Goal: Communication & Community: Ask a question

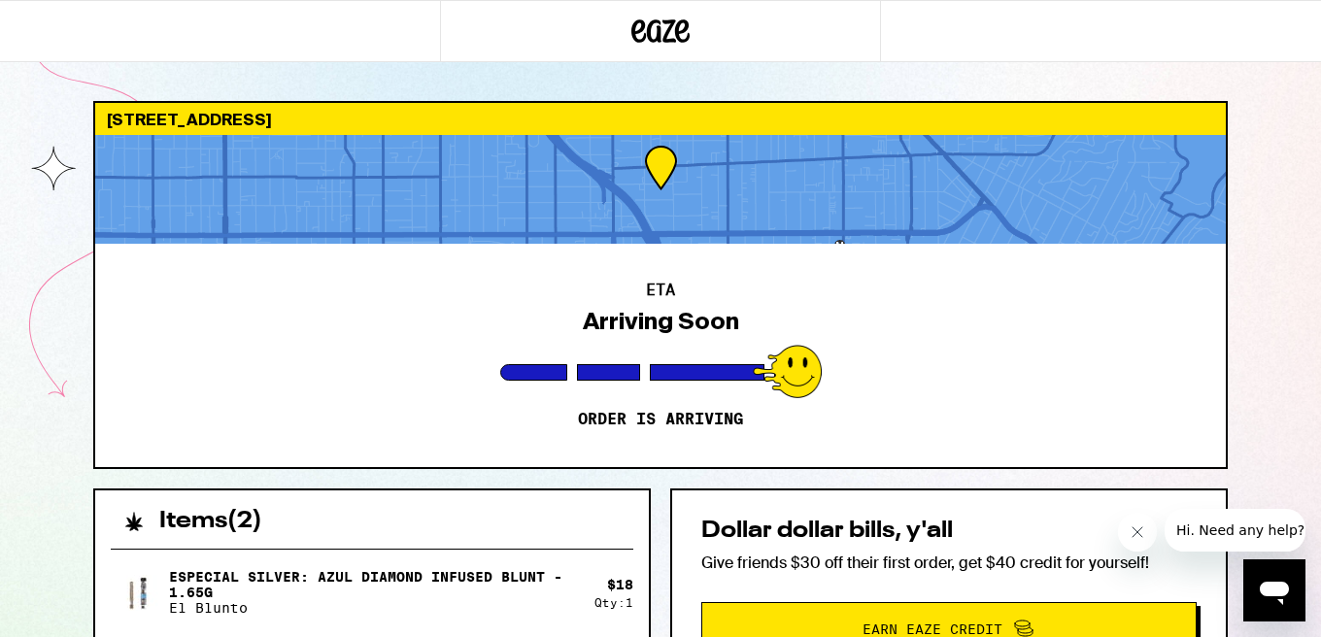
click at [1219, 527] on span "Hi. Need any help?" at bounding box center [1240, 531] width 128 height 16
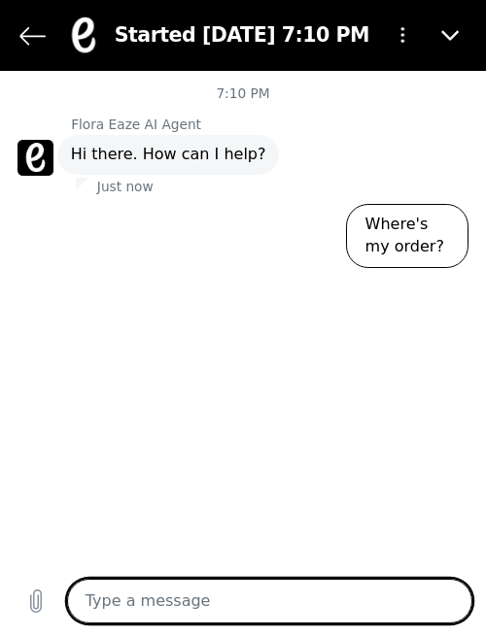
type textarea "x"
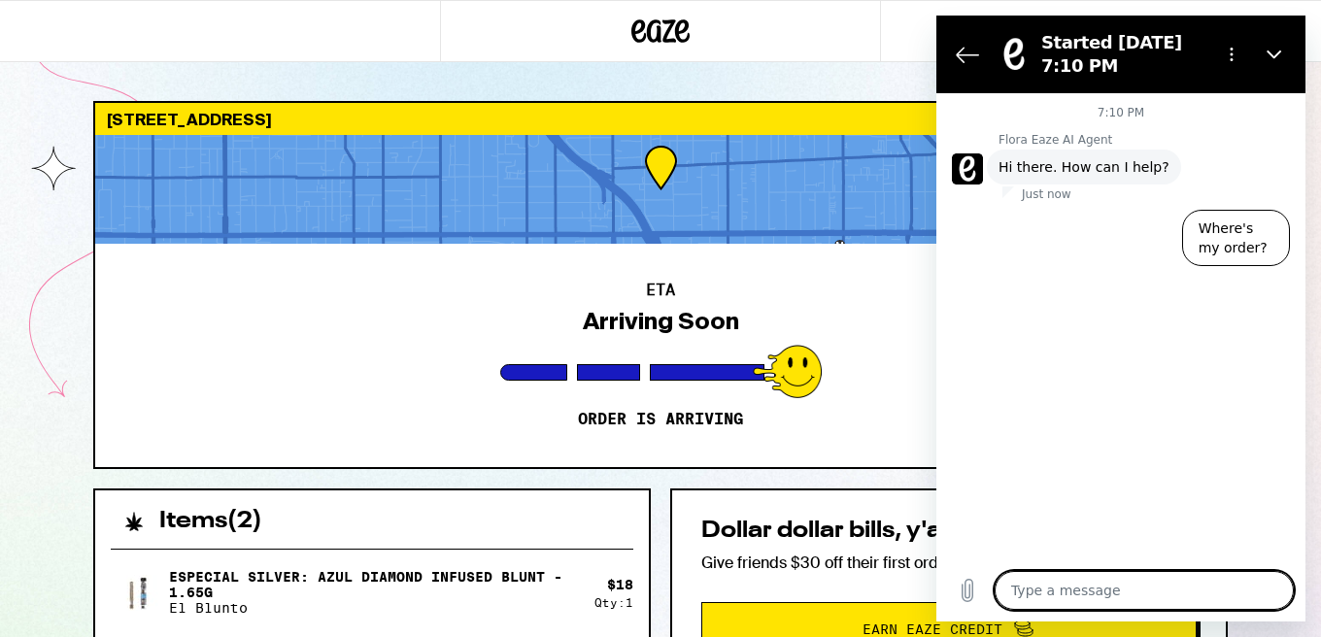
click at [1108, 591] on textarea at bounding box center [1144, 590] width 299 height 39
type textarea "W"
type textarea "x"
type textarea "Wh"
type textarea "x"
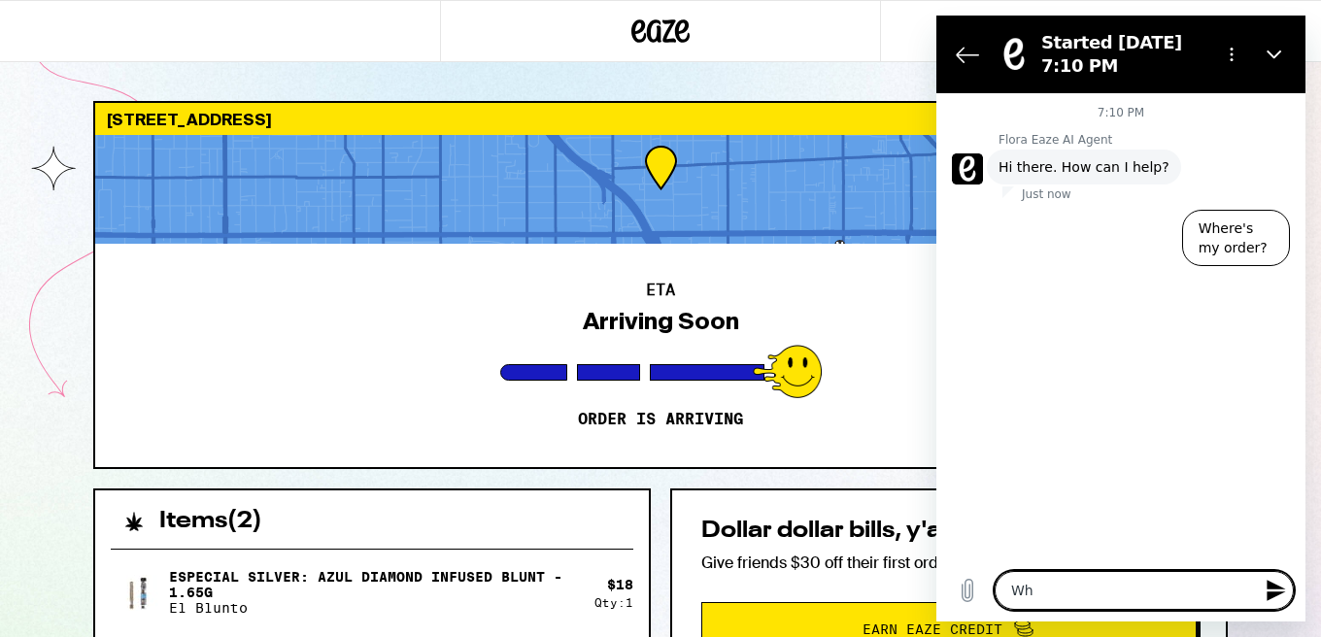
type textarea "Whe"
type textarea "x"
type textarea "When"
type textarea "x"
type textarea "When"
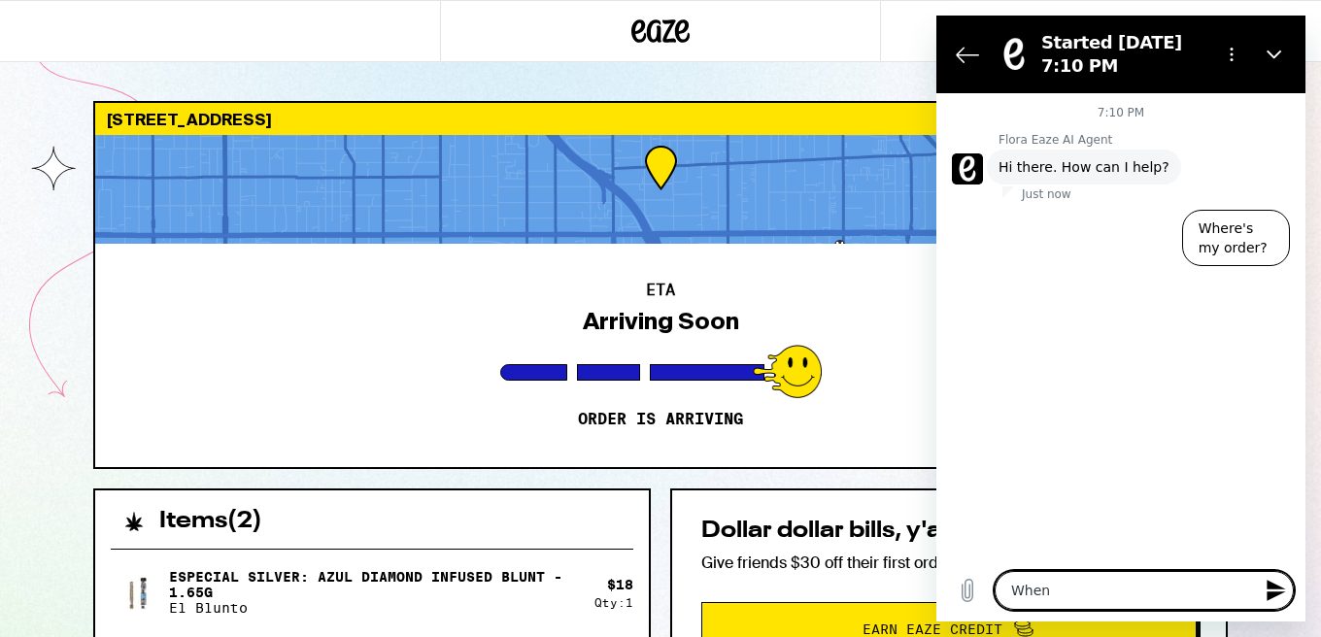
type textarea "x"
type textarea "When w"
type textarea "x"
type textarea "When wo"
type textarea "x"
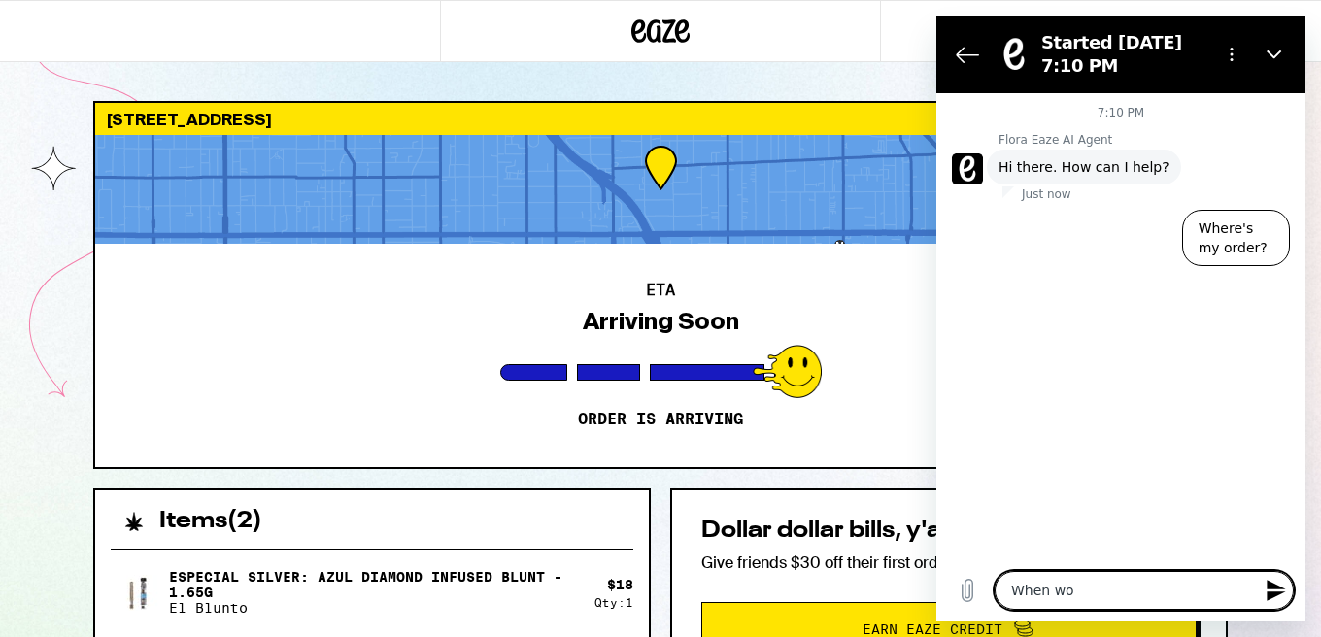
type textarea "When wol"
type textarea "x"
type textarea "When [PERSON_NAME]"
type textarea "x"
type textarea "When wol"
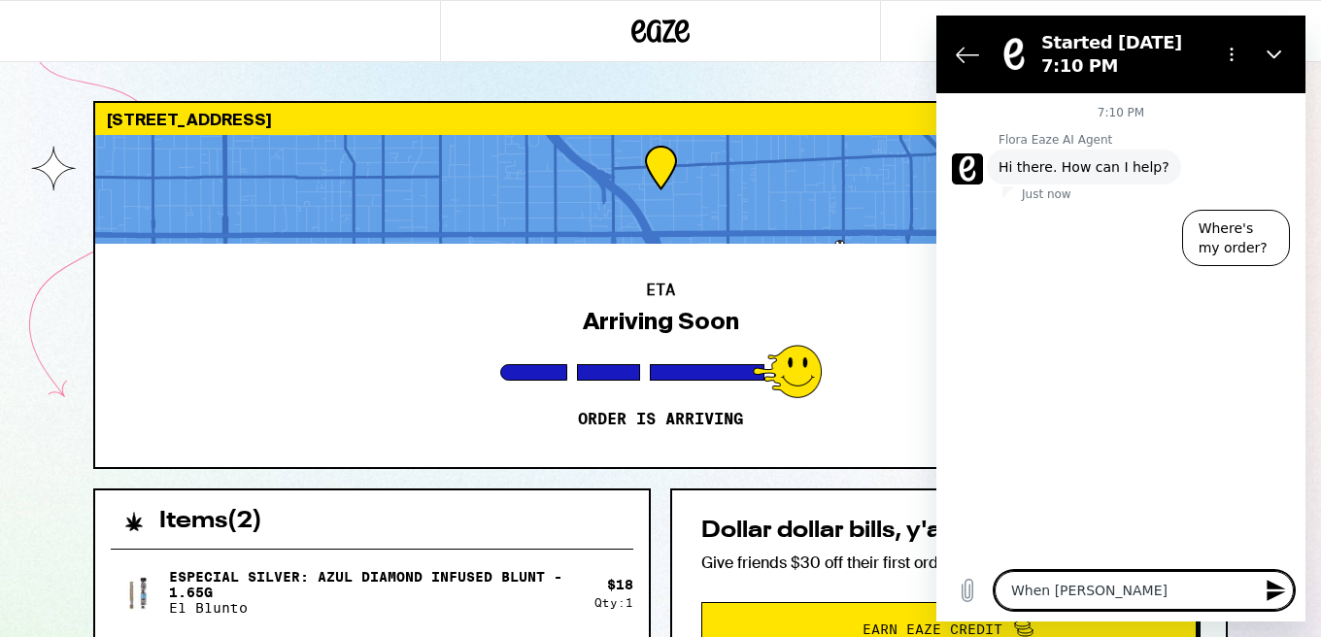
type textarea "x"
type textarea "When wo"
type textarea "x"
type textarea "When w"
type textarea "x"
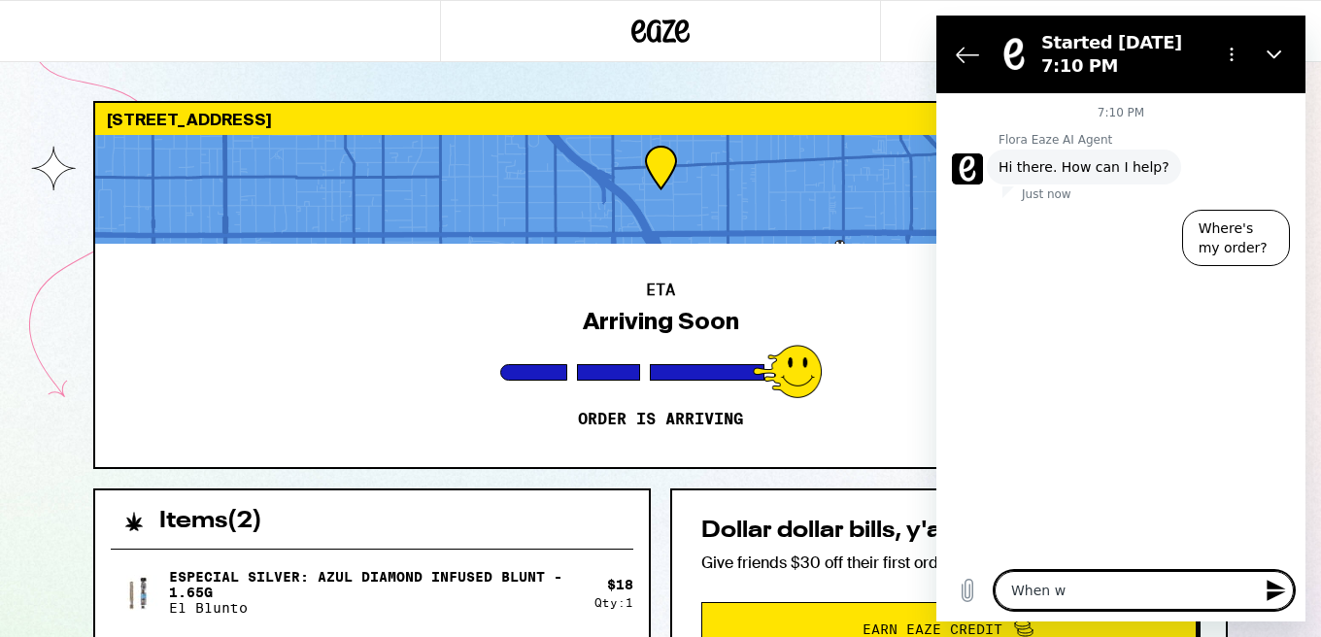
type textarea "When wi"
type textarea "x"
type textarea "When wil"
type textarea "x"
type textarea "When will"
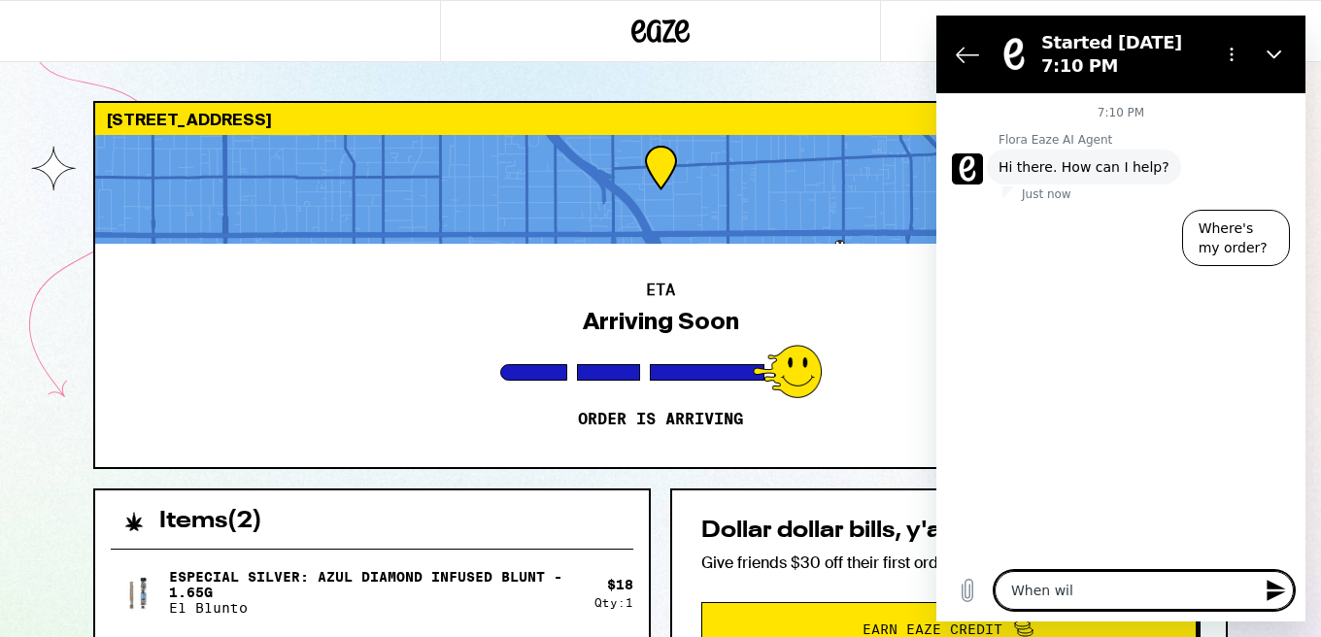
type textarea "x"
type textarea "When will"
type textarea "x"
type textarea "When will m"
type textarea "x"
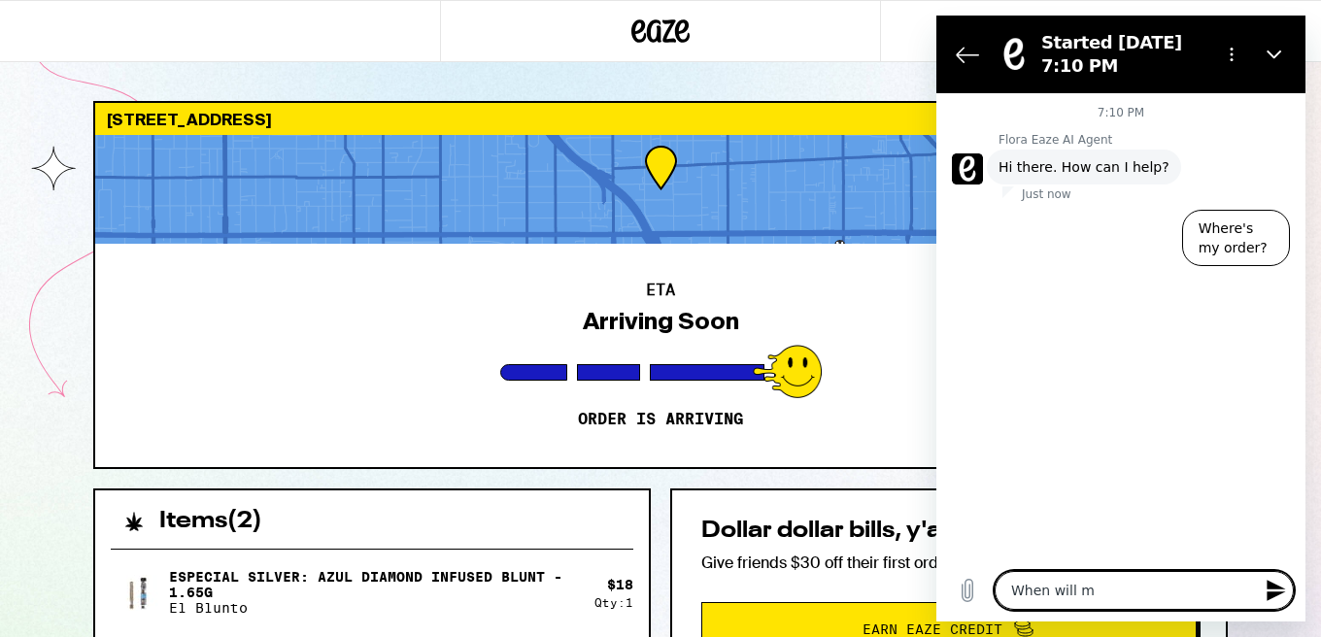
type textarea "When will mu"
type textarea "x"
type textarea "When will mu"
type textarea "x"
type textarea "When will mu"
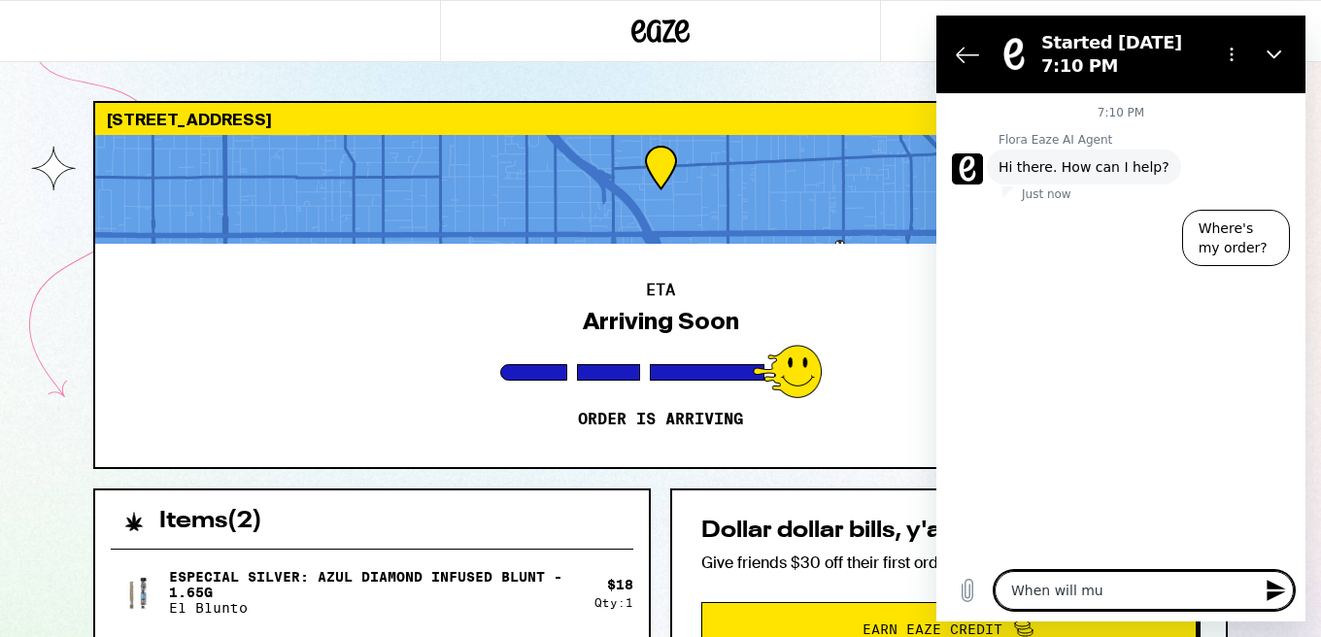
type textarea "x"
type textarea "When will m"
type textarea "x"
type textarea "When will my"
type textarea "x"
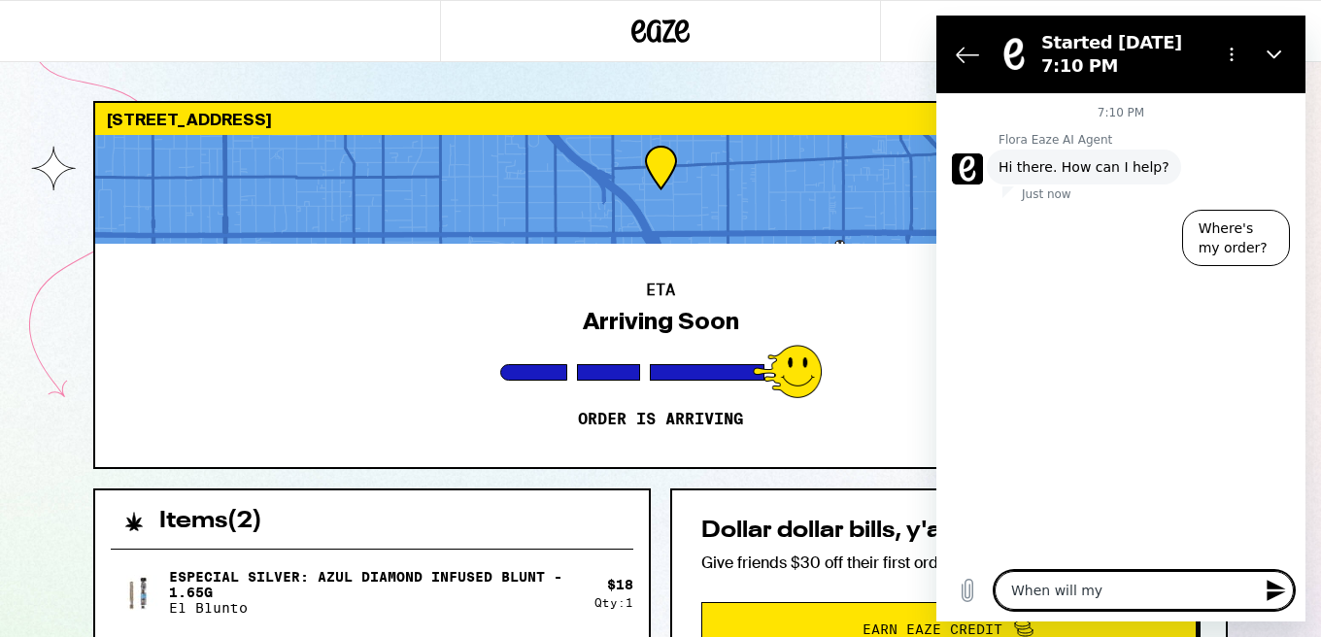
type textarea "When will my"
type textarea "x"
type textarea "When will my o"
type textarea "x"
type textarea "When will my or"
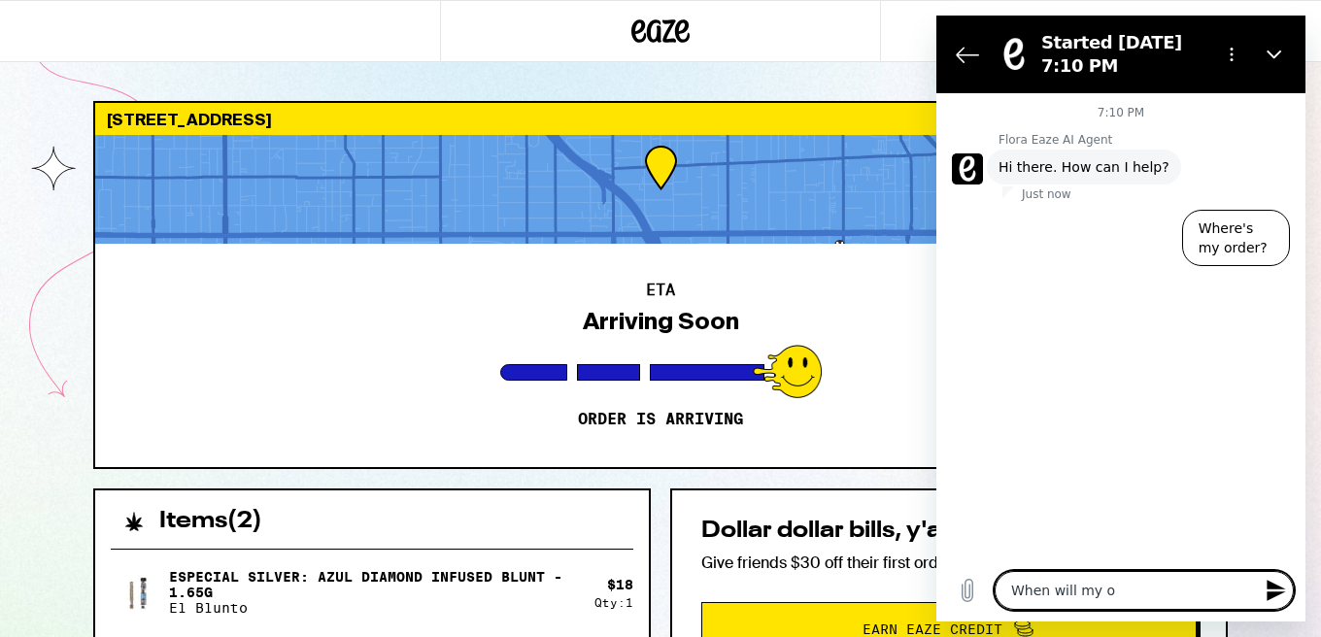
type textarea "x"
type textarea "When will my ord"
type textarea "x"
type textarea "When will my orde"
type textarea "x"
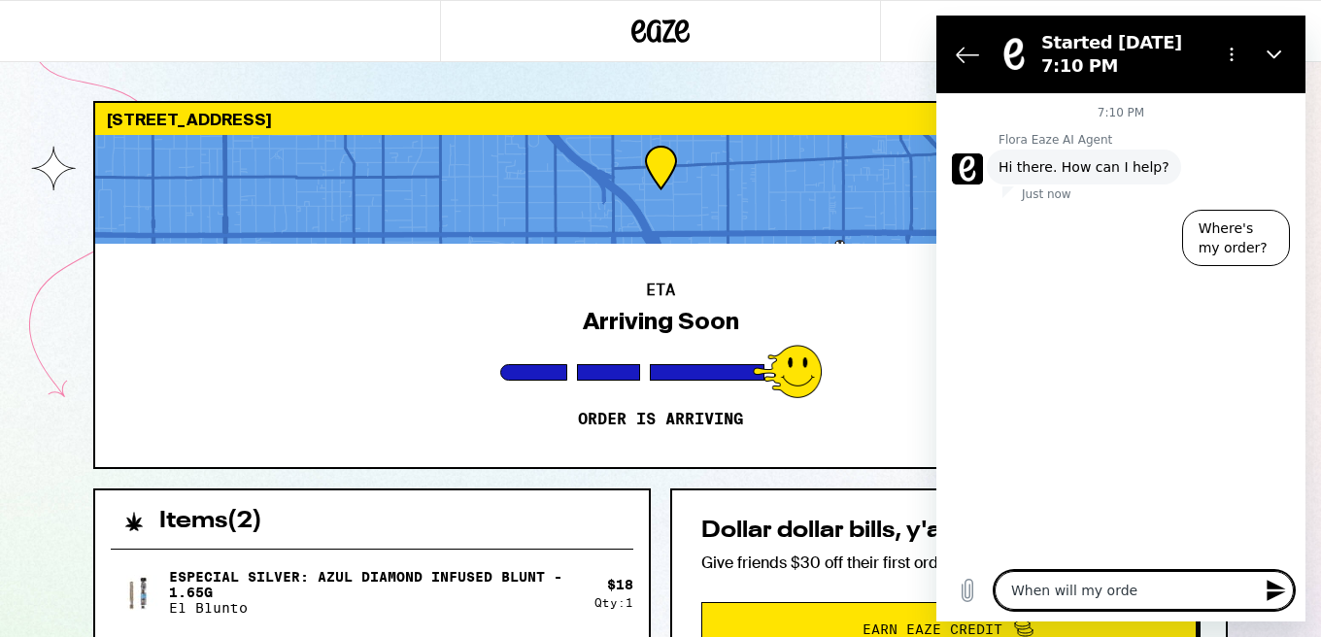
type textarea "When will my order"
type textarea "x"
type textarea "When will my order"
type textarea "x"
type textarea "When will my order a"
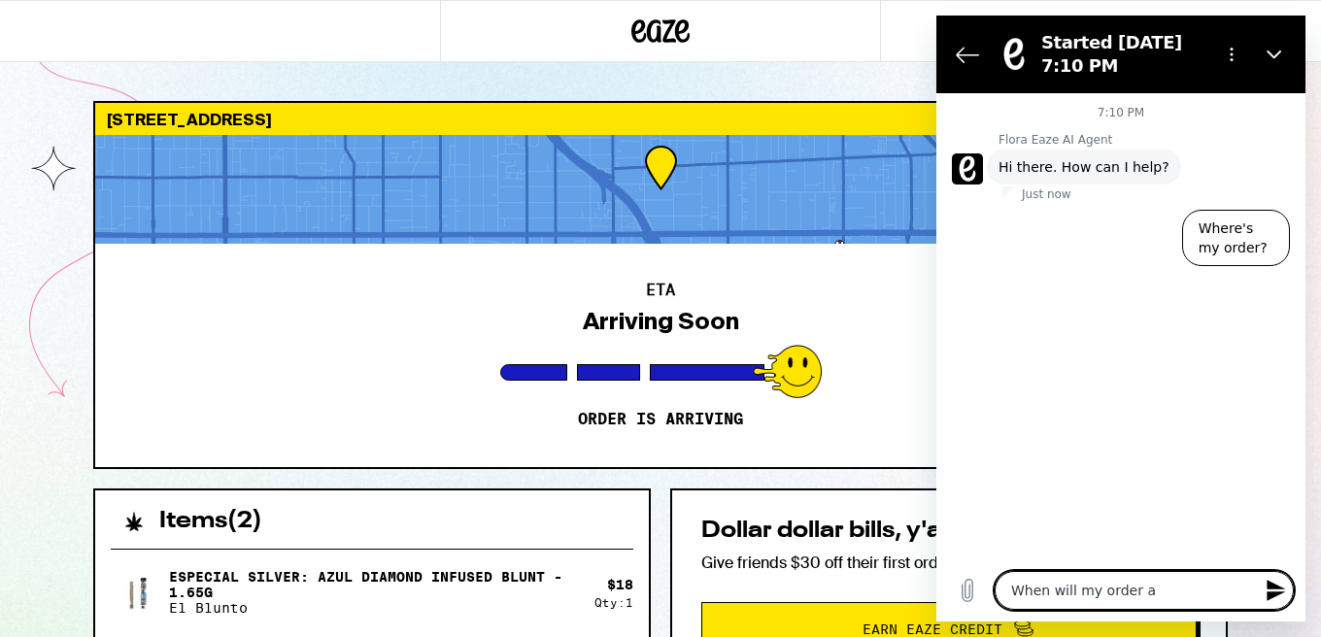
type textarea "x"
type textarea "When will my order ar"
type textarea "x"
type textarea "When will my order arr"
type textarea "x"
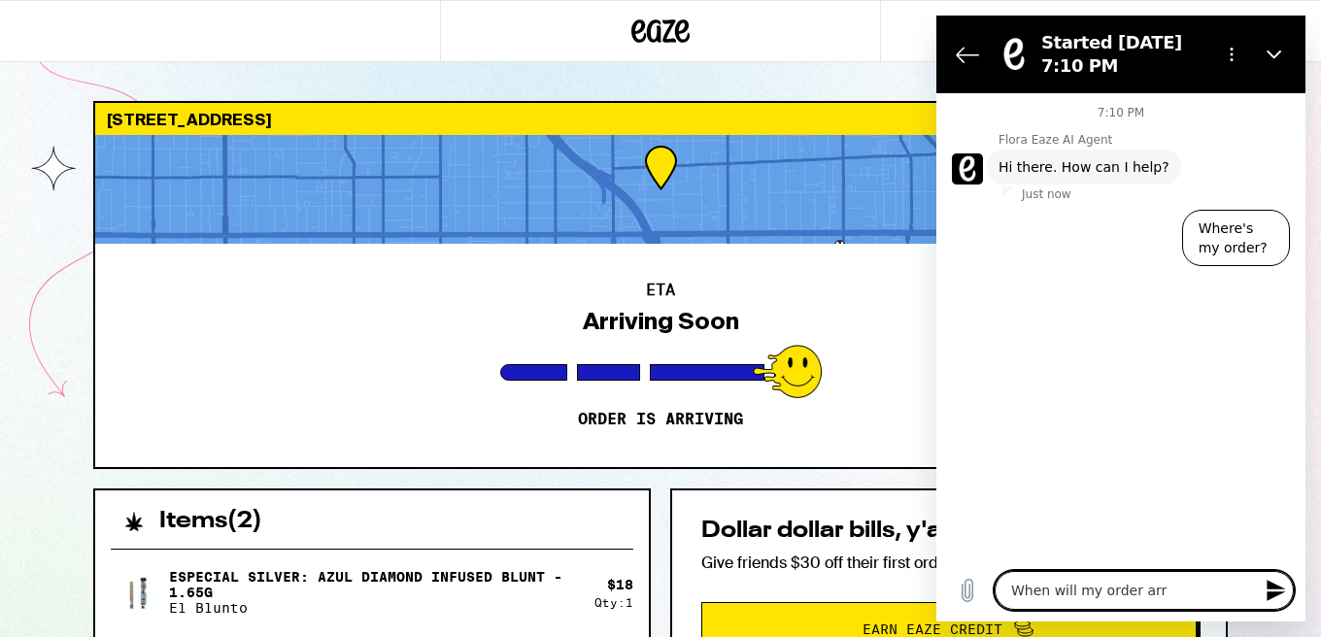
type textarea "When will my order arri"
type textarea "x"
type textarea "When will my order arriv"
type textarea "x"
type textarea "When will my order arrive"
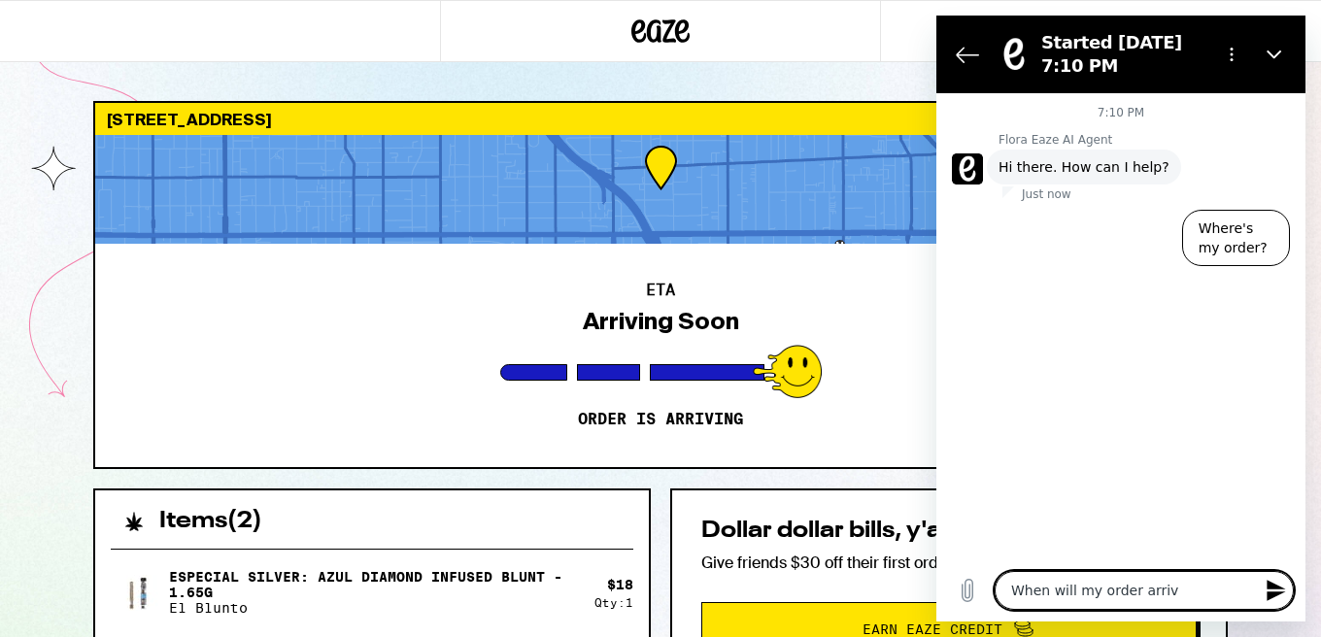
type textarea "x"
type textarea "When will my order arrive?"
type textarea "x"
type textarea "When will my order arrive?"
type textarea "x"
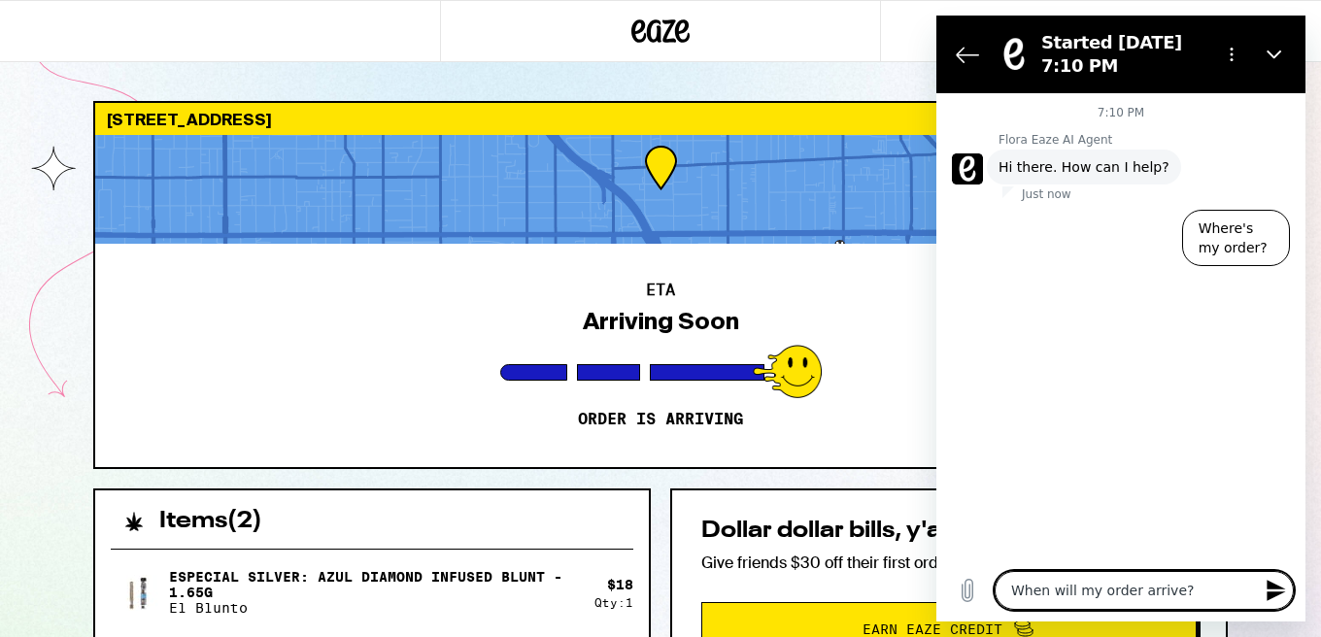
type textarea "When will my order arrive? M"
type textarea "x"
type textarea "When will my order arrive? My"
type textarea "x"
type textarea "When will my order arrive? My"
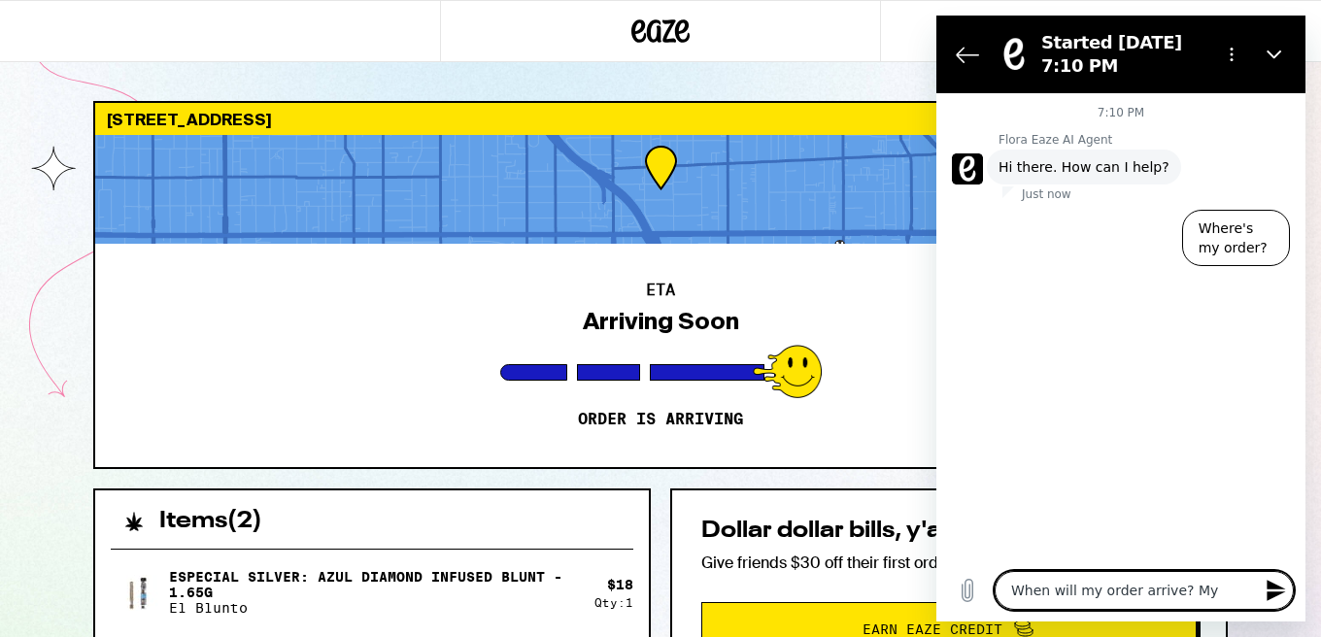
type textarea "x"
type textarea "When will my order arrive? My d"
type textarea "x"
type textarea "When will my order arrive? My dr"
type textarea "x"
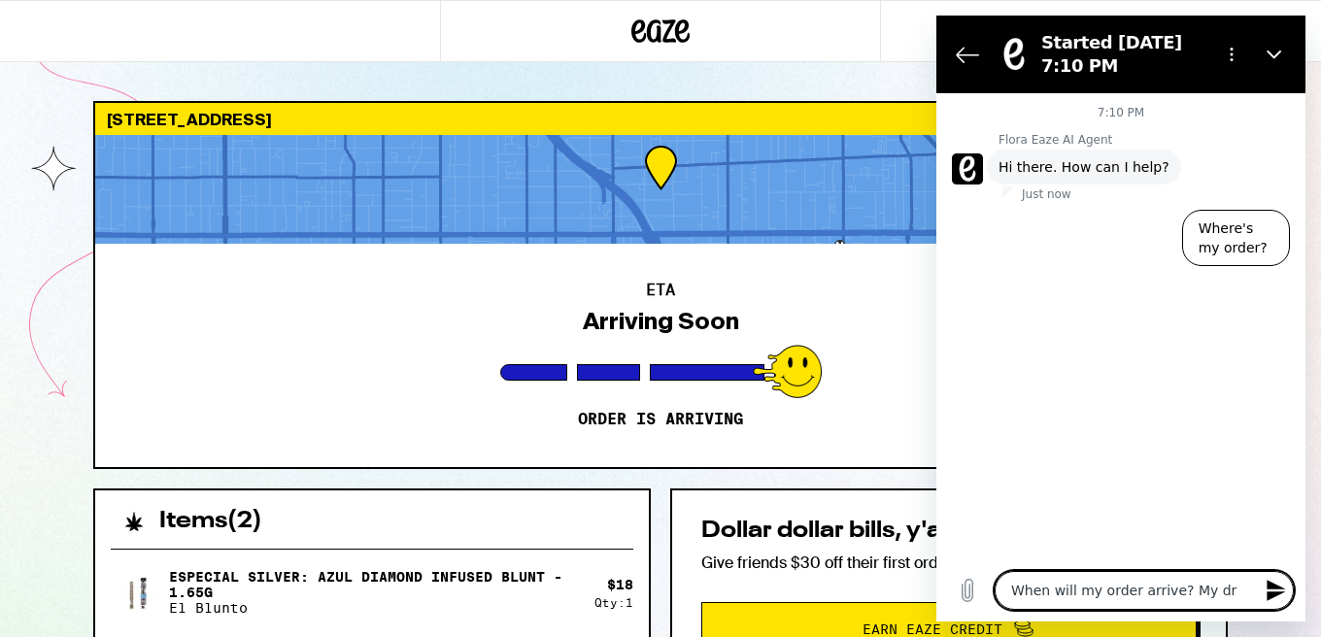
type textarea "When will my order arrive? My dri"
type textarea "x"
type textarea "When will my order arrive? My driv"
type textarea "x"
type textarea "When will my order arrive? My drive"
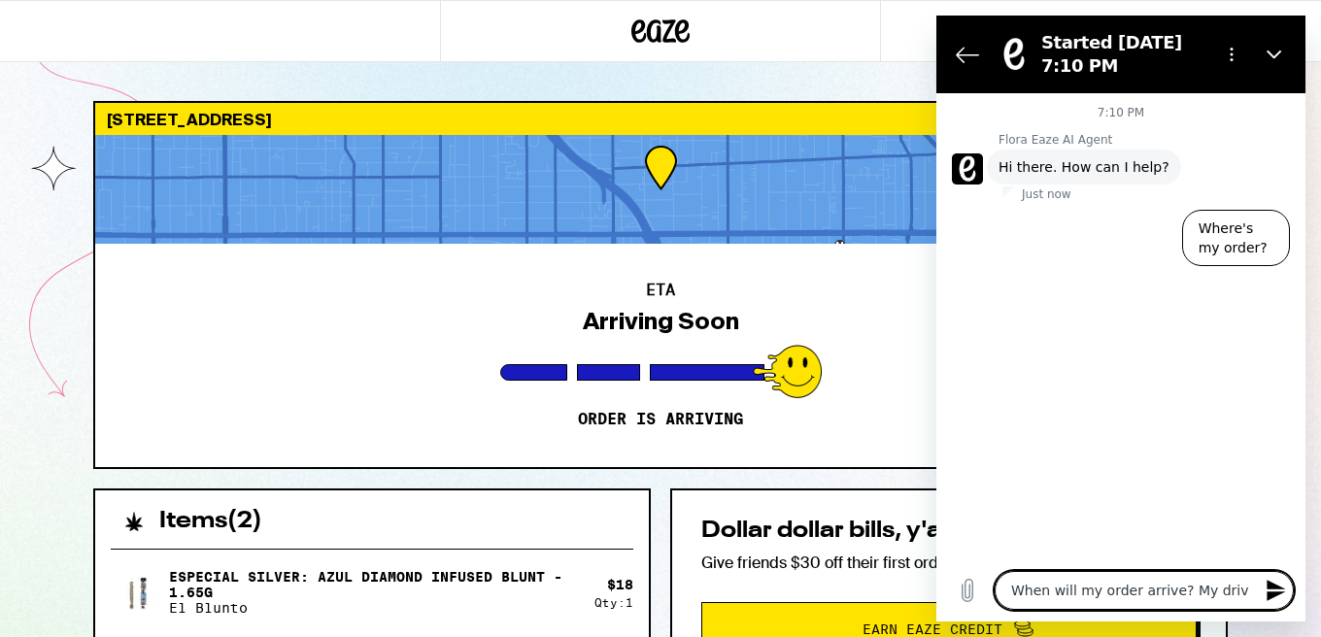
type textarea "x"
type textarea "When will my order arrive? My driver"
type textarea "x"
type textarea "When will my order arrive? My driver"
type textarea "x"
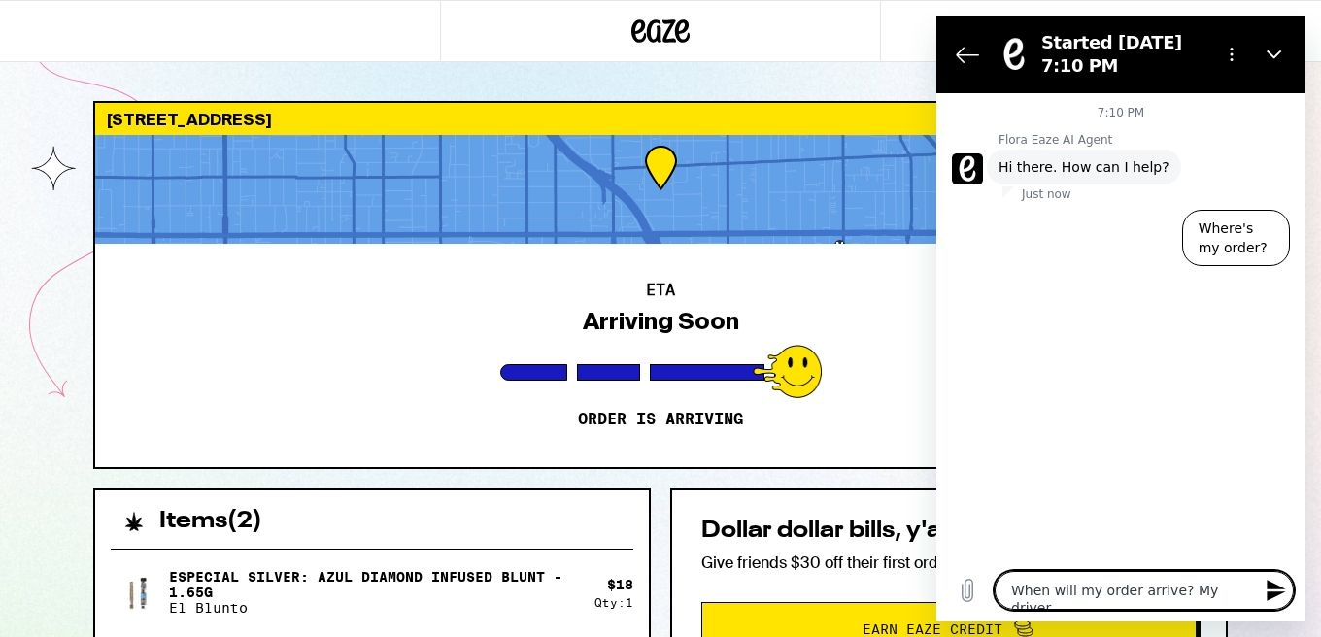
type textarea "When will my order arrive? My driver h"
type textarea "x"
type textarea "When will my order arrive? My driver ha"
type textarea "x"
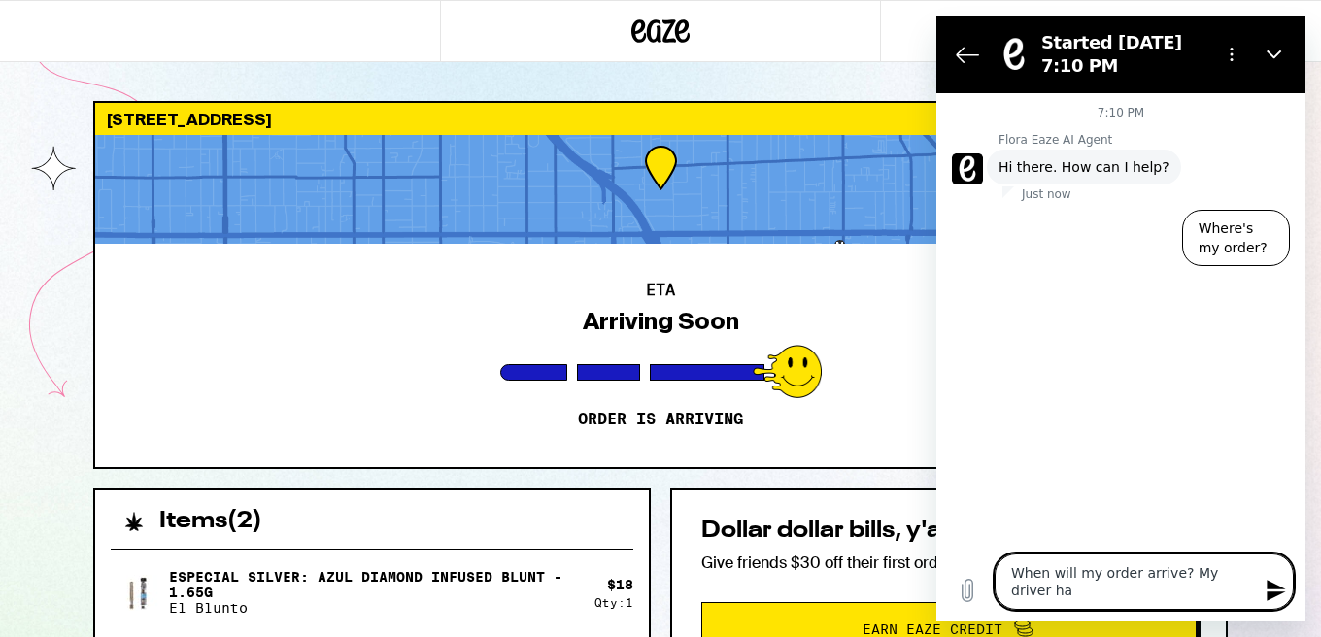
type textarea "When will my order arrive? My driver had"
type textarea "x"
type textarea "When will my order arrive? My driver had"
type textarea "x"
type textarea "When will my order arrive? My driver had t"
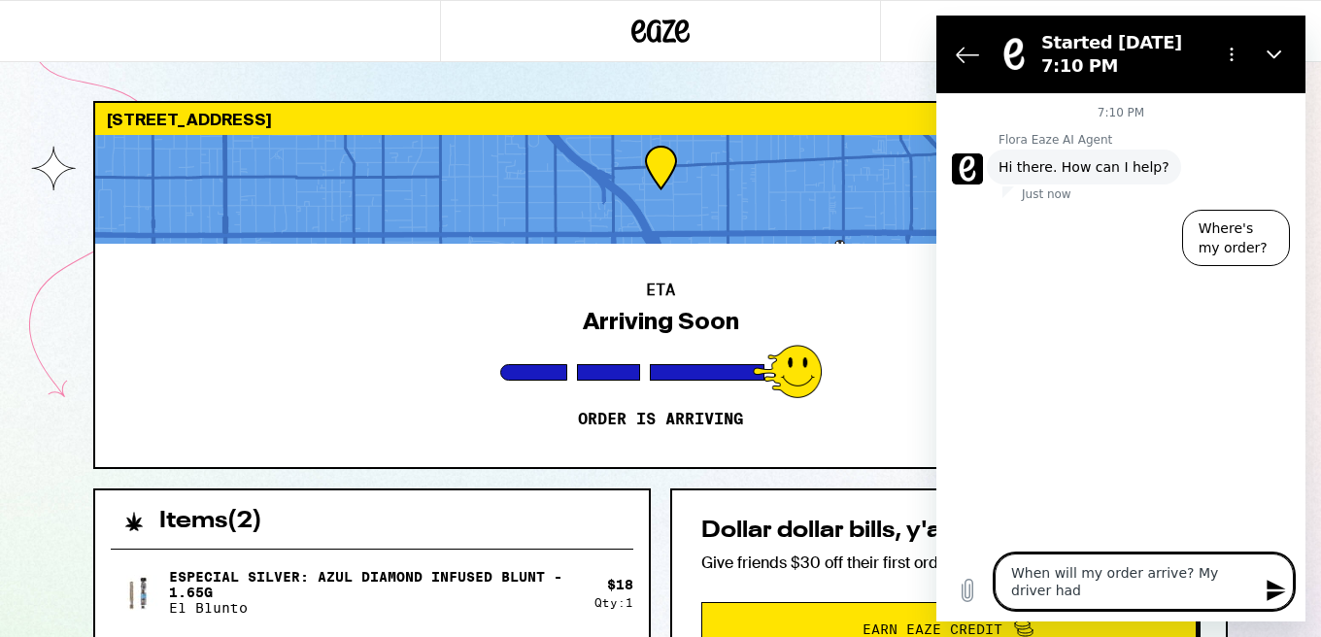
type textarea "x"
type textarea "When will my order arrive? My driver had te"
type textarea "x"
type textarea "When will my order arrive? My driver had ter"
type textarea "x"
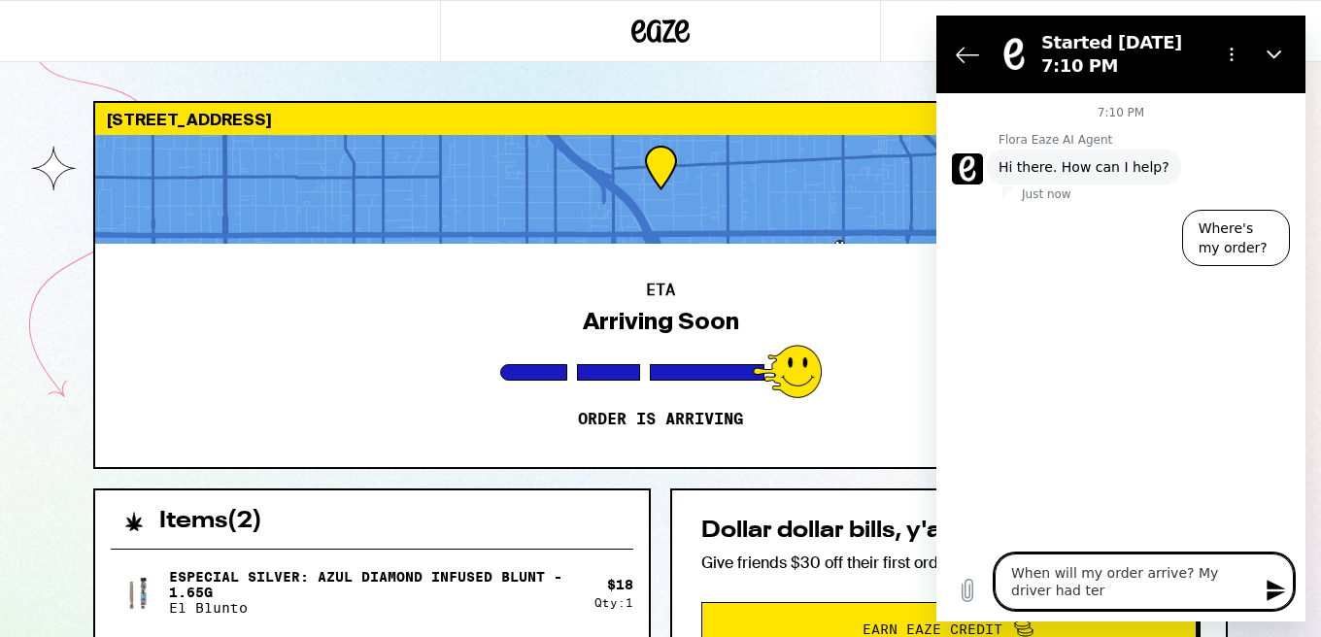
type textarea "When will my order arrive? My driver had term"
type textarea "x"
type textarea "When will my order arrive? My driver had termi"
type textarea "x"
type textarea "When will my order arrive? My driver had termin"
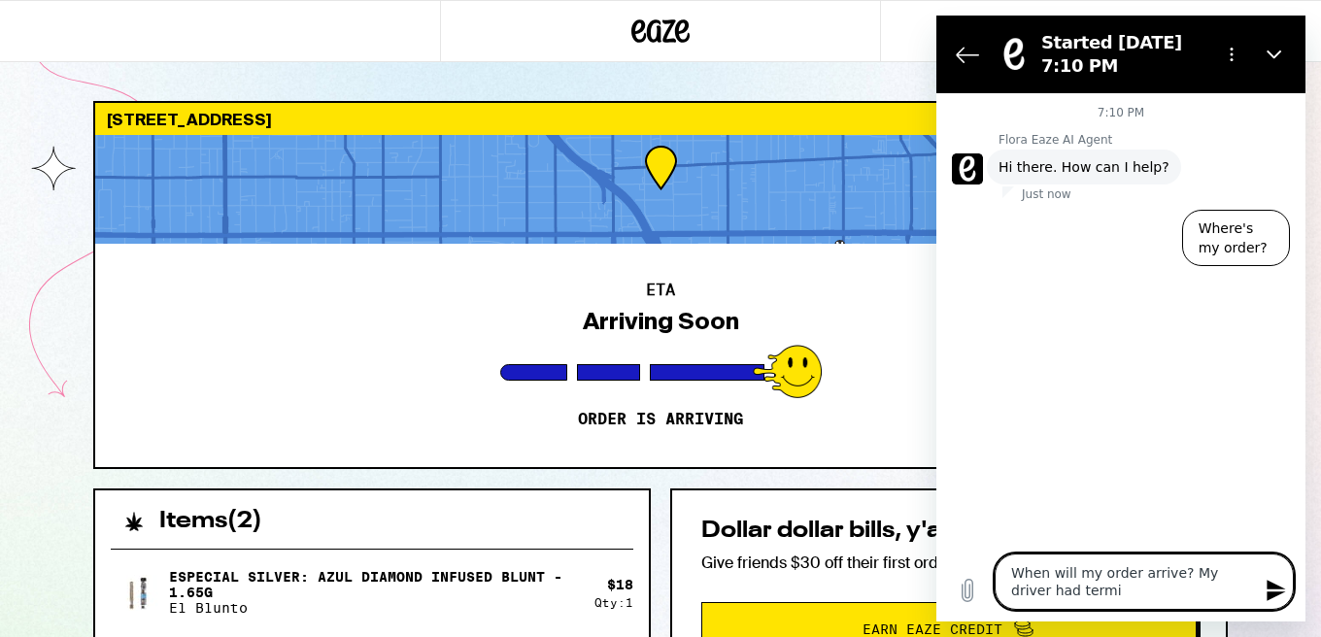
type textarea "x"
type textarea "When will my order arrive? My driver had termina"
type textarea "x"
type textarea "When will my order arrive? My driver had terminal"
type textarea "x"
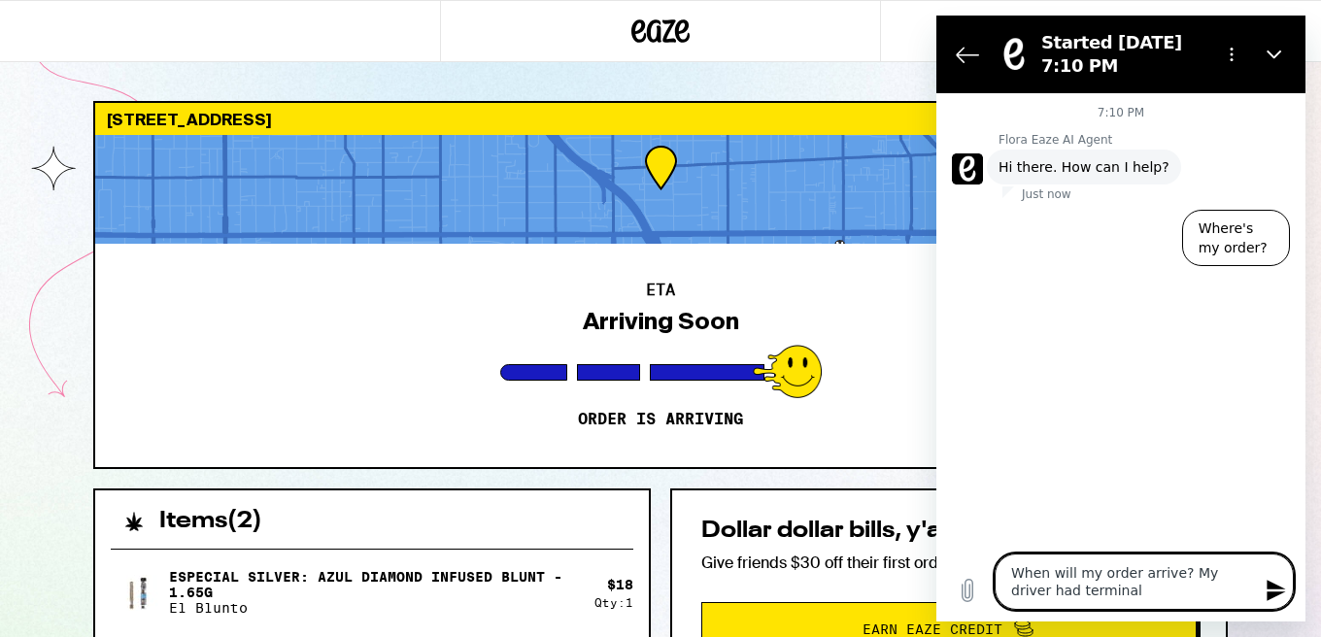
type textarea "When will my order arrive? My driver had terminal"
type textarea "x"
type textarea "When will my order arrive? My driver had terminal i"
type textarea "x"
type textarea "When will my order arrive? My driver had terminal is"
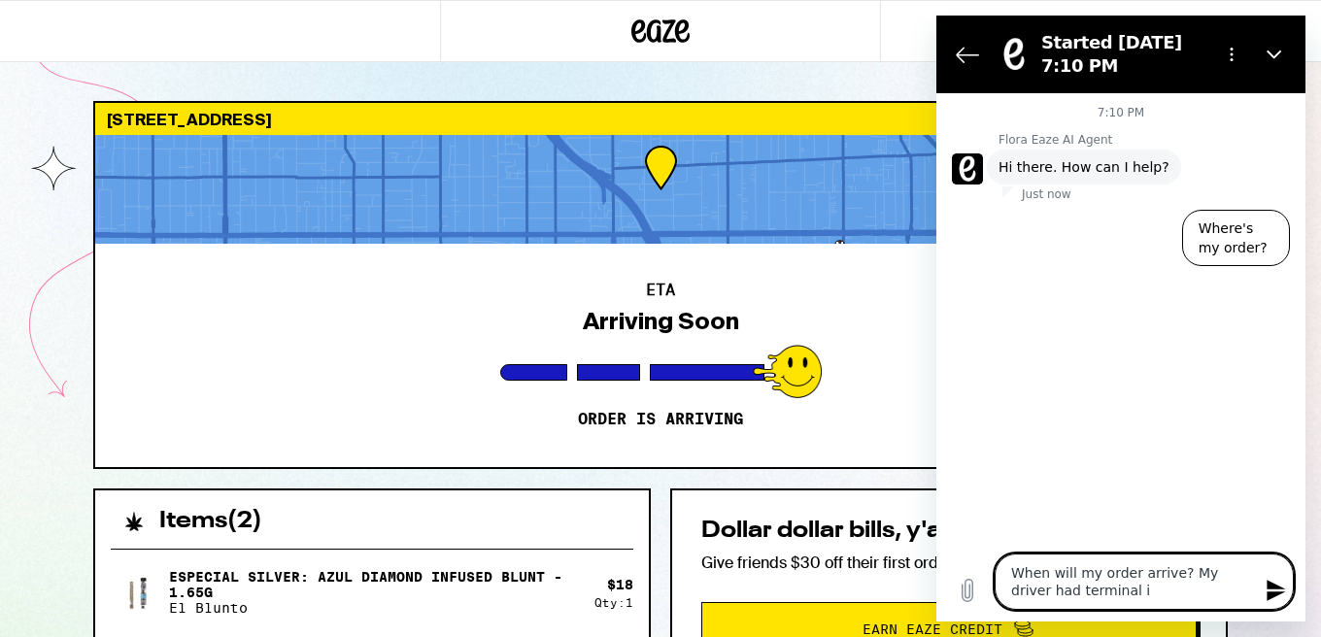
type textarea "x"
type textarea "When will my order arrive? My driver had terminal iss"
type textarea "x"
type textarea "When will my order arrive? My driver had terminal issu"
type textarea "x"
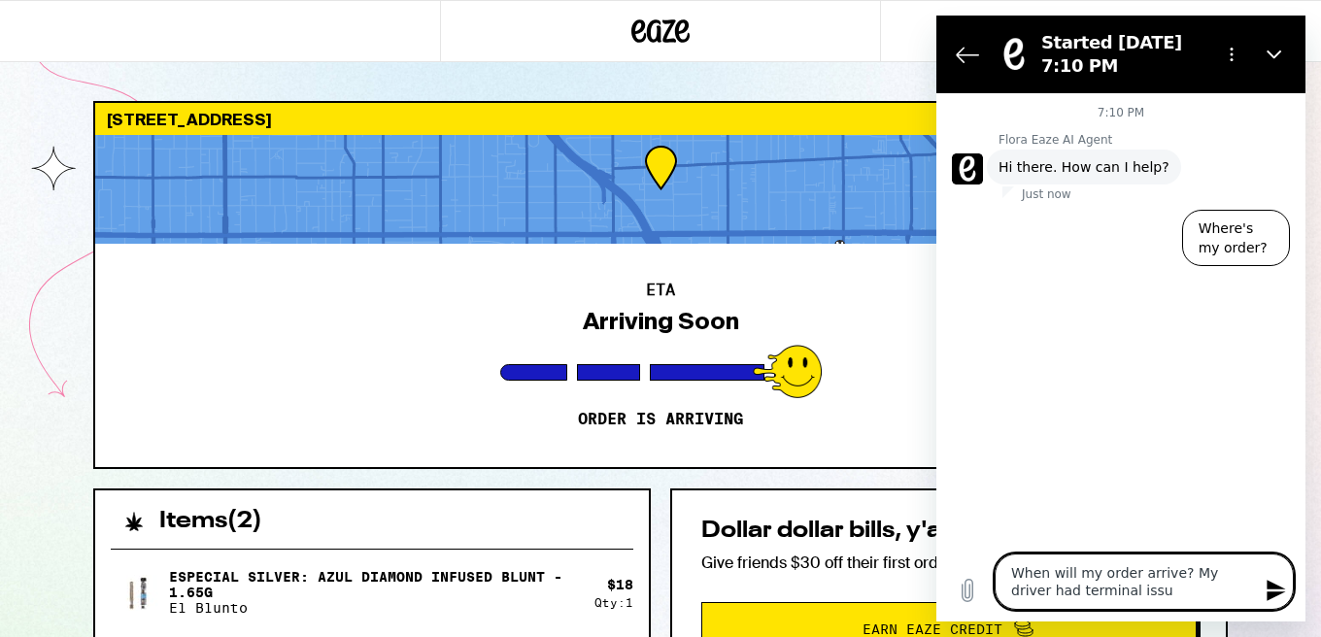
type textarea "When will my order arrive? My driver had terminal issue"
type textarea "x"
type textarea "When will my order arrive? My driver had terminal issues"
type textarea "x"
type textarea "When will my order arrive? My driver had terminal issues"
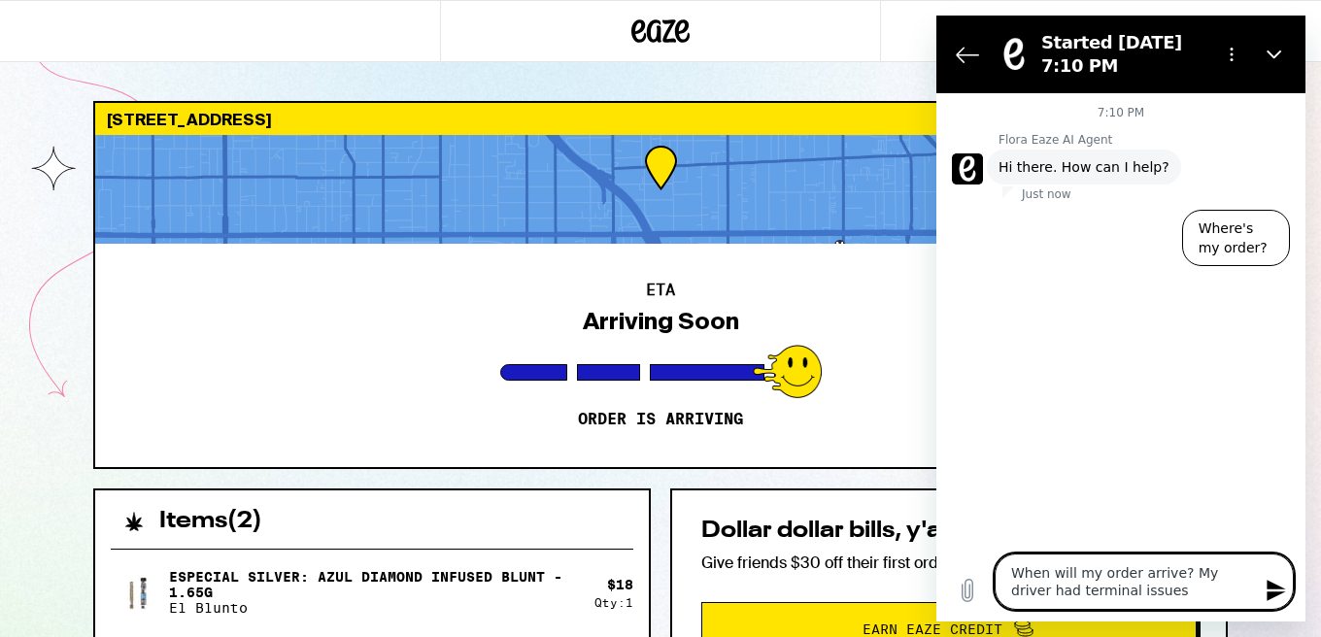
type textarea "x"
type textarea "When will my order arrive? My driver had terminal issues a"
type textarea "x"
type textarea "When will my order arrive? My driver had terminal issues an"
type textarea "x"
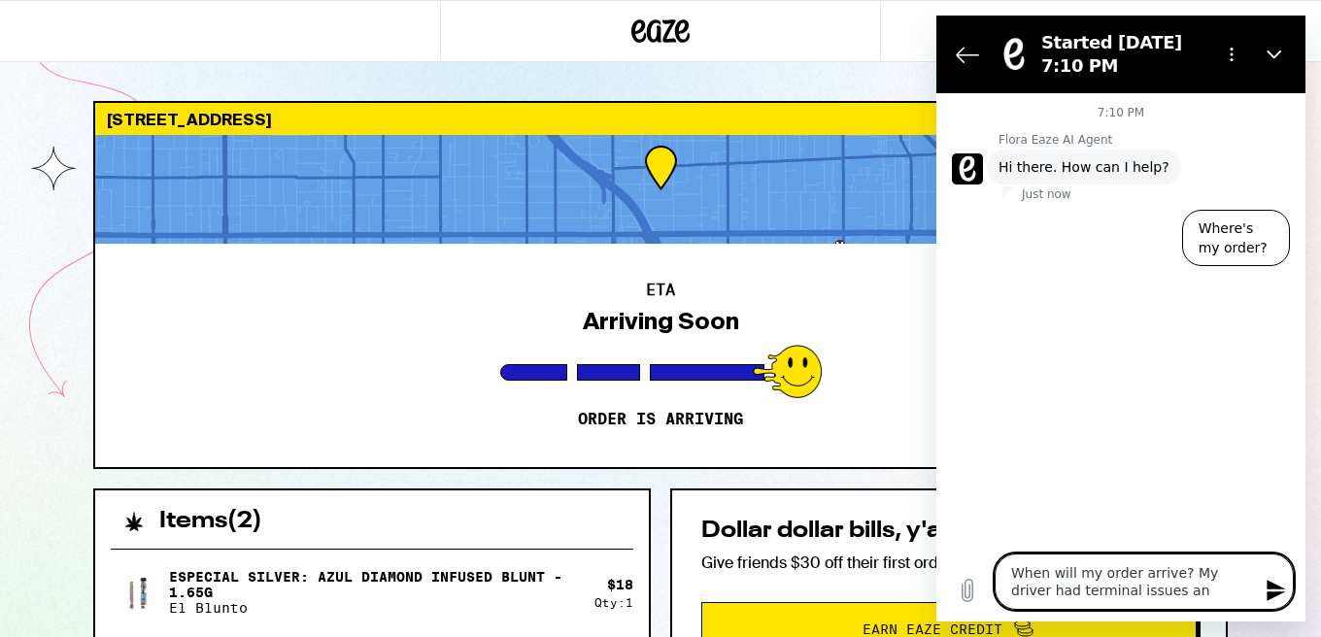
type textarea "When will my order arrive? My driver had terminal issues and"
type textarea "x"
type textarea "When will my order arrive? My driver had terminal issues and"
type textarea "x"
type textarea "When will my order arrive? My driver had terminal issues and n"
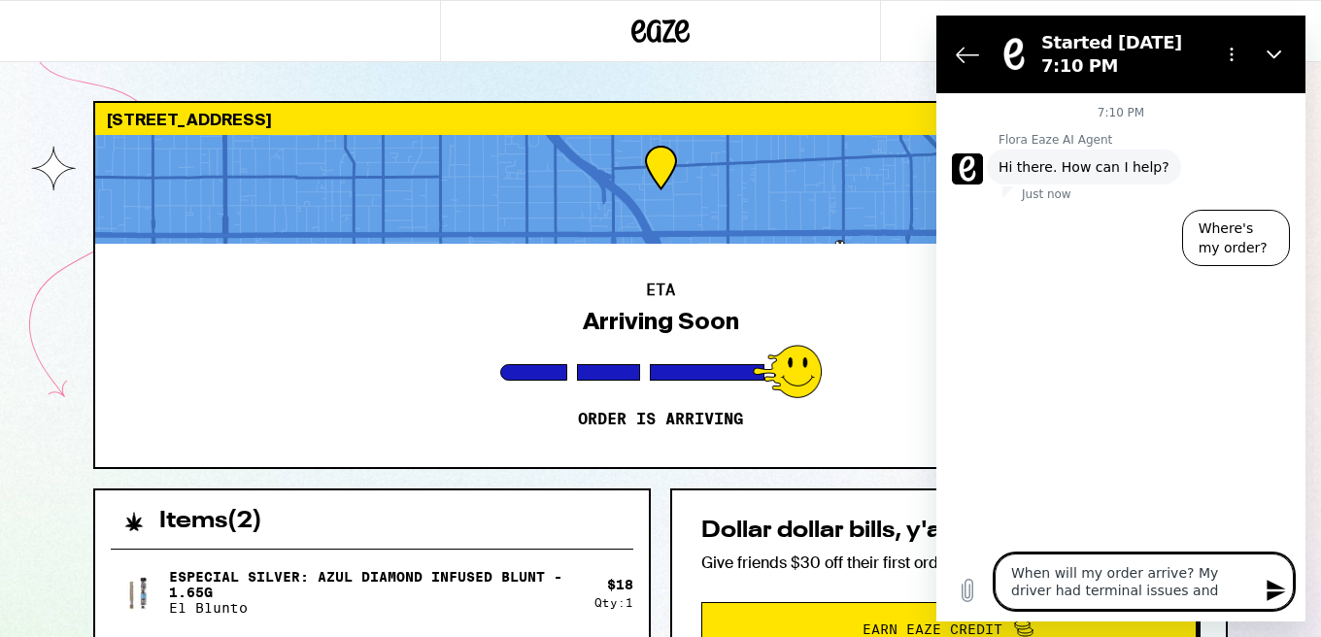
type textarea "x"
type textarea "When will my order arrive? My driver had terminal issues and no"
type textarea "x"
type textarea "When will my order arrive? My driver had terminal issues and now"
type textarea "x"
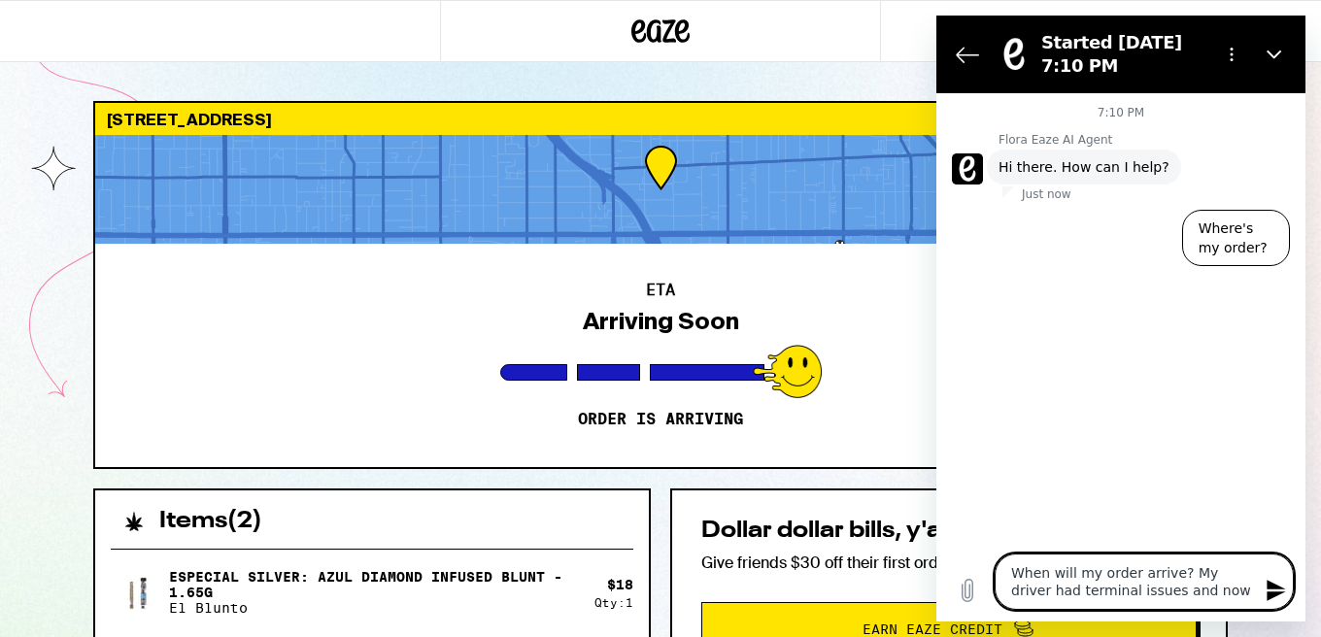
type textarea "When will my order arrive? My driver had terminal issues and now"
type textarea "x"
type textarea "When will my order arrive? My driver had terminal issues and now t"
type textarea "x"
type textarea "When will my order arrive? My driver had terminal issues and now th"
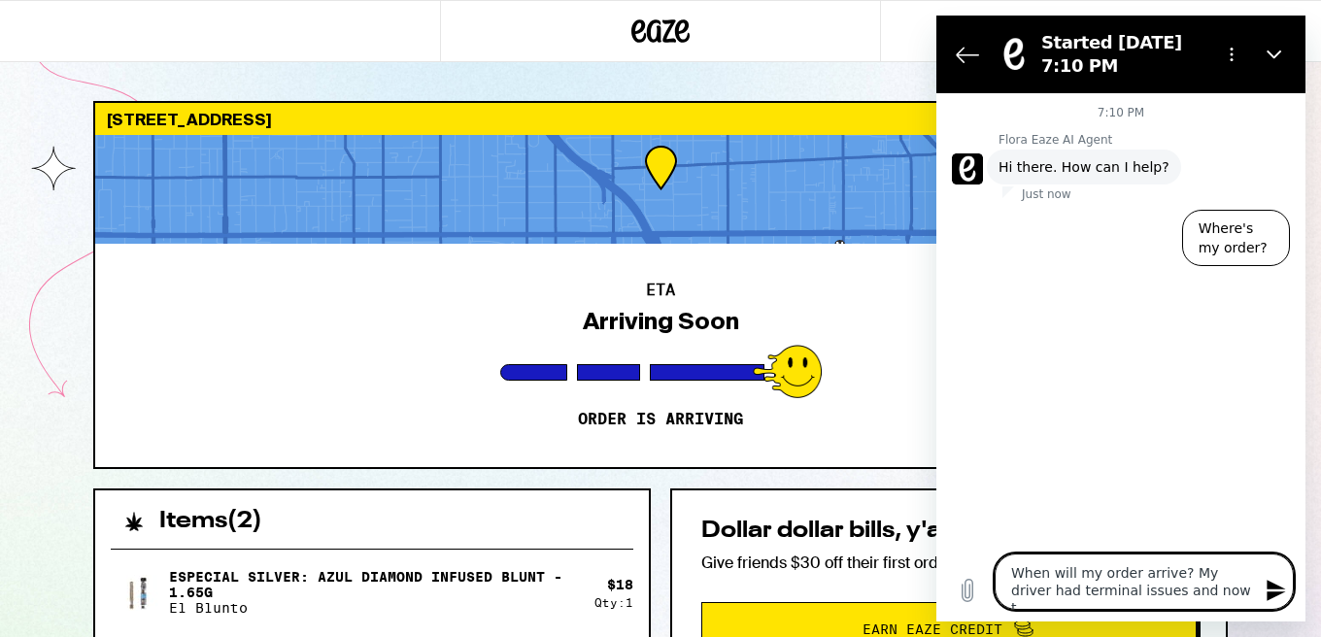
type textarea "x"
type textarea "When will my order arrive? My driver had terminal issues and now the"
type textarea "x"
type textarea "When will my order arrive? My driver had terminal issues and now theu"
type textarea "x"
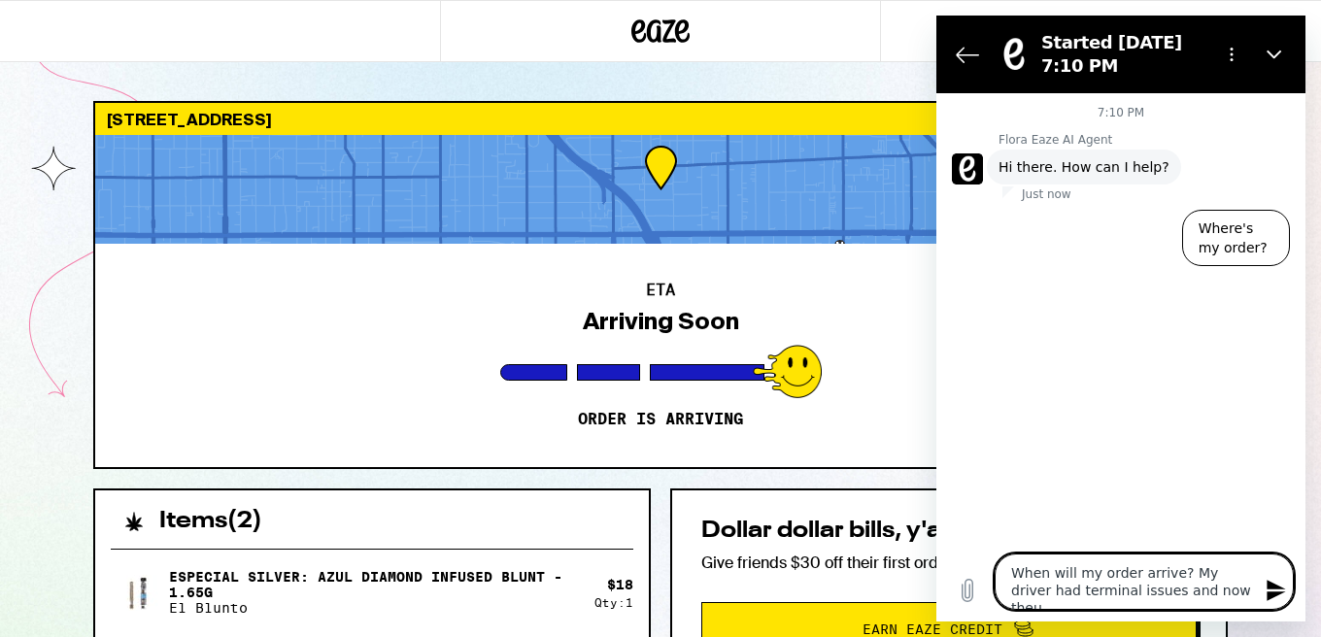
type textarea "When will my order arrive? My driver had terminal issues and now theu"
type textarea "x"
type textarea "When will my order arrive? My driver had terminal issues and now theu a"
type textarea "x"
type textarea "When will my order arrive? My driver had terminal issues and now theu"
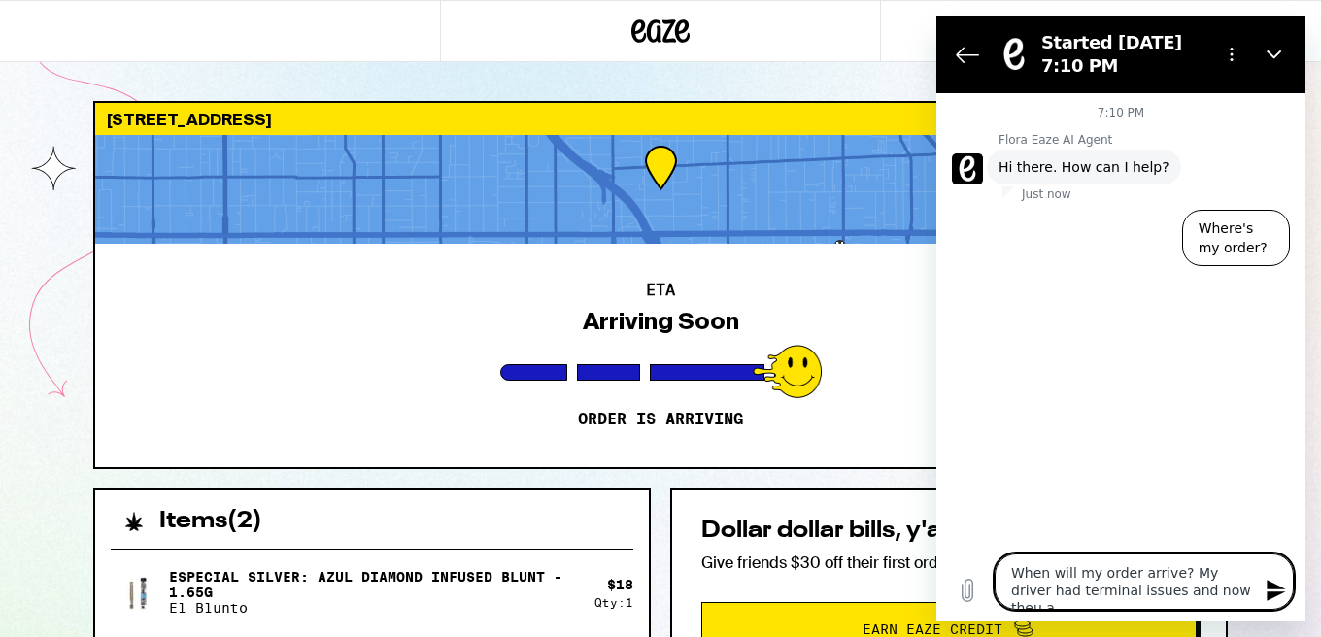
type textarea "x"
type textarea "When will my order arrive? My driver had terminal issues and now theu"
type textarea "x"
type textarea "When will my order arrive? My driver had terminal issues and now the"
type textarea "x"
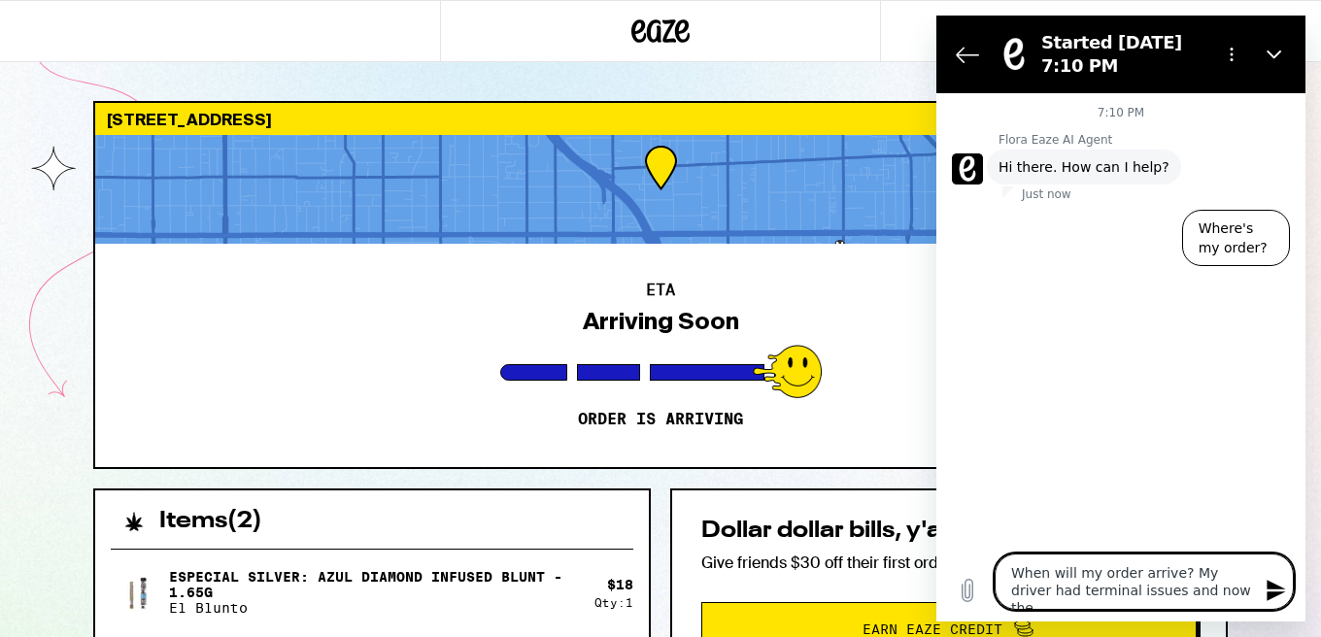
type textarea "When will my order arrive? My driver had terminal issues and now they"
type textarea "x"
type textarea "When will my order arrive? My driver had terminal issues and now they"
type textarea "x"
type textarea "When will my order arrive? My driver had terminal issues and now they a"
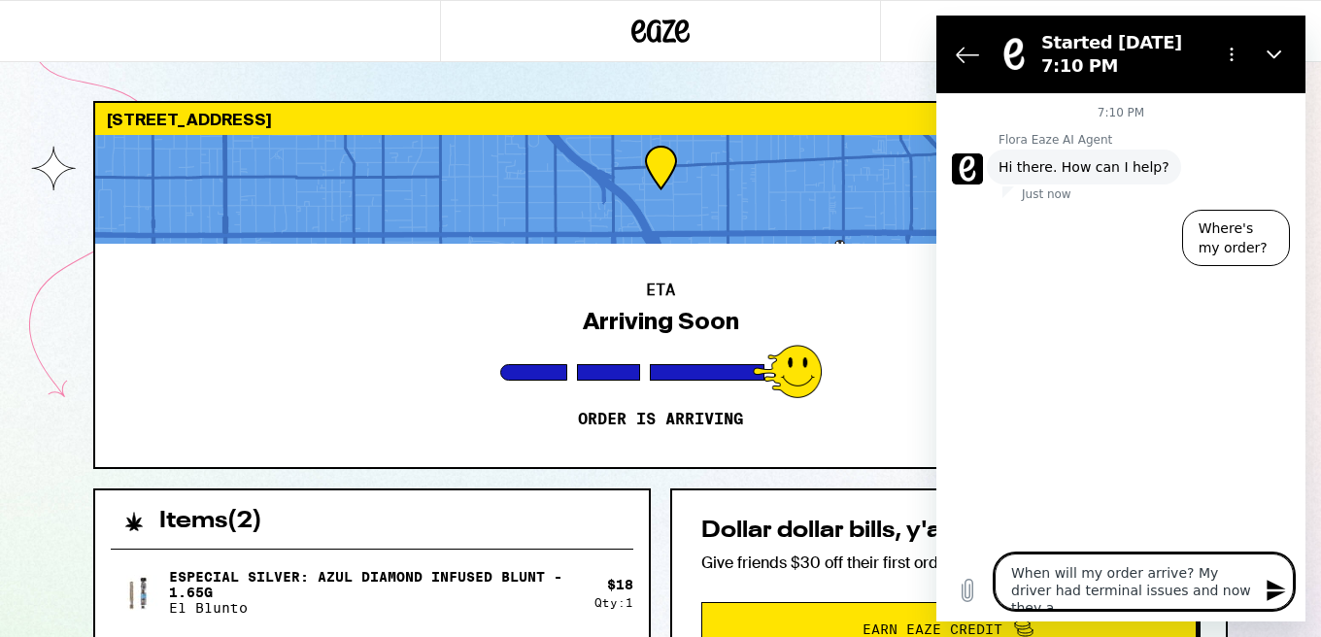
type textarea "x"
type textarea "When will my order arrive? My driver had terminal issues and now they ar"
type textarea "x"
type textarea "When will my order arrive? My driver had terminal issues and now they are"
type textarea "x"
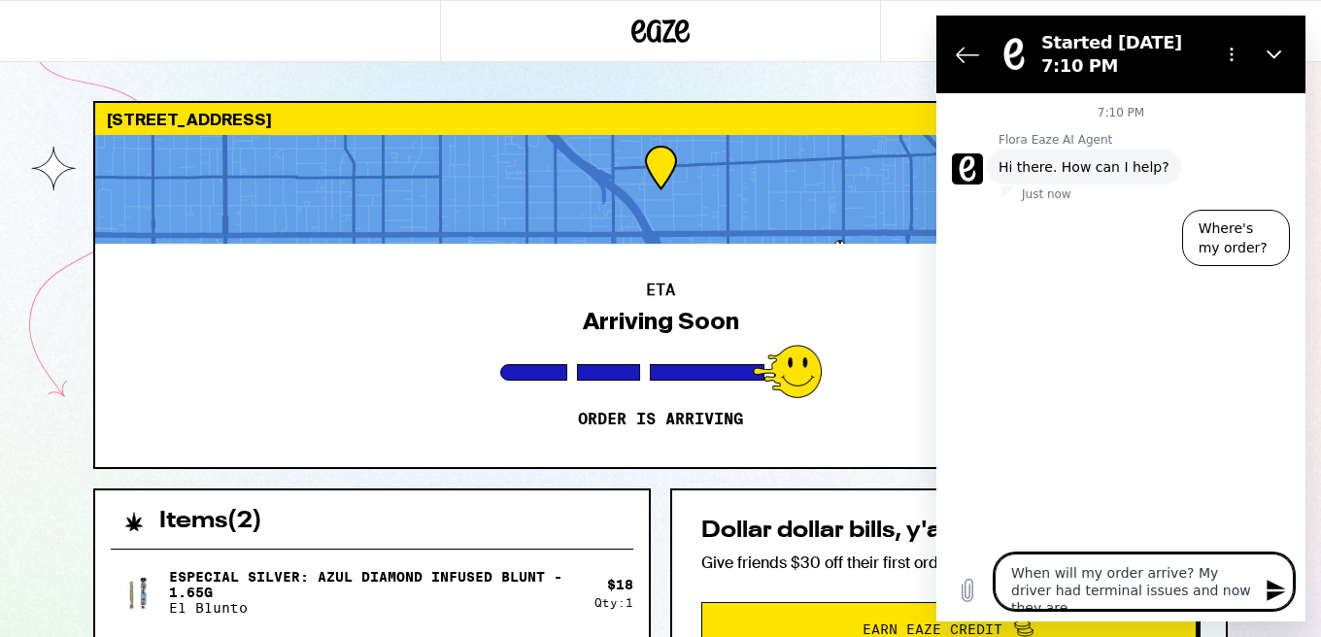
type textarea "When will my order arrive? My driver had terminal issues and now they are"
type textarea "x"
type textarea "When will my order arrive? My driver had terminal issues and now they are s"
type textarea "x"
type textarea "When will my order arrive? My driver had terminal issues and now they are sn"
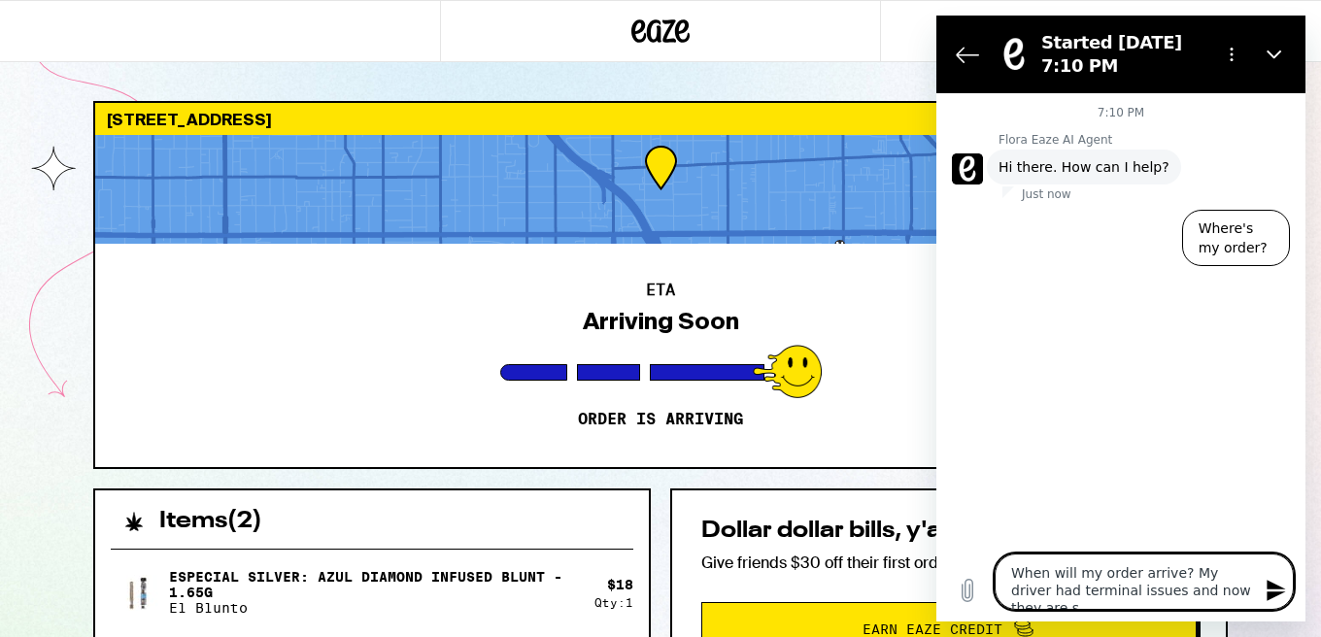
type textarea "x"
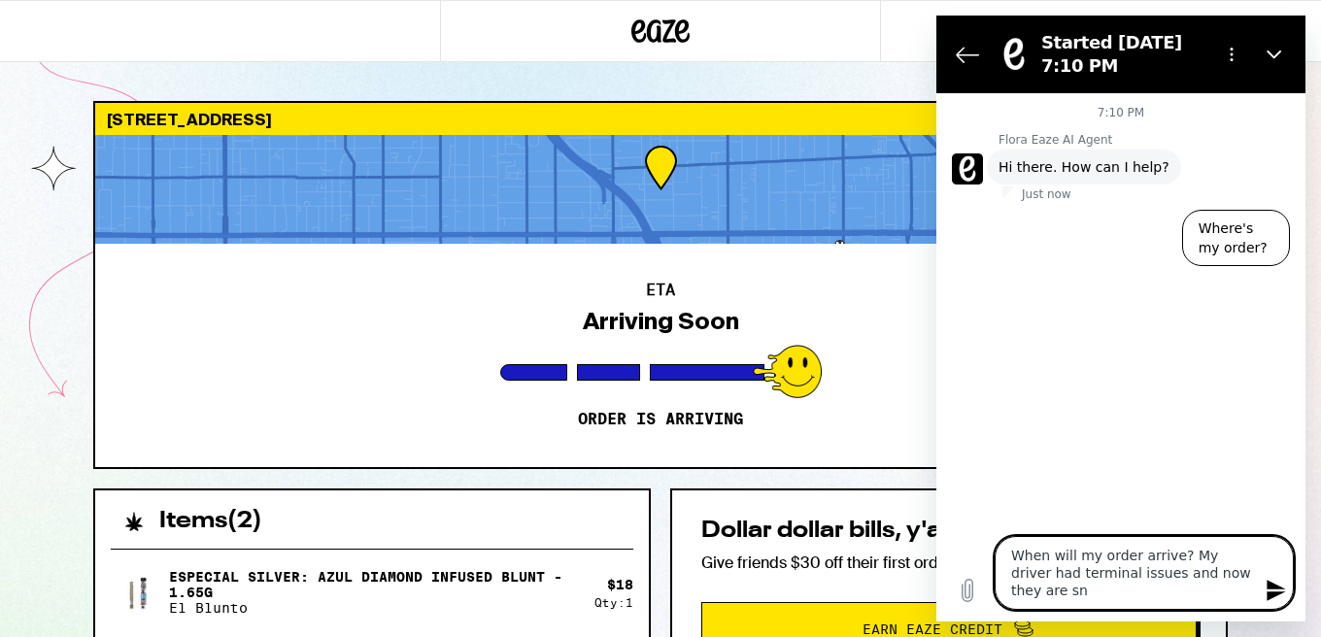
type textarea "When will my order arrive? My driver had terminal issues and now they are sne"
type textarea "x"
type textarea "When will my order arrive? My driver had terminal issues and now they are sned"
type textarea "x"
type textarea "When will my order arrive? My driver had terminal issues and now they are snedi"
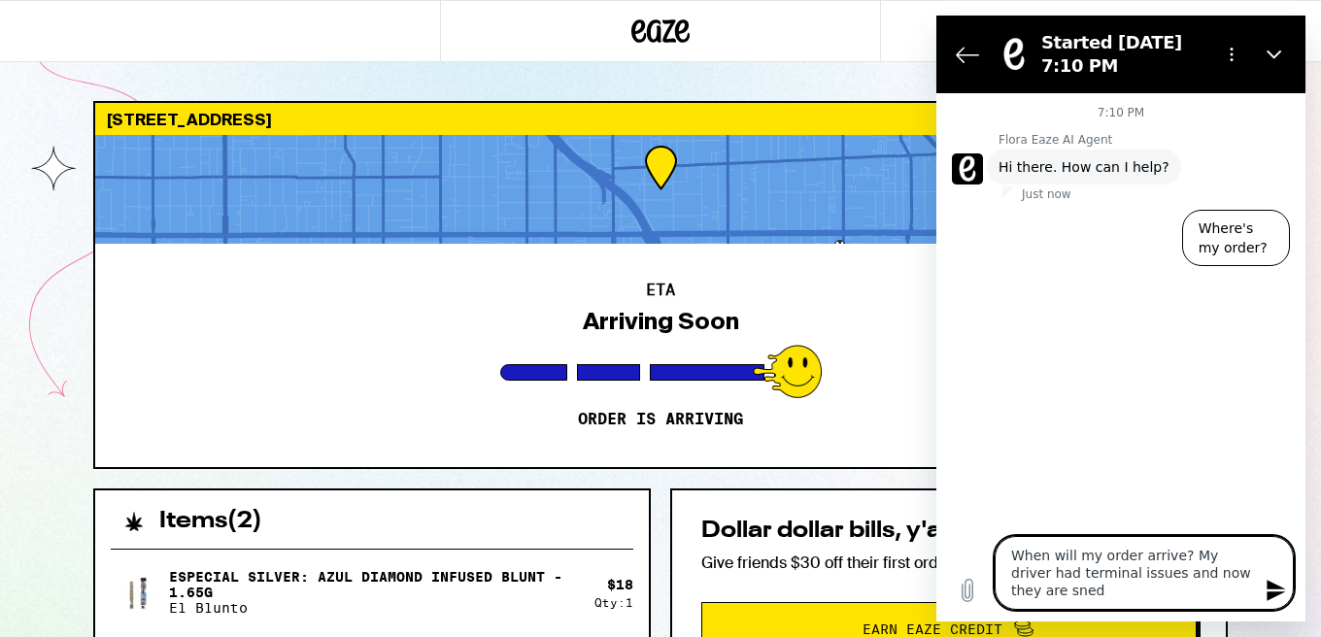
type textarea "x"
type textarea "When will my order arrive? My driver had terminal issues and now they are snedin"
type textarea "x"
type textarea "When will my order arrive? My driver had terminal issues and now they are snedi…"
type textarea "x"
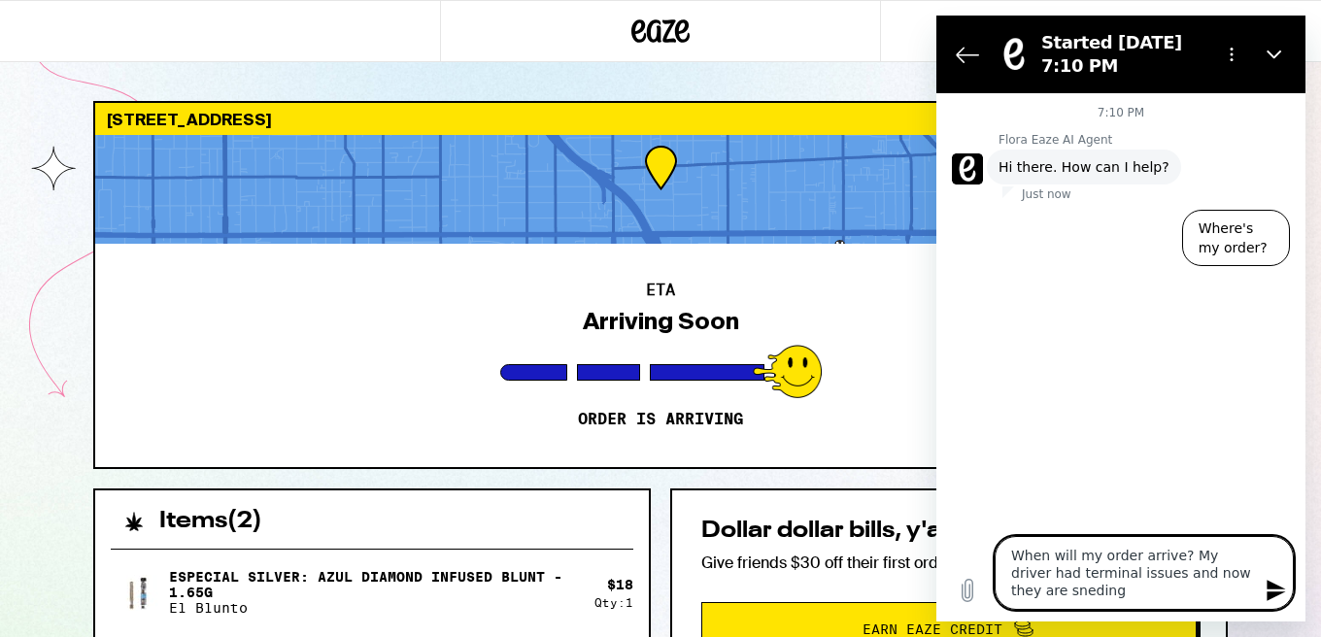
type textarea "When will my order arrive? My driver had terminal issues and now they are snedi…"
type textarea "x"
type textarea "When will my order arrive? My driver had terminal issues and now they are snedi…"
type textarea "x"
type textarea "When will my order arrive? My driver had terminal issues and now they are snedi…"
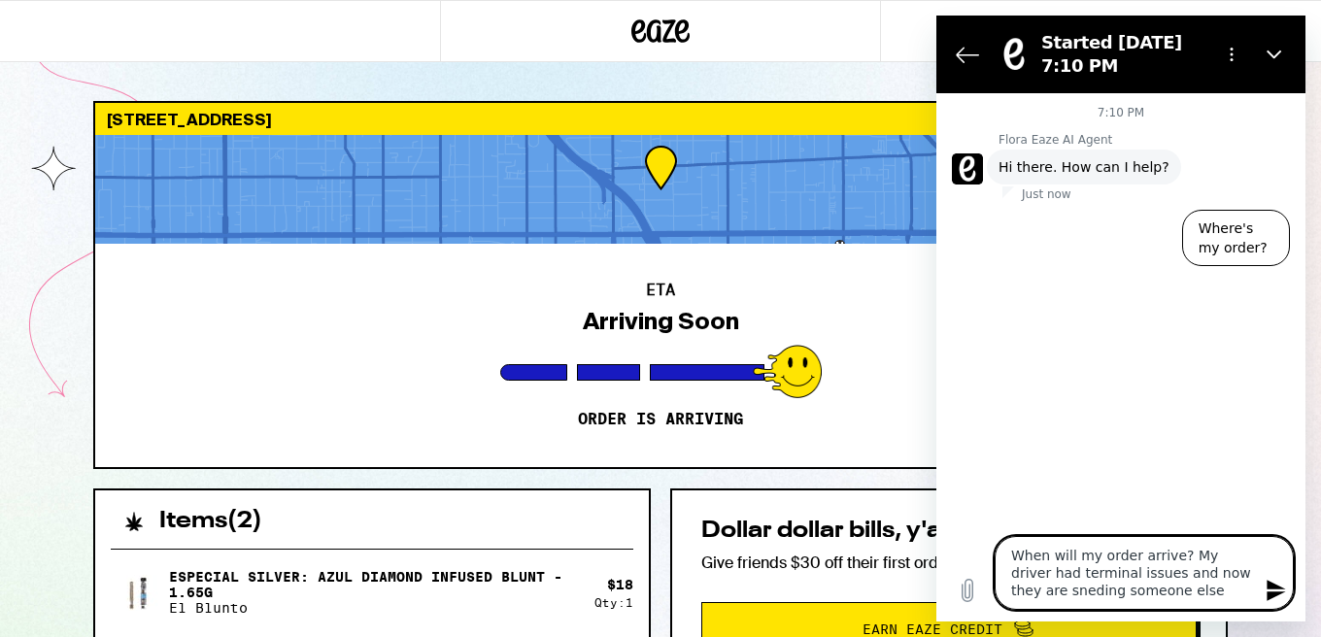
click at [1033, 594] on textarea "When will my order arrive? My driver had terminal issues and now they are snedi…" at bounding box center [1144, 573] width 299 height 74
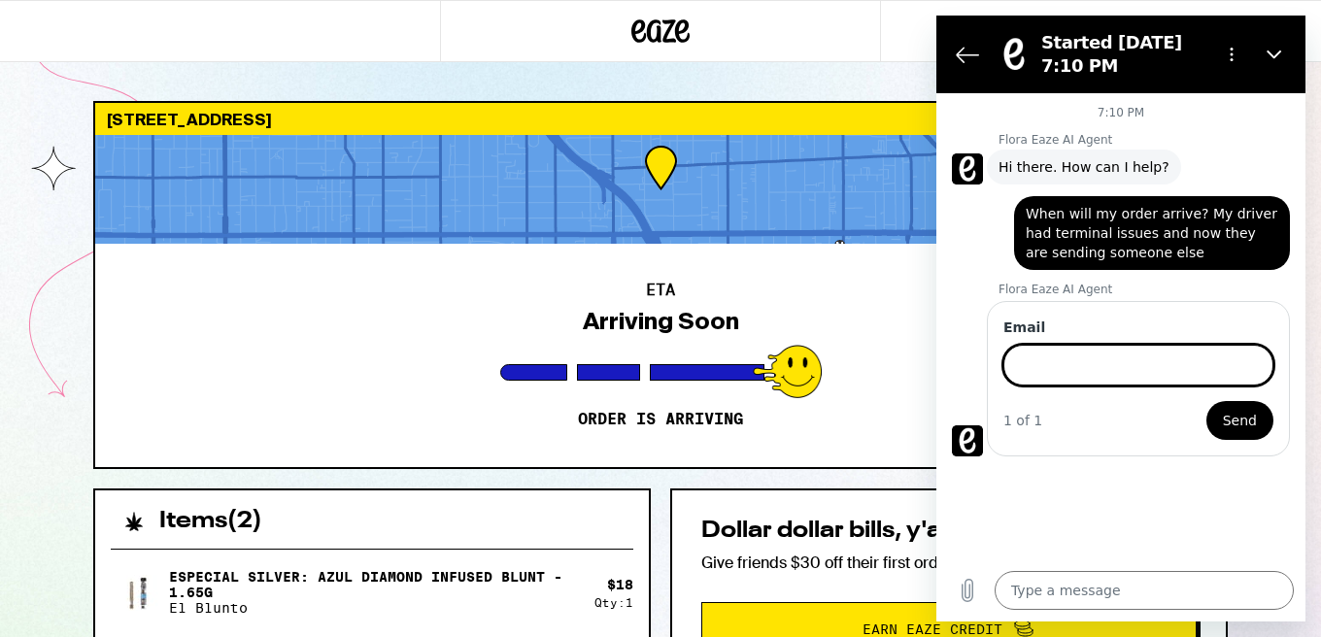
click at [1099, 369] on input "Email" at bounding box center [1138, 365] width 270 height 41
click at [1246, 425] on span "Send" at bounding box center [1240, 420] width 34 height 23
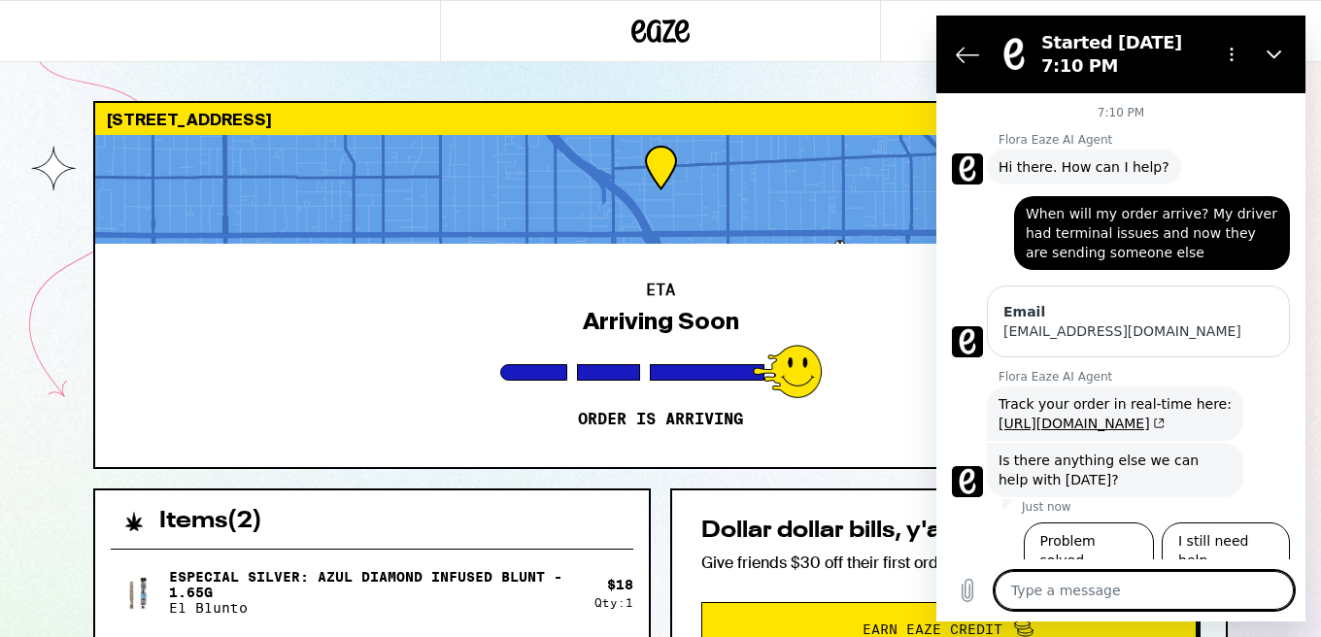
scroll to position [5, 0]
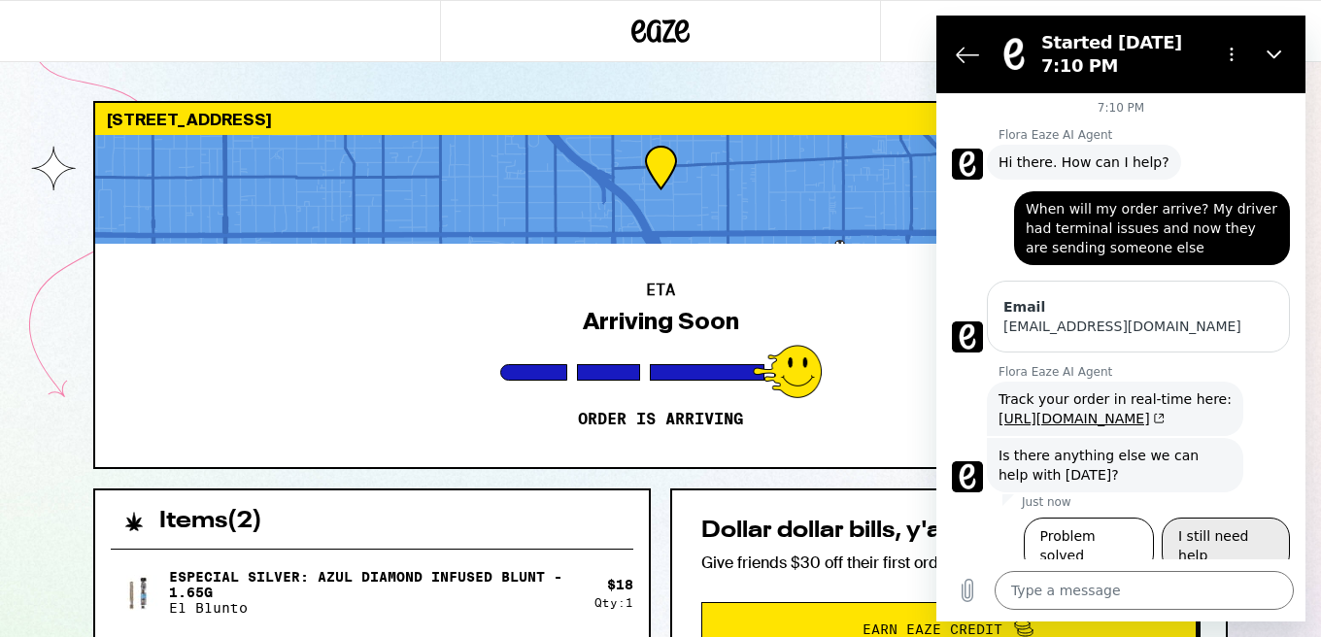
click at [1222, 541] on button "I still need help" at bounding box center [1226, 546] width 128 height 56
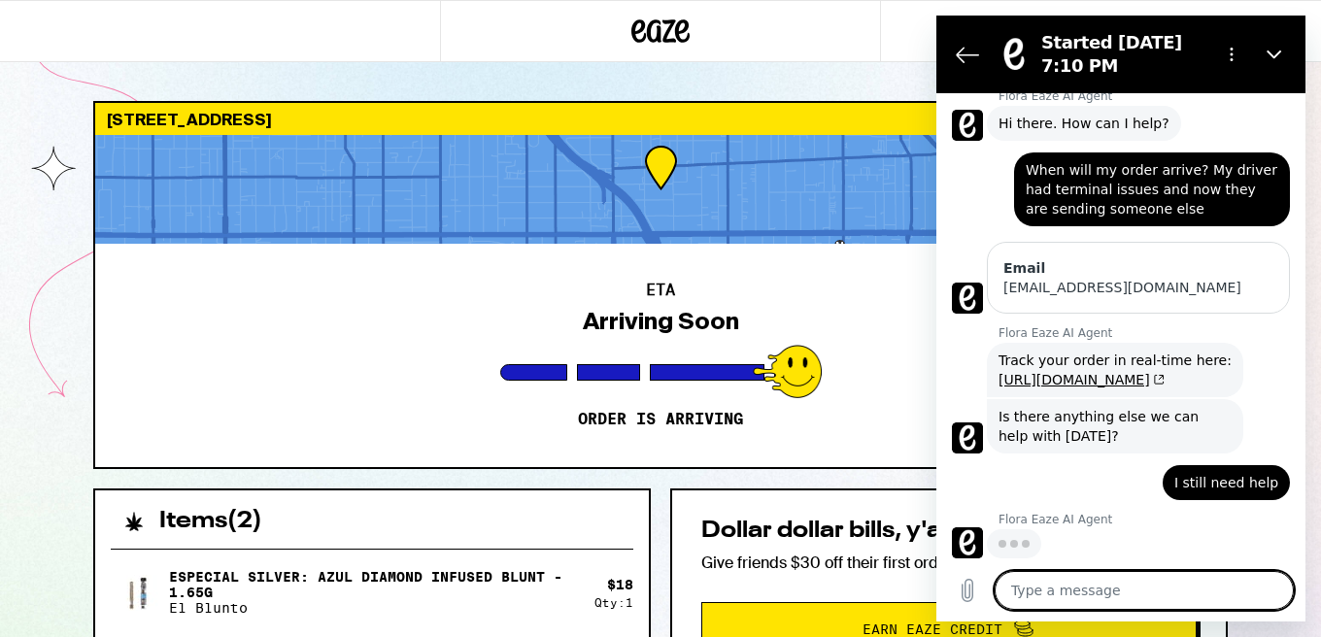
scroll to position [44, 0]
click at [1113, 591] on textarea at bounding box center [1144, 590] width 299 height 39
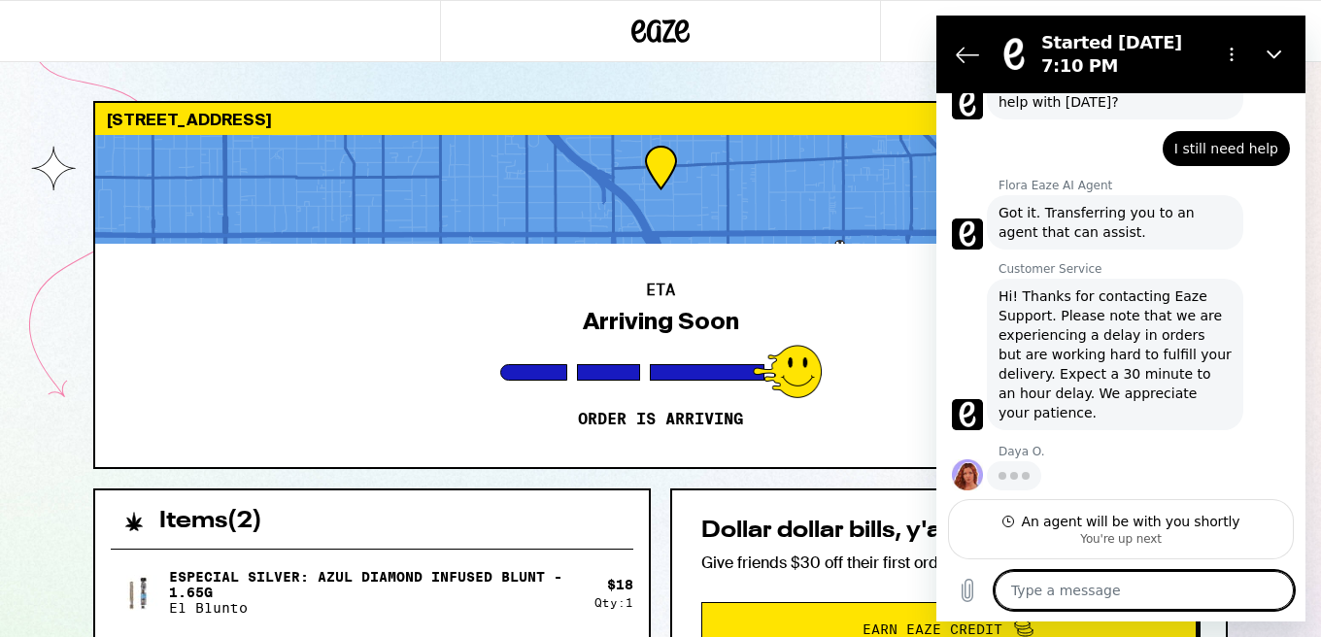
scroll to position [376, 0]
click at [1112, 599] on textarea at bounding box center [1144, 590] width 299 height 39
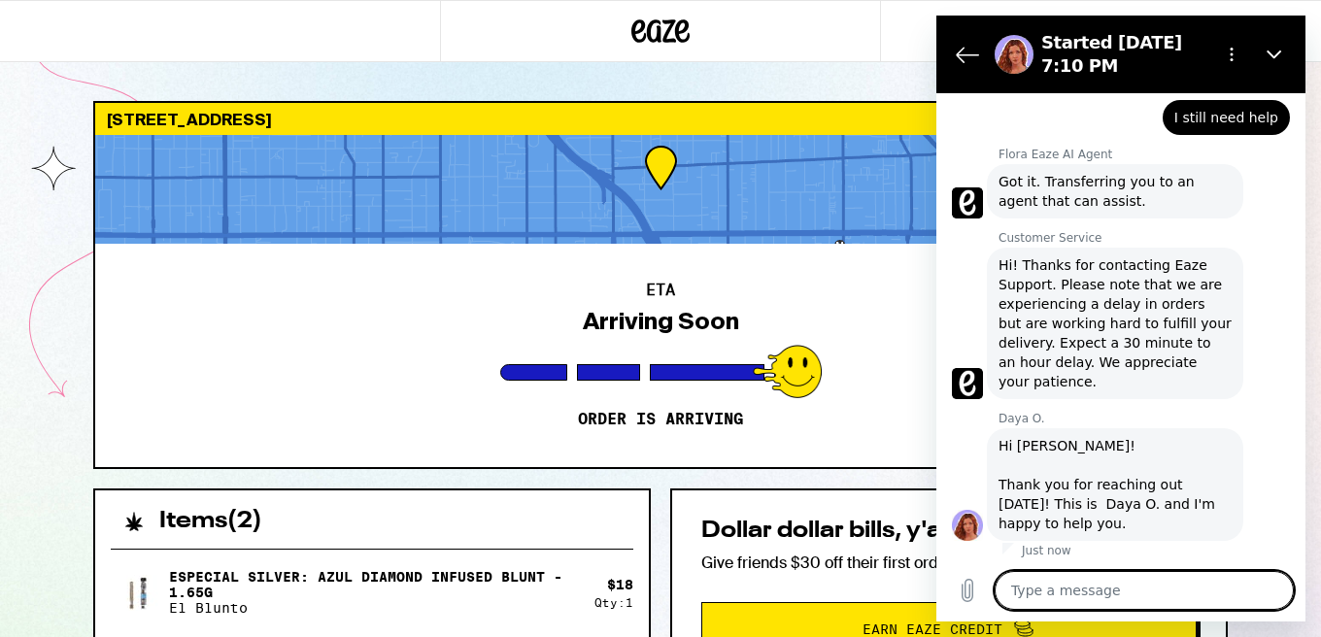
scroll to position [413, 0]
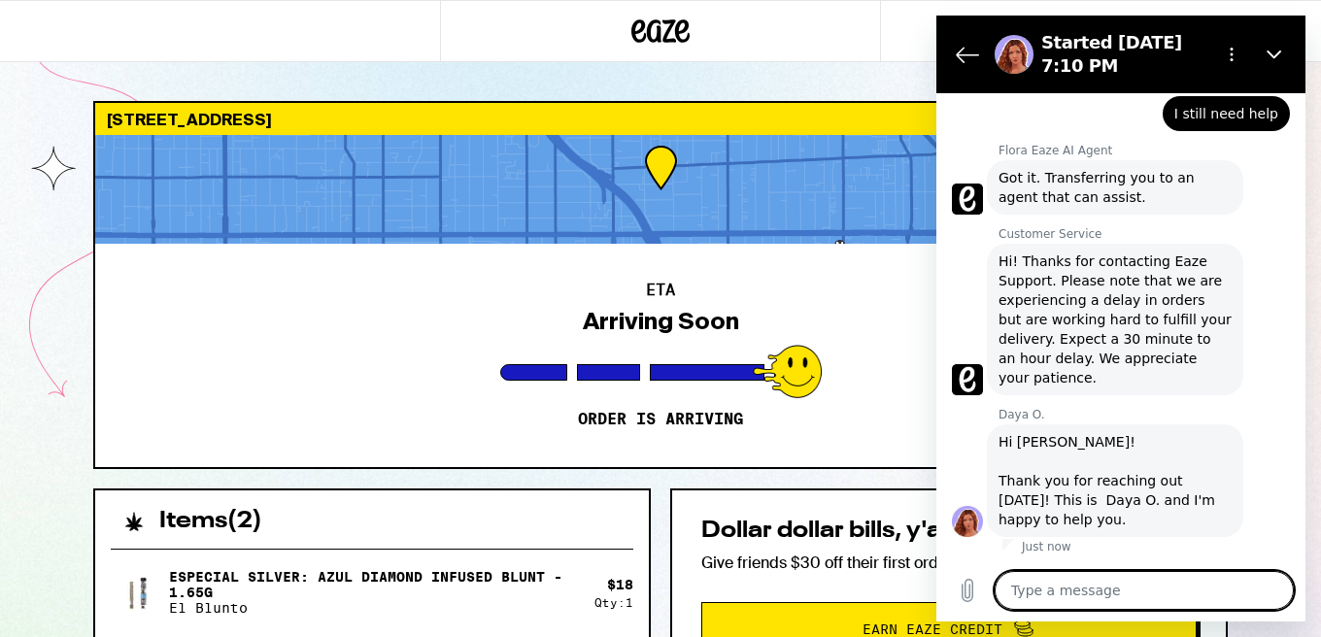
click at [1112, 596] on textarea at bounding box center [1144, 590] width 299 height 39
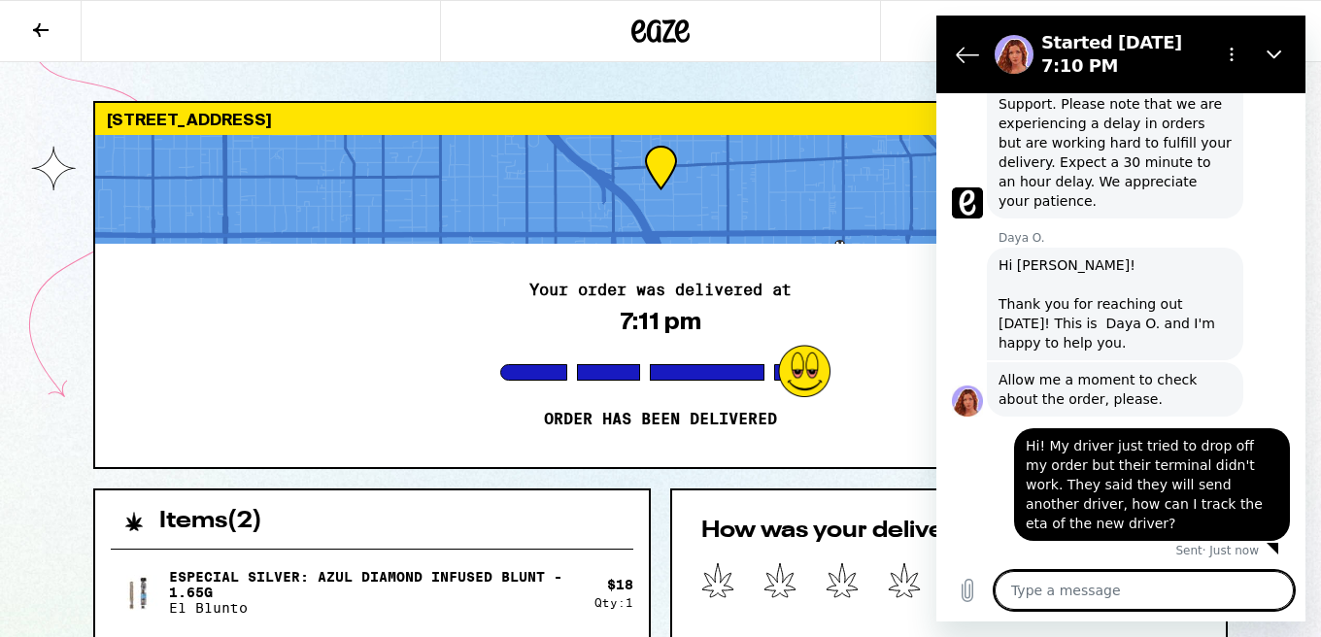
scroll to position [593, 0]
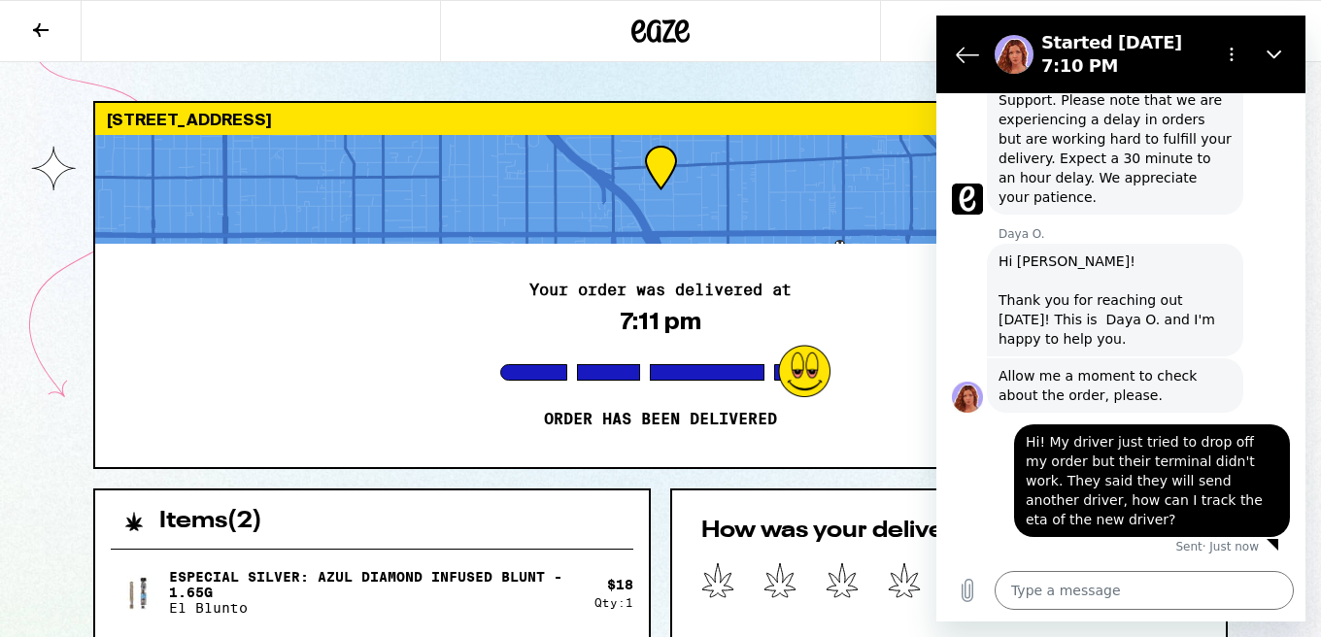
click at [694, 410] on p "Order has been delivered" at bounding box center [660, 419] width 233 height 19
click at [1276, 57] on icon "Close" at bounding box center [1274, 55] width 16 height 16
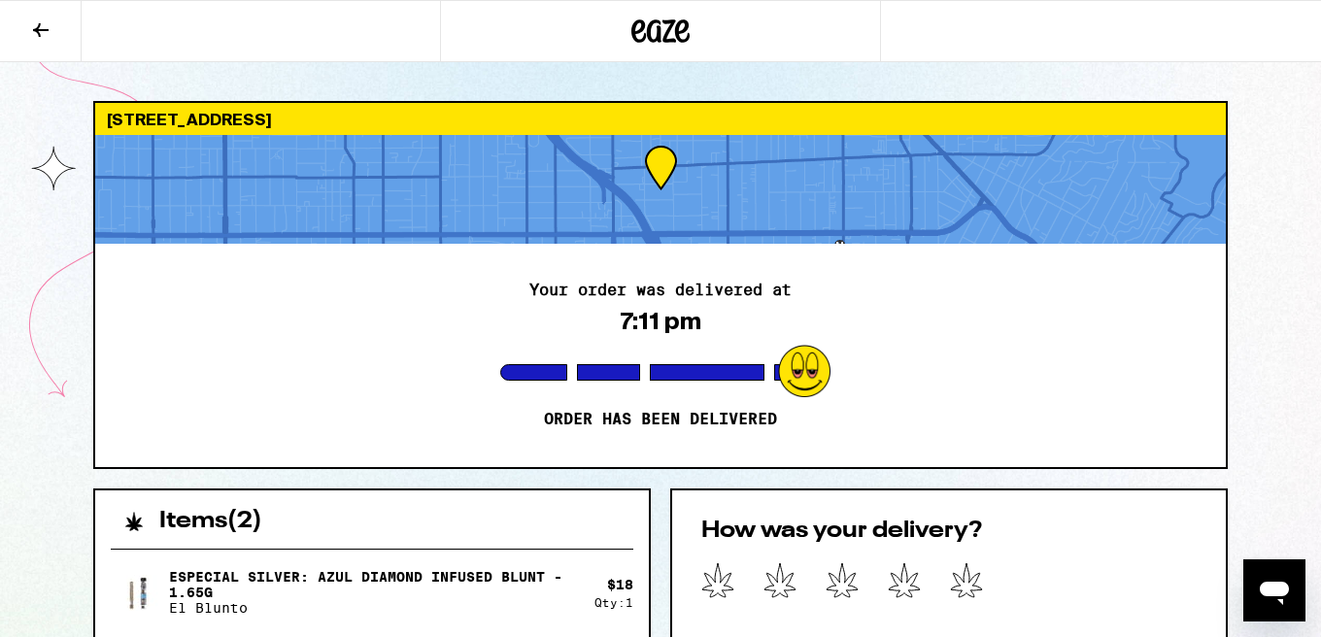
click at [1280, 591] on icon "Open messaging window" at bounding box center [1274, 593] width 29 height 23
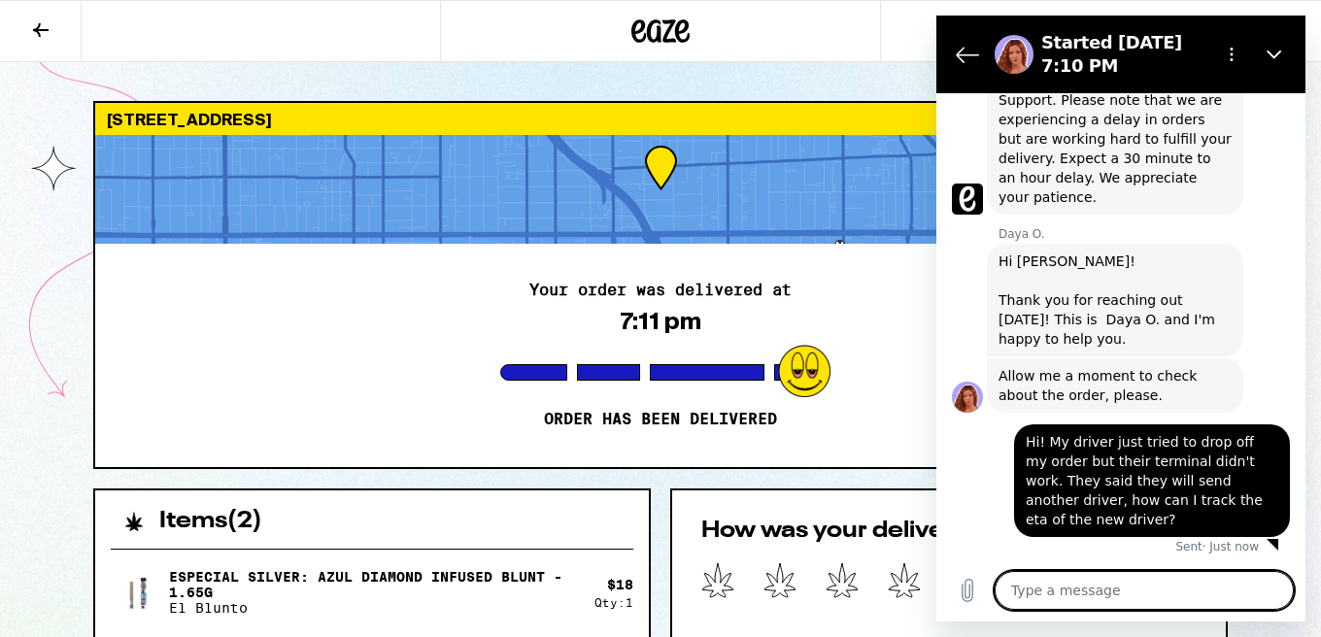
click at [1201, 582] on textarea at bounding box center [1144, 590] width 299 height 39
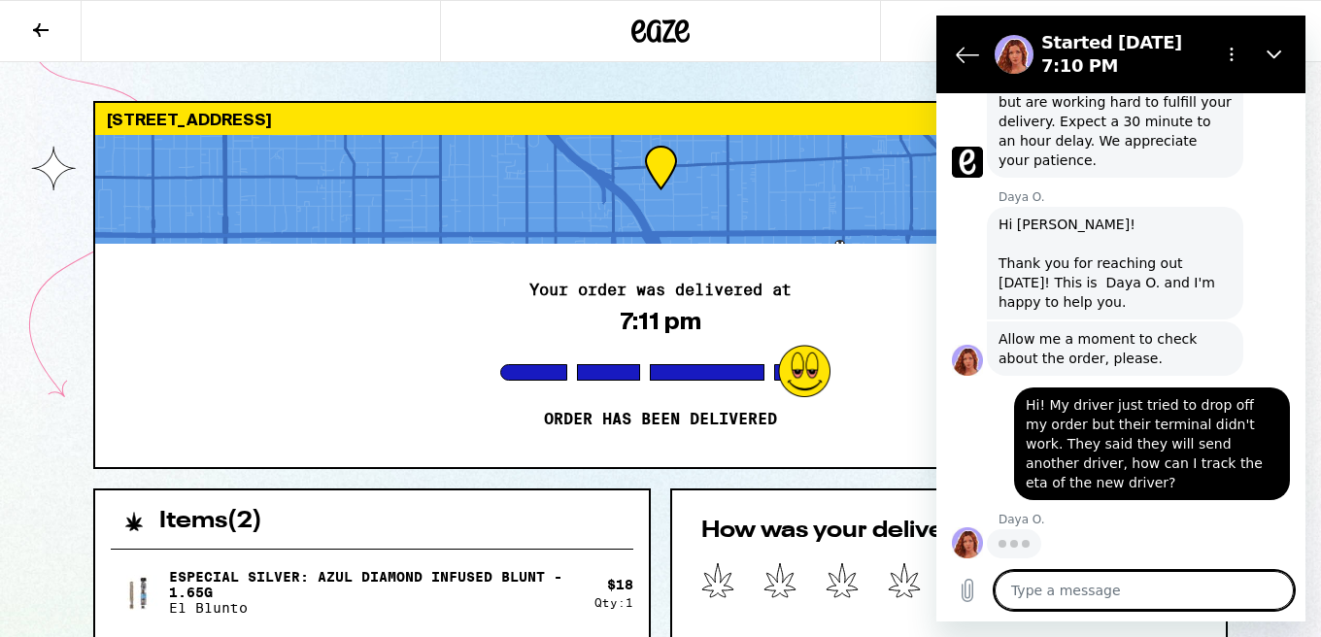
scroll to position [630, 0]
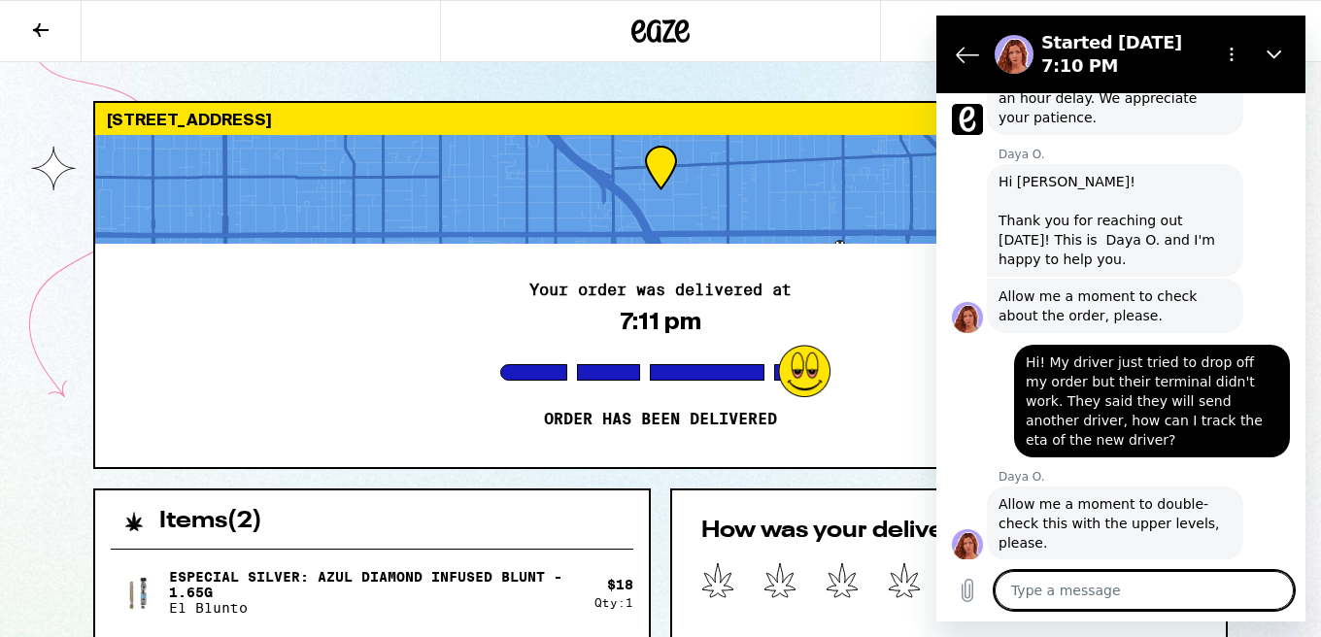
scroll to position [677, 0]
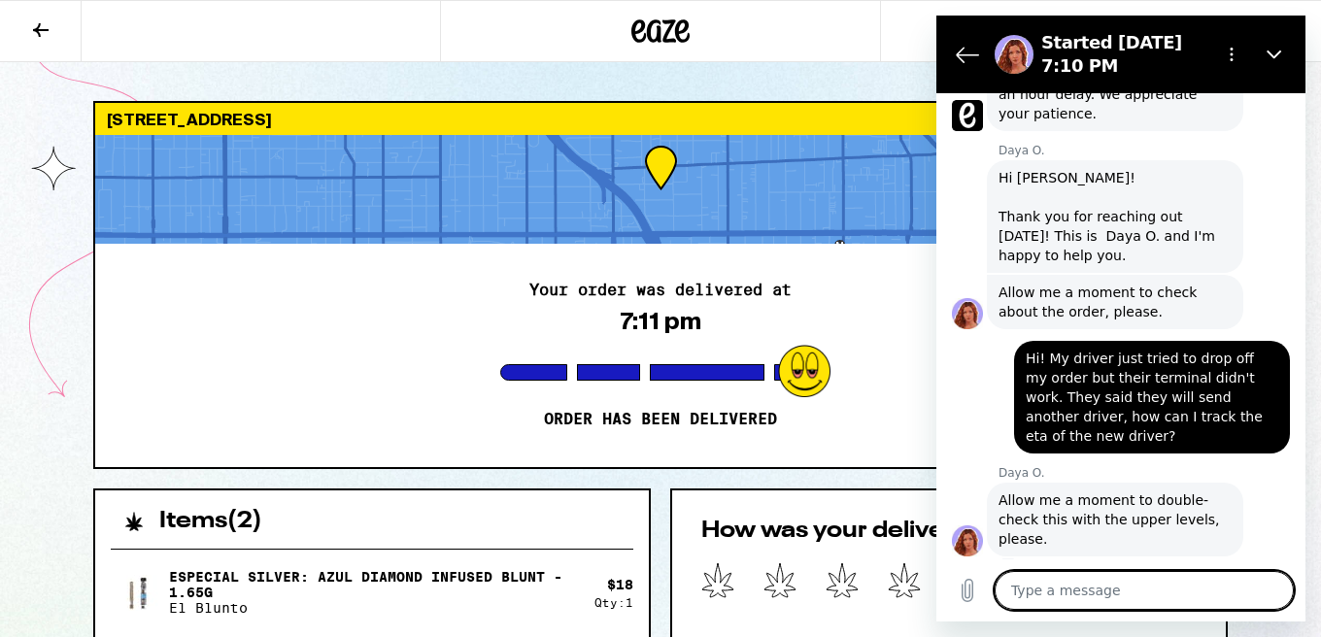
click at [1092, 583] on textarea at bounding box center [1144, 590] width 299 height 39
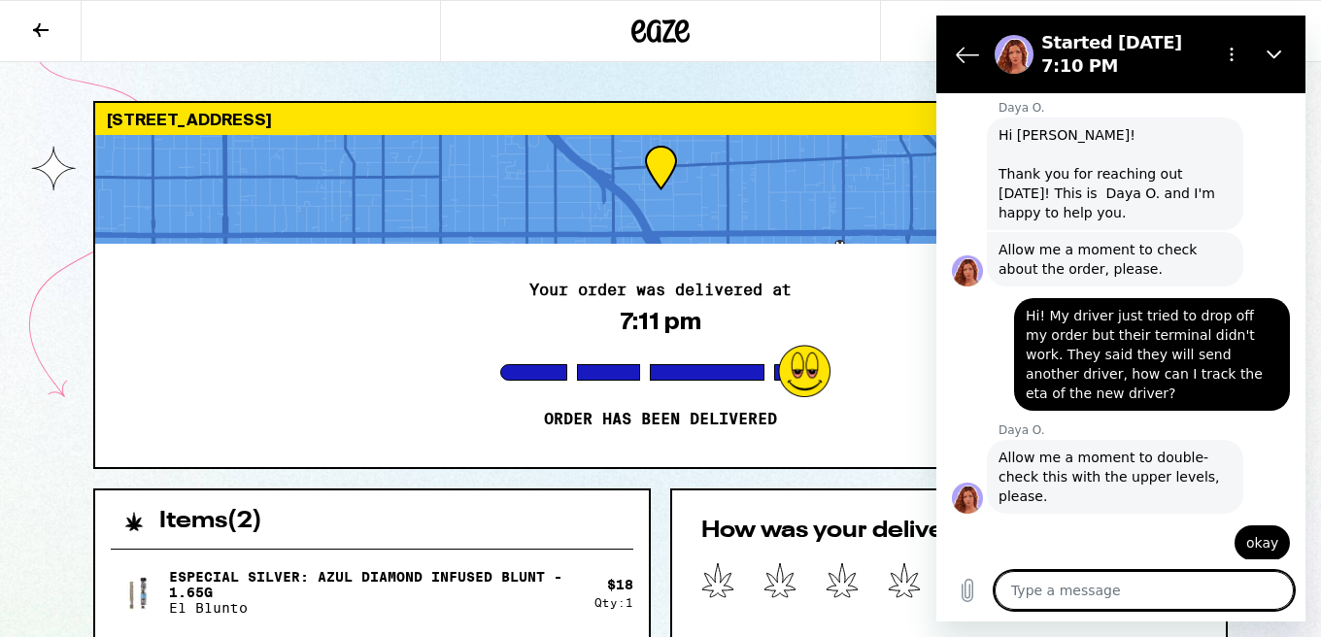
scroll to position [724, 0]
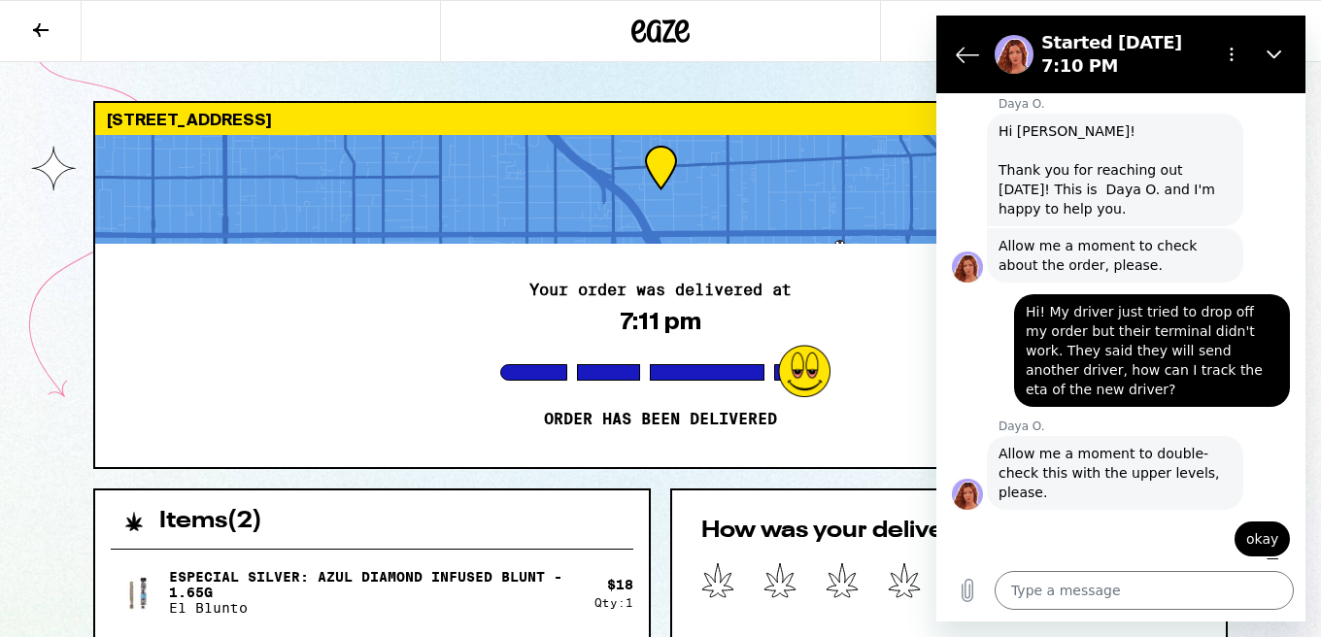
click at [486, 316] on div "Your order was delivered at 7:11 pm Order has been delivered" at bounding box center [660, 355] width 1130 height 223
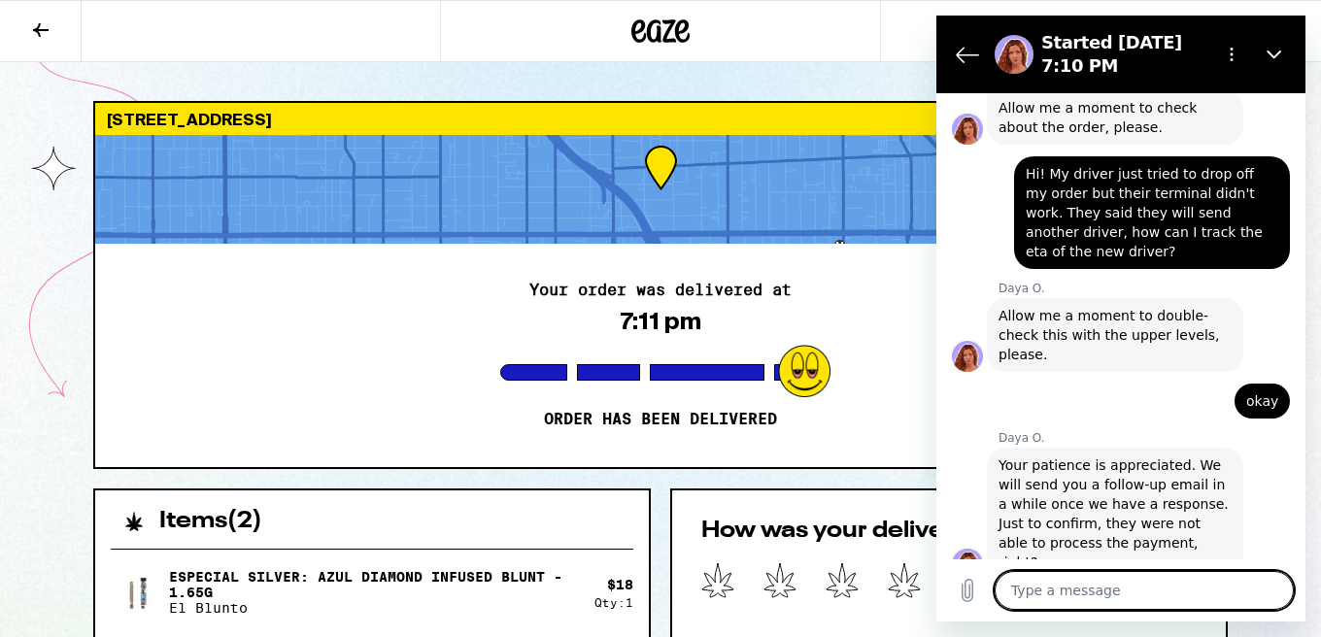
scroll to position [865, 0]
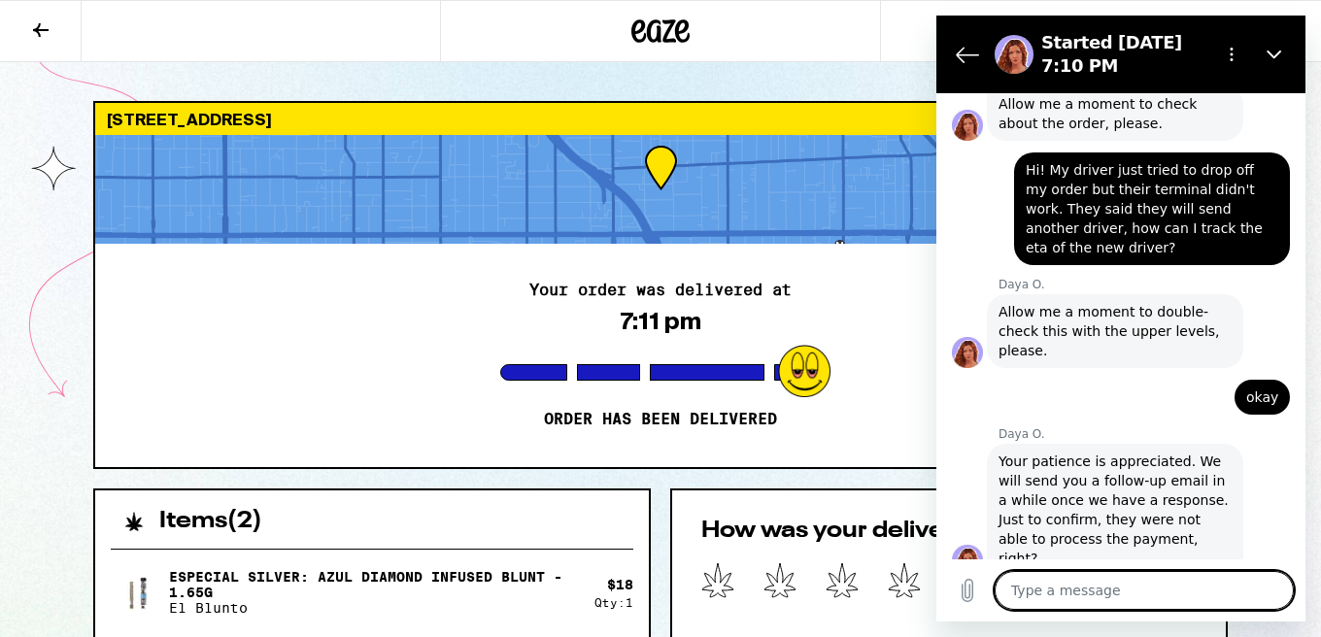
click at [1098, 596] on textarea at bounding box center [1144, 590] width 299 height 39
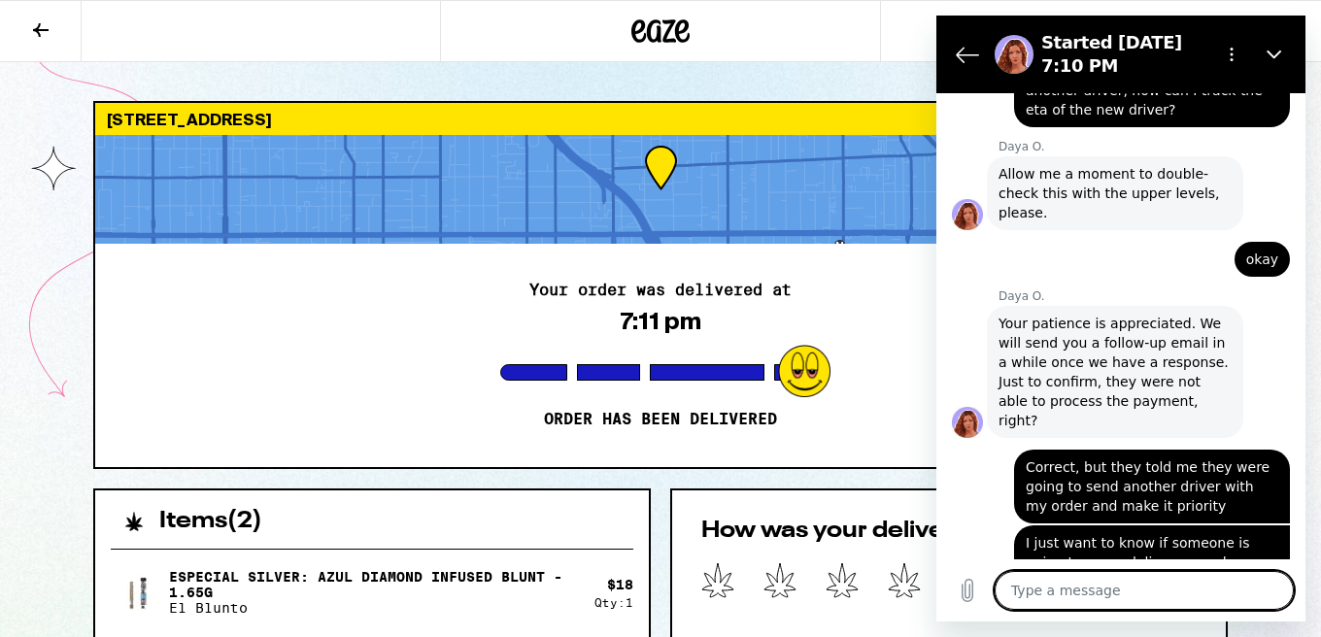
scroll to position [1007, 0]
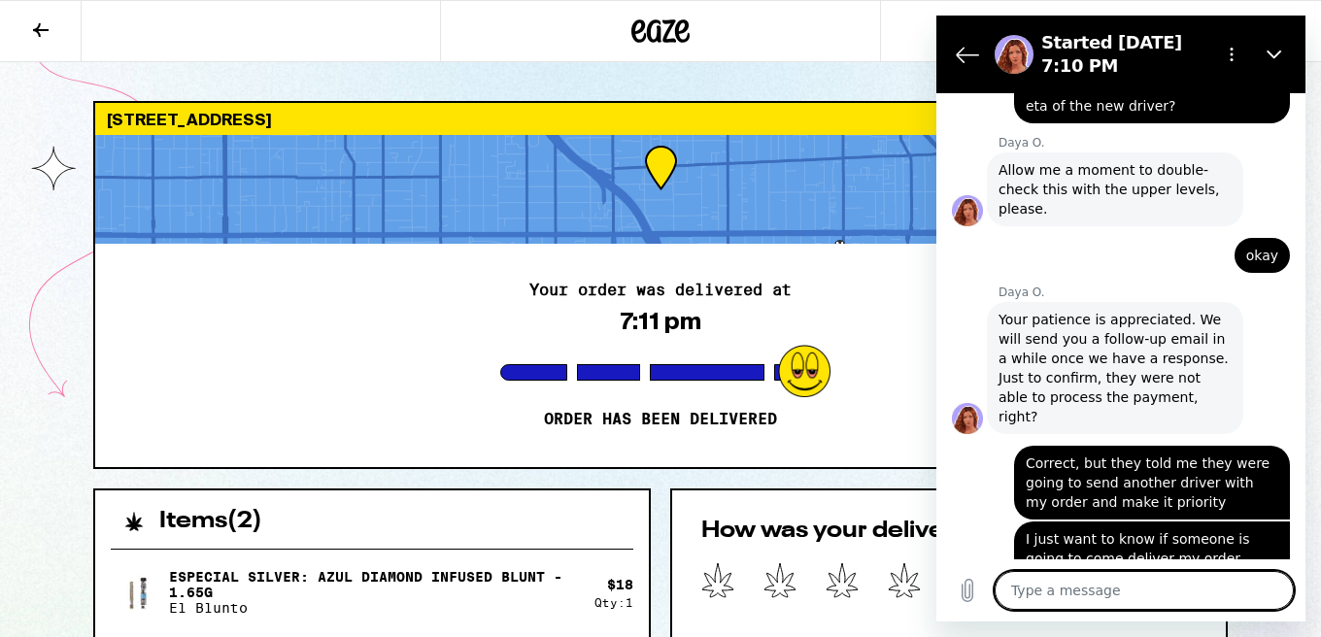
click at [1087, 594] on textarea at bounding box center [1144, 590] width 299 height 39
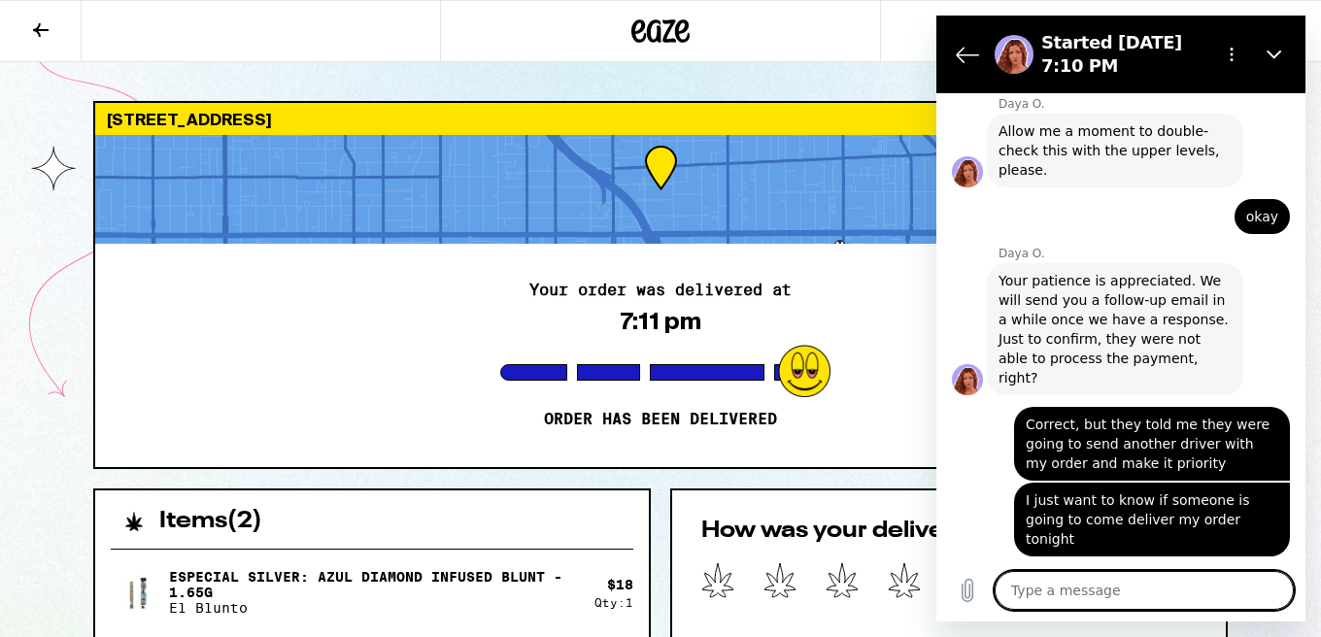
scroll to position [1044, 0]
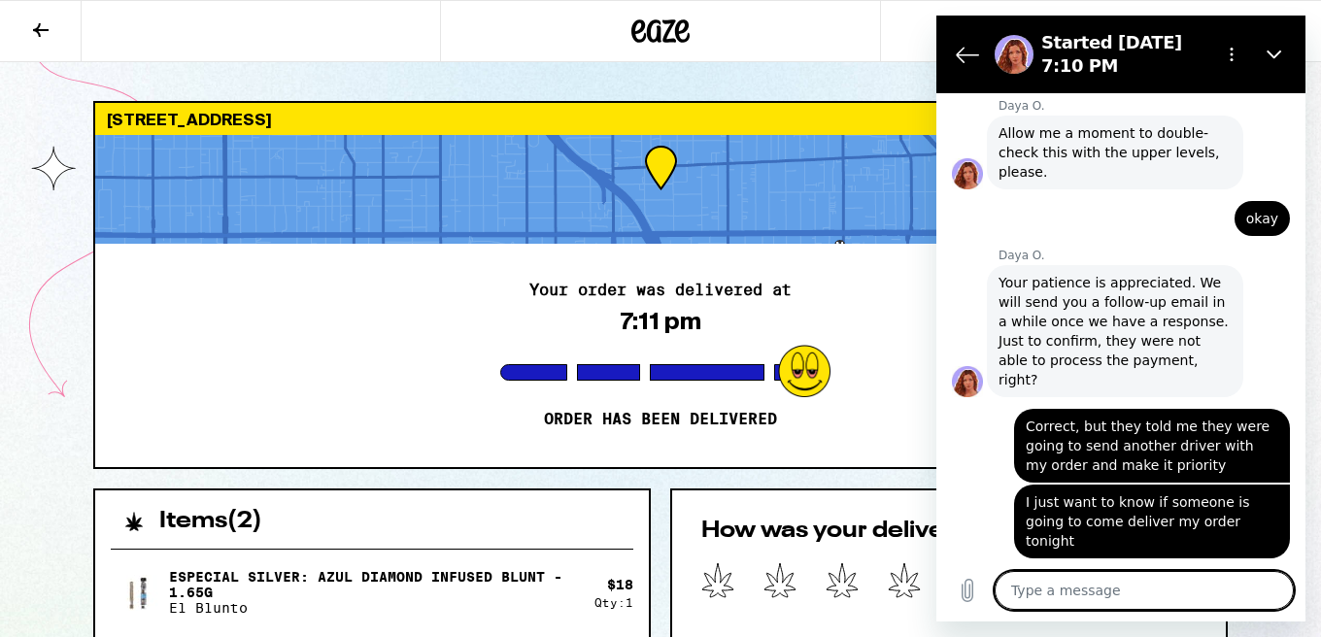
click at [1102, 603] on textarea at bounding box center [1144, 590] width 299 height 39
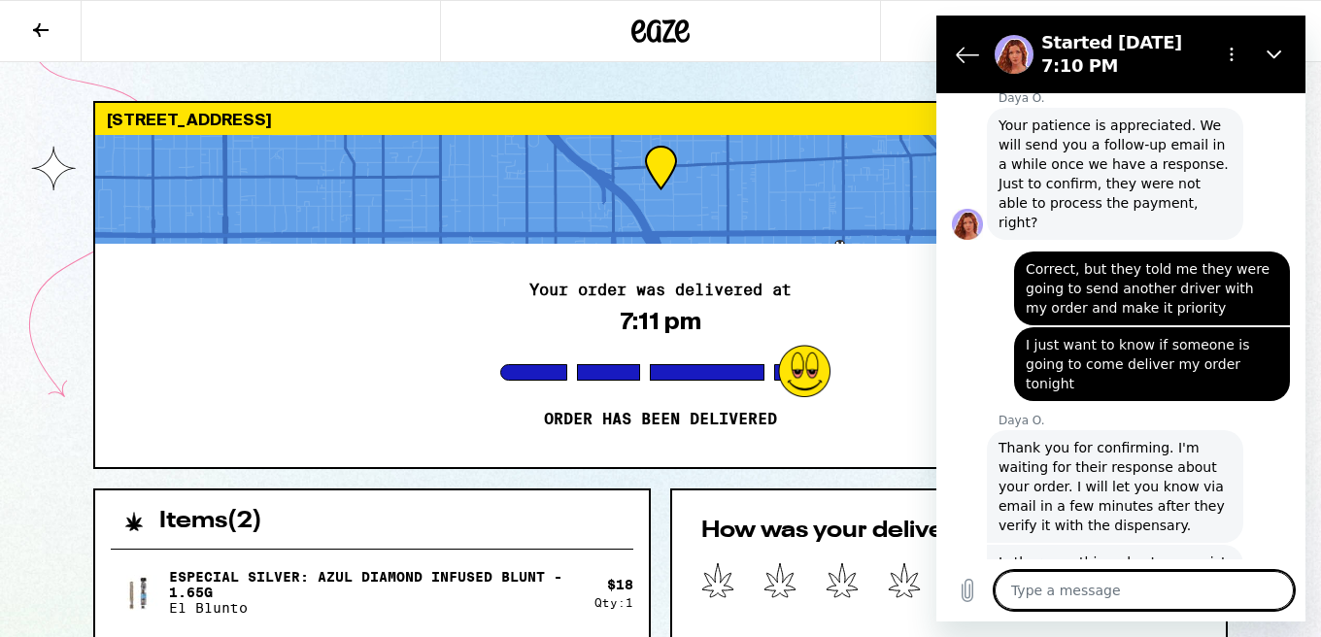
scroll to position [1205, 0]
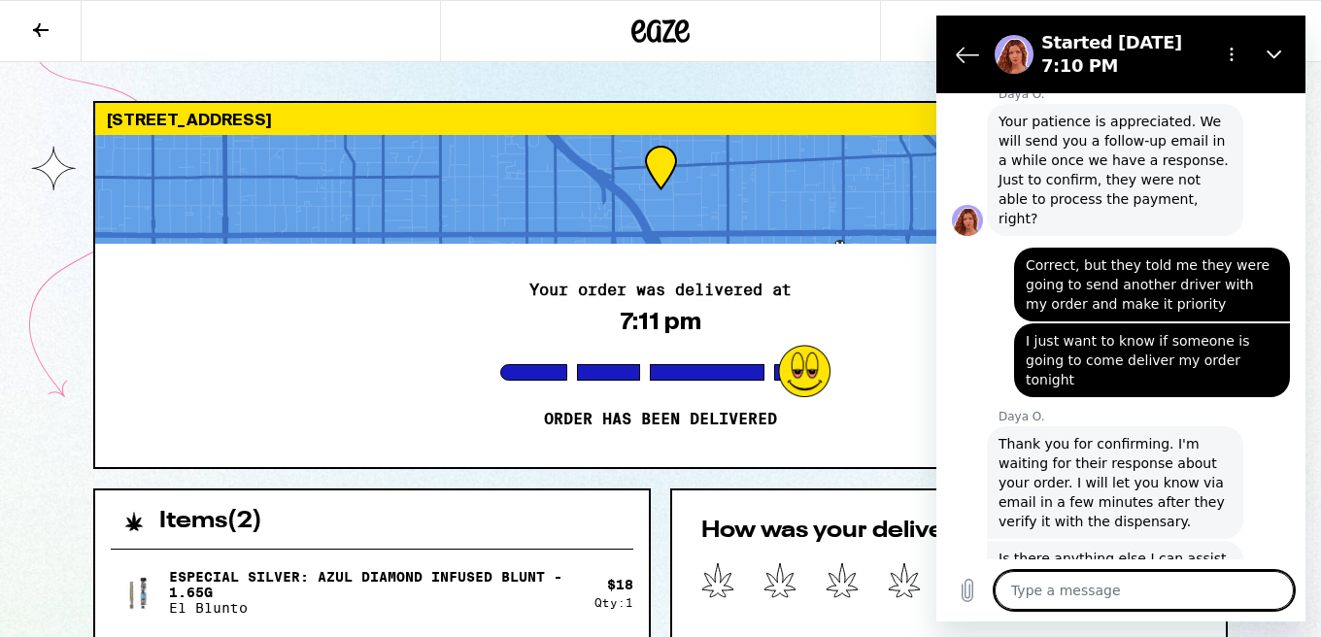
click at [1099, 579] on textarea at bounding box center [1144, 590] width 299 height 39
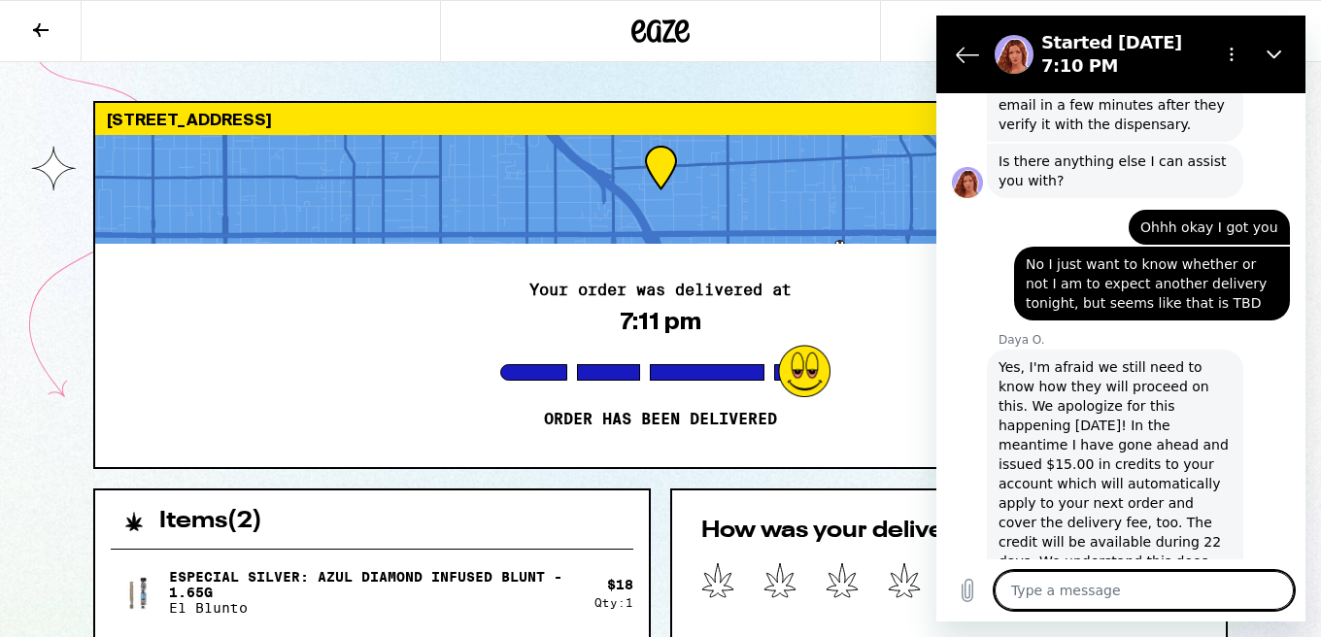
scroll to position [1625, 0]
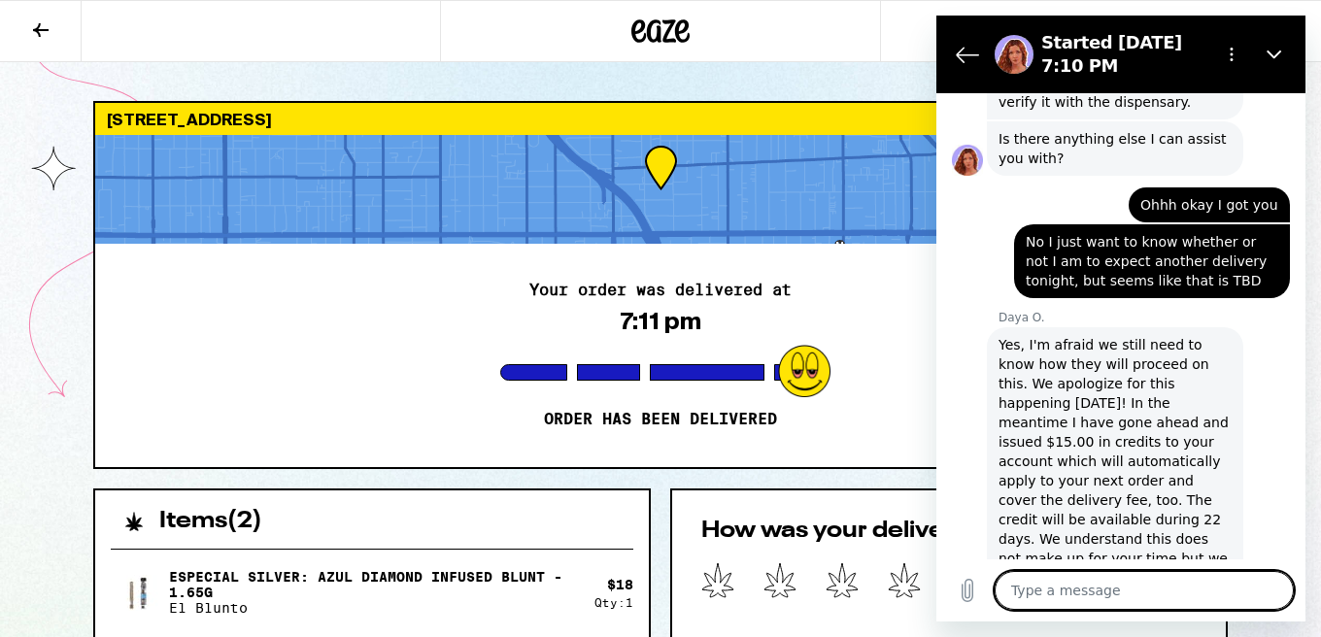
click at [1140, 586] on textarea at bounding box center [1144, 590] width 299 height 39
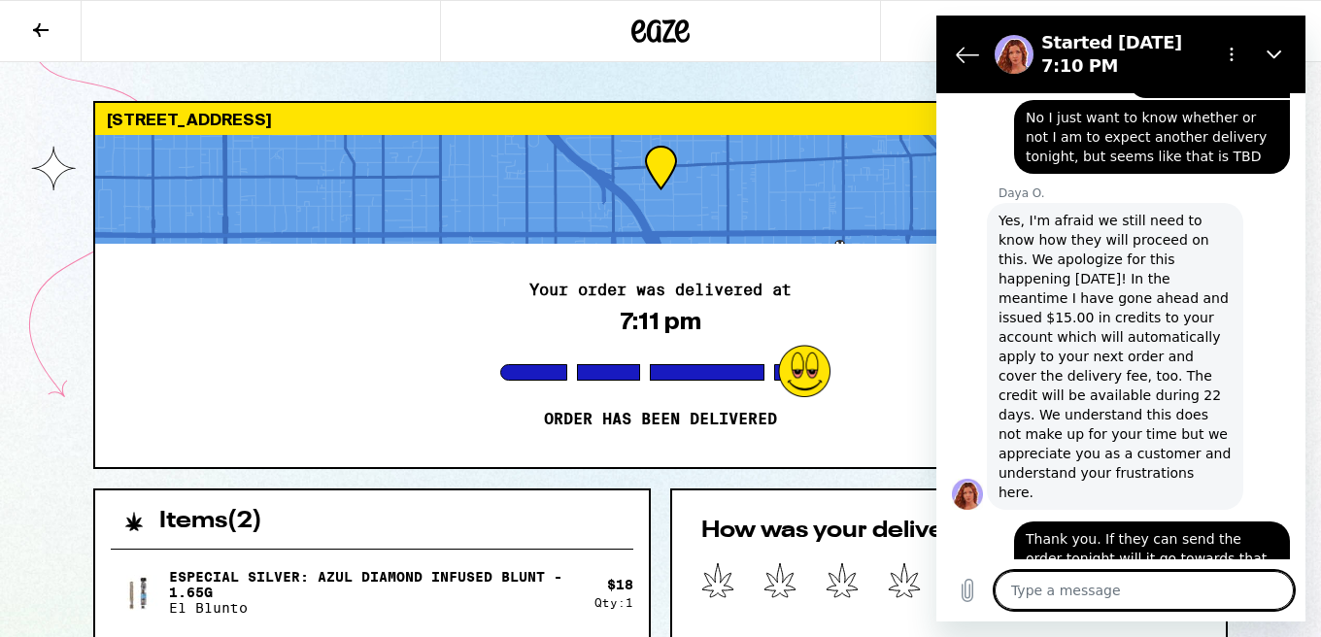
scroll to position [1747, 0]
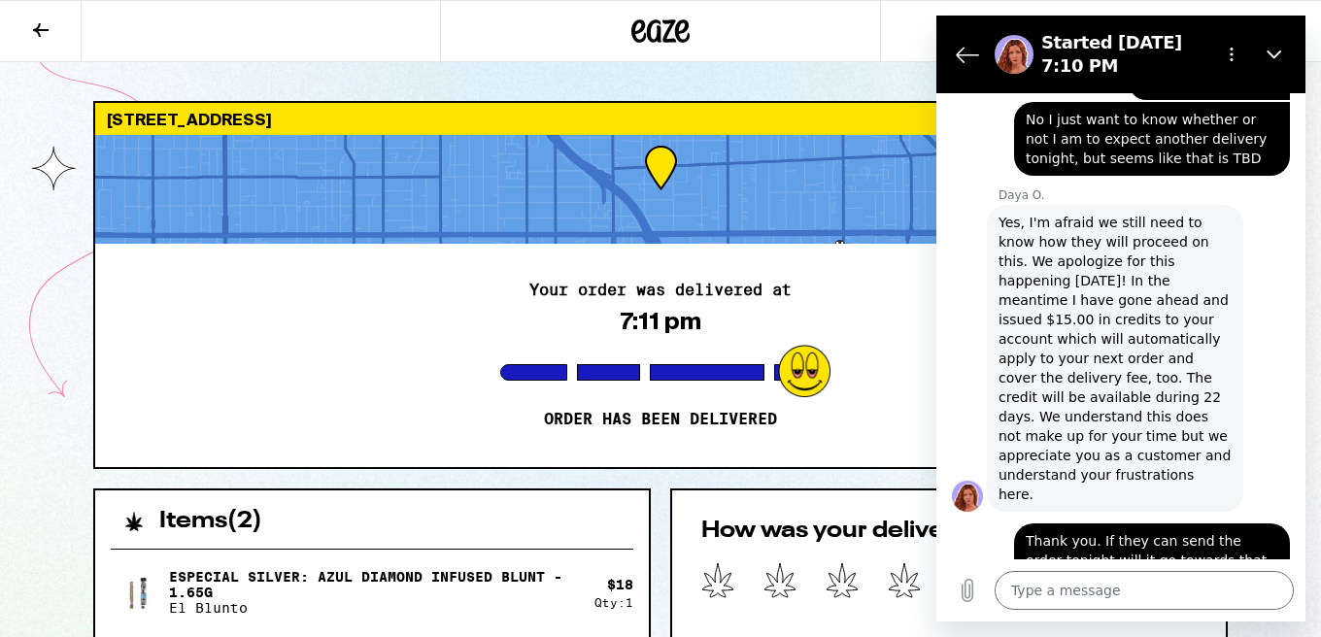
click at [420, 23] on div at bounding box center [220, 31] width 440 height 62
click at [444, 30] on div at bounding box center [660, 31] width 440 height 62
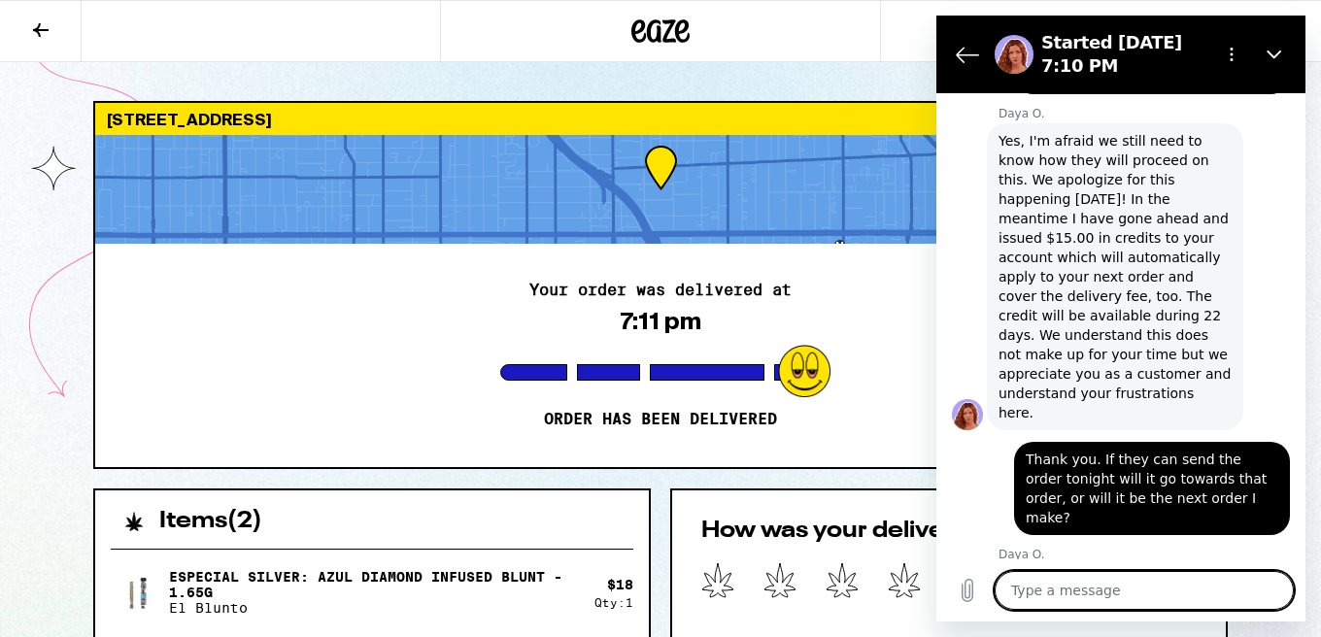
scroll to position [1833, 0]
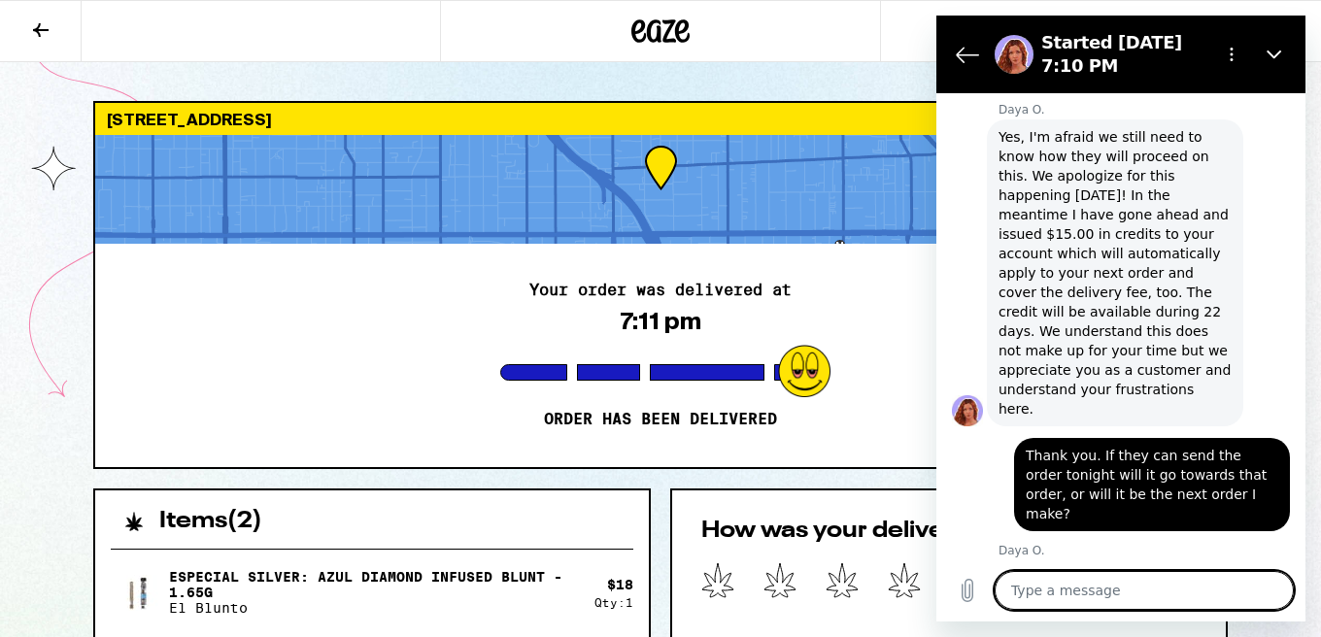
click at [1167, 586] on textarea at bounding box center [1144, 590] width 299 height 39
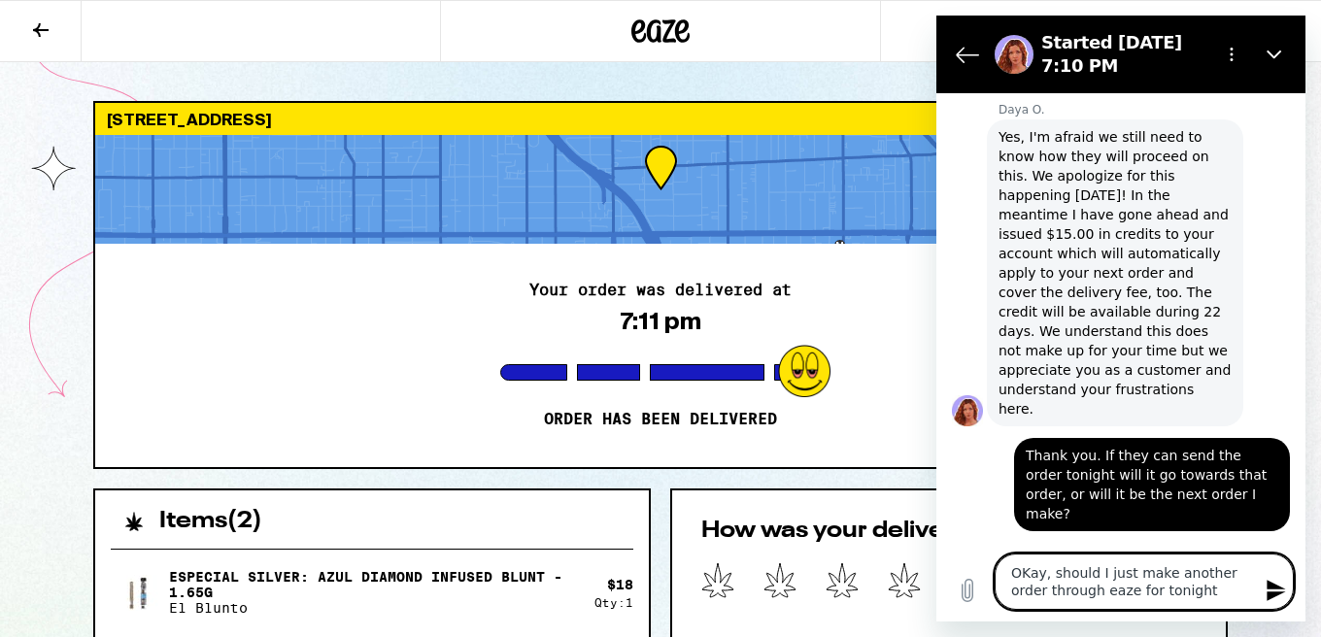
drag, startPoint x: 1182, startPoint y: 590, endPoint x: 1172, endPoint y: 594, distance: 10.9
click at [1173, 595] on textarea "OKay, should I just make another order through eaze for tonight" at bounding box center [1144, 582] width 299 height 56
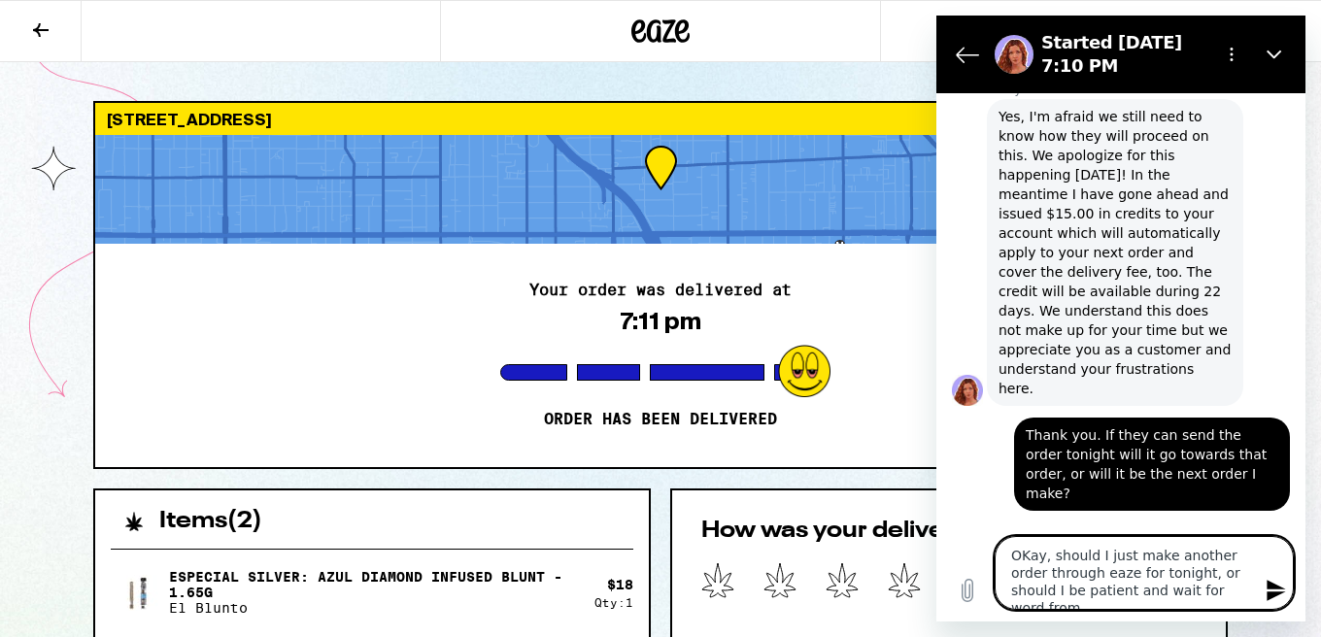
scroll to position [1868, 0]
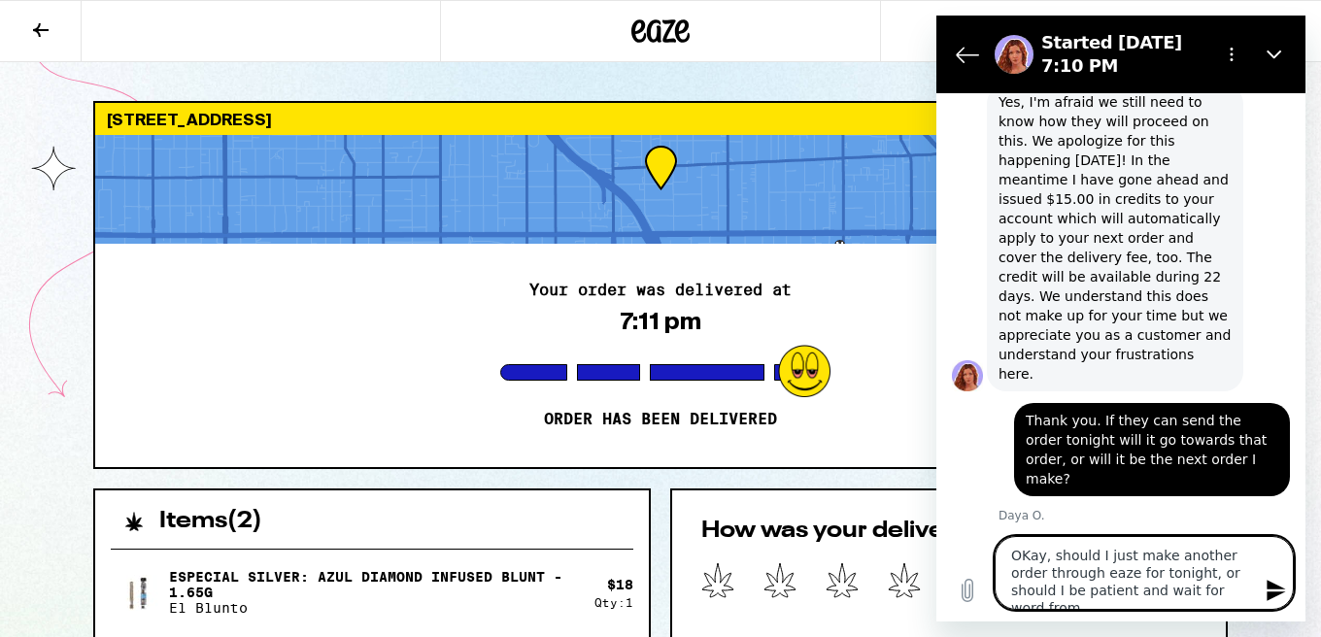
click at [1237, 587] on textarea "OKay, should I just make another order through eaze for tonight, or should I be…" at bounding box center [1144, 573] width 299 height 74
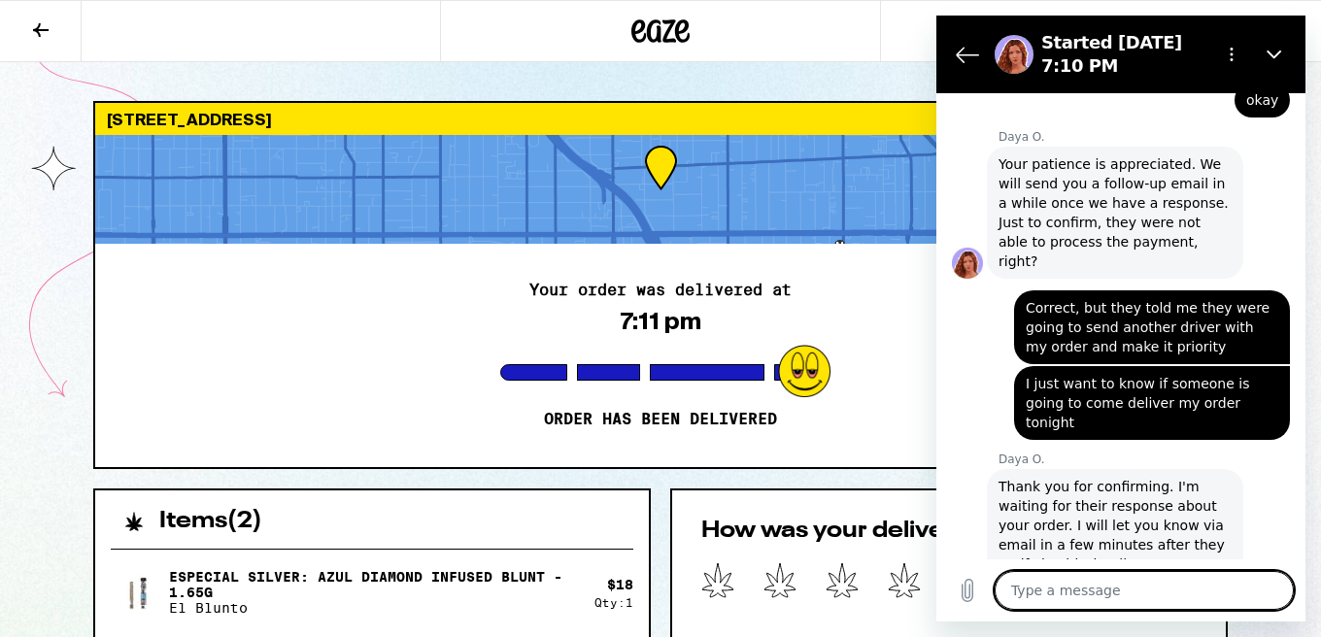
scroll to position [2060, 0]
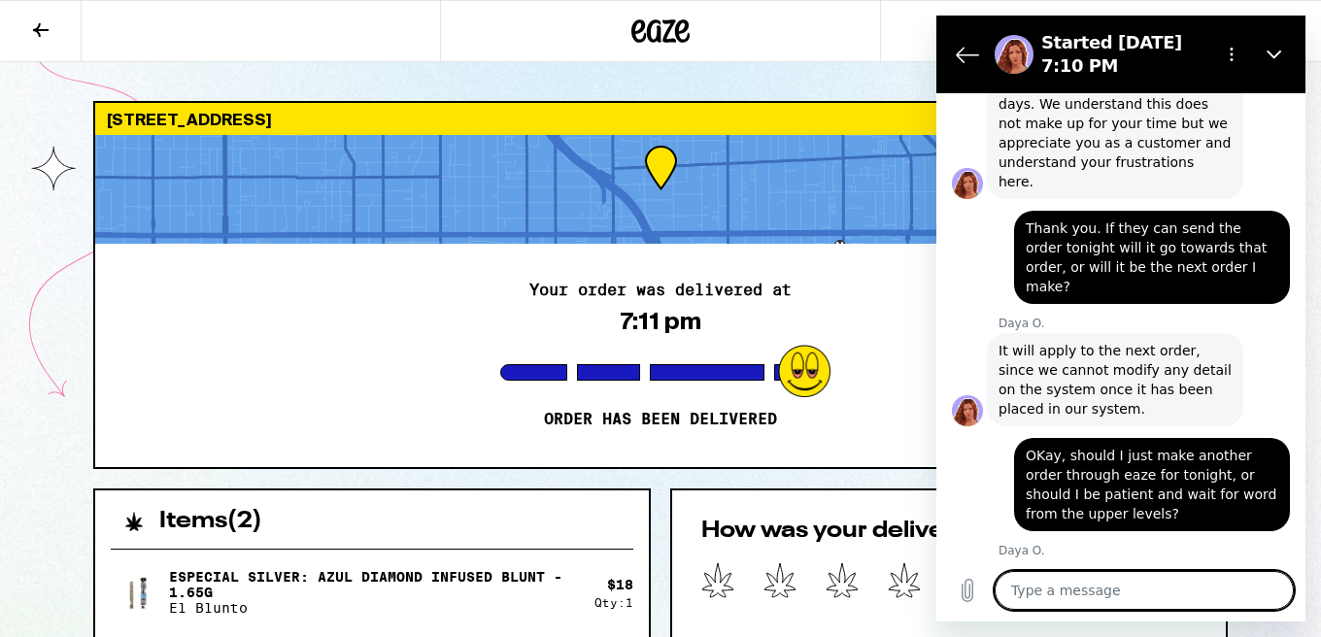
click at [1142, 587] on textarea at bounding box center [1144, 590] width 299 height 39
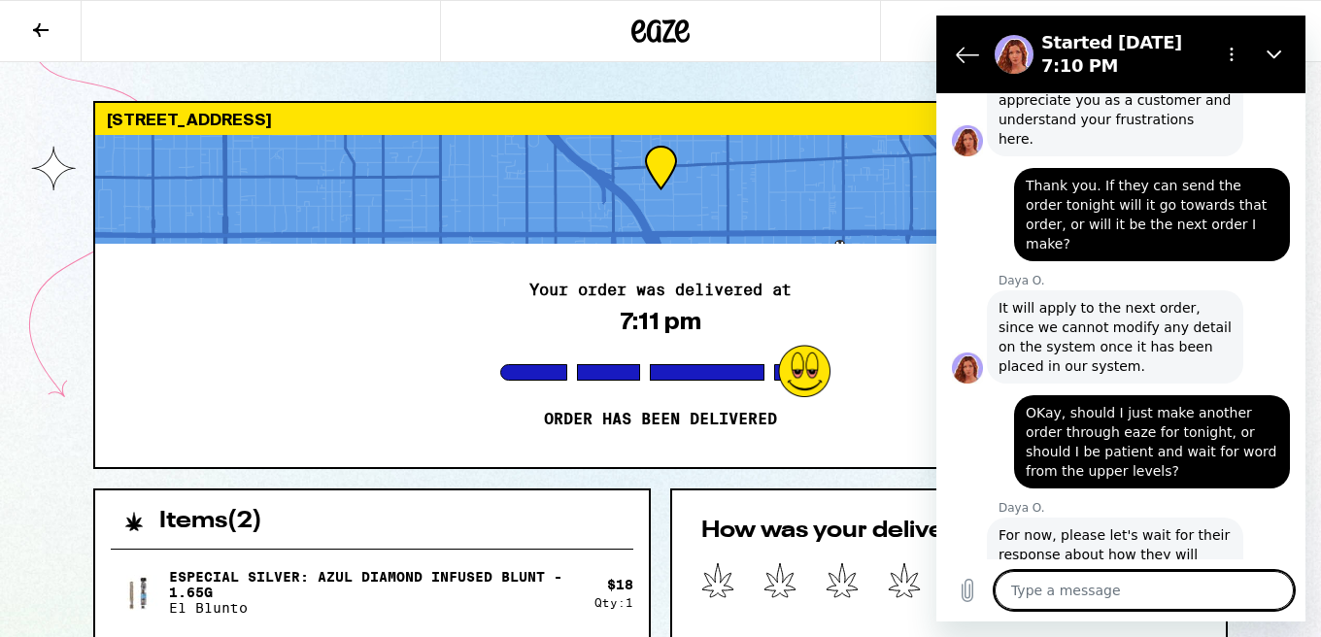
scroll to position [2107, 0]
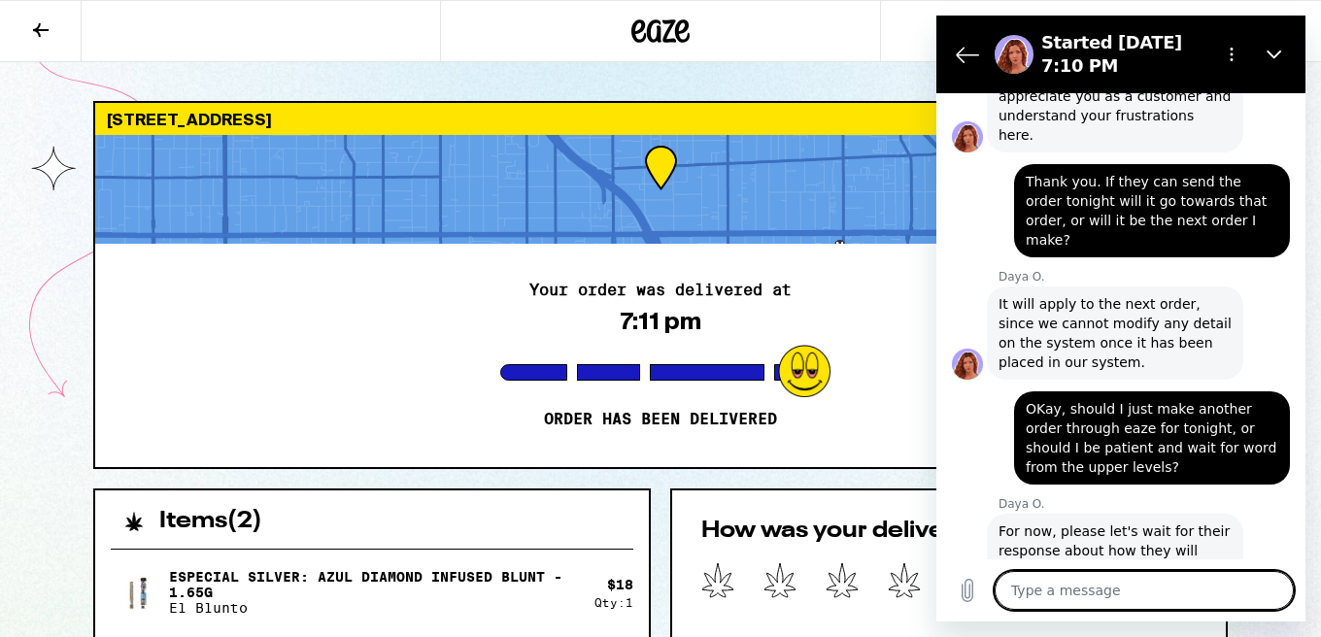
click at [1098, 592] on textarea at bounding box center [1144, 590] width 299 height 39
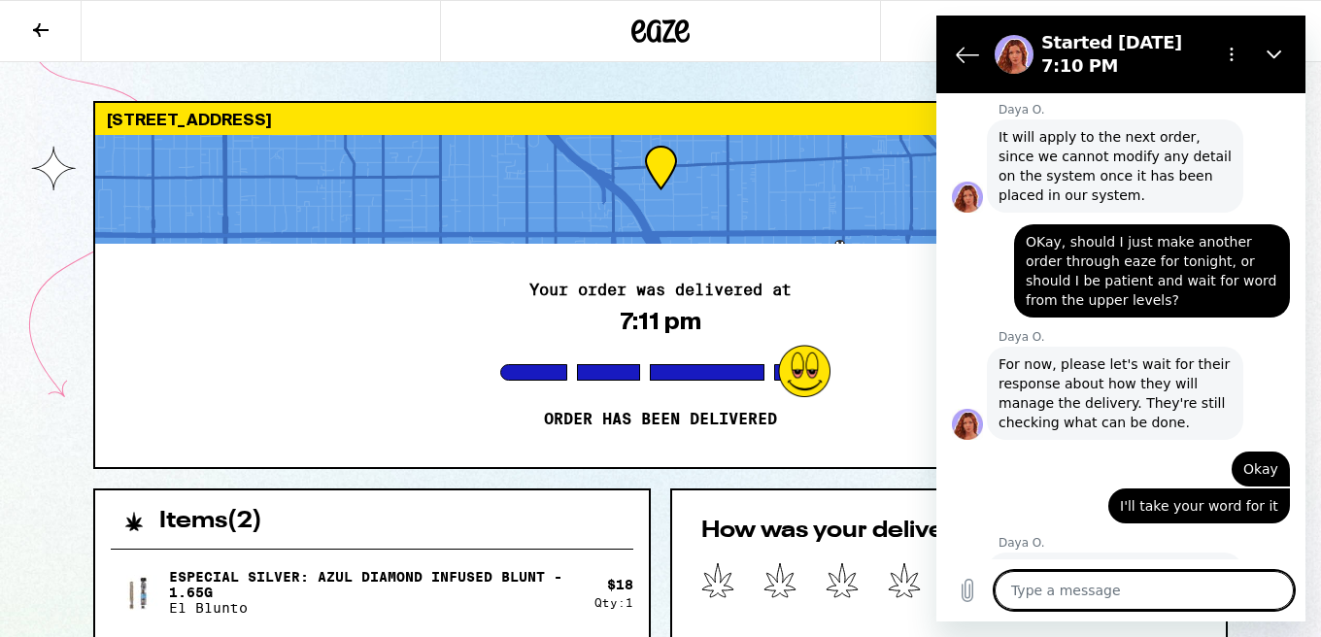
scroll to position [2311, 0]
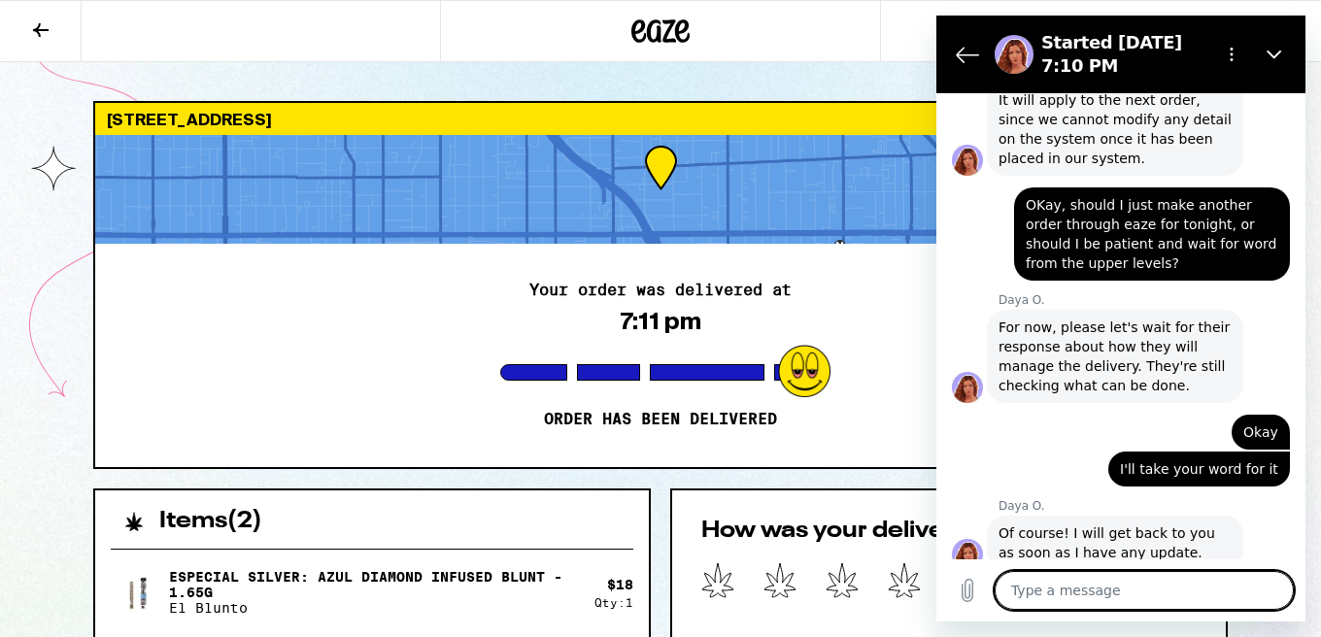
click at [1130, 594] on textarea at bounding box center [1144, 590] width 299 height 39
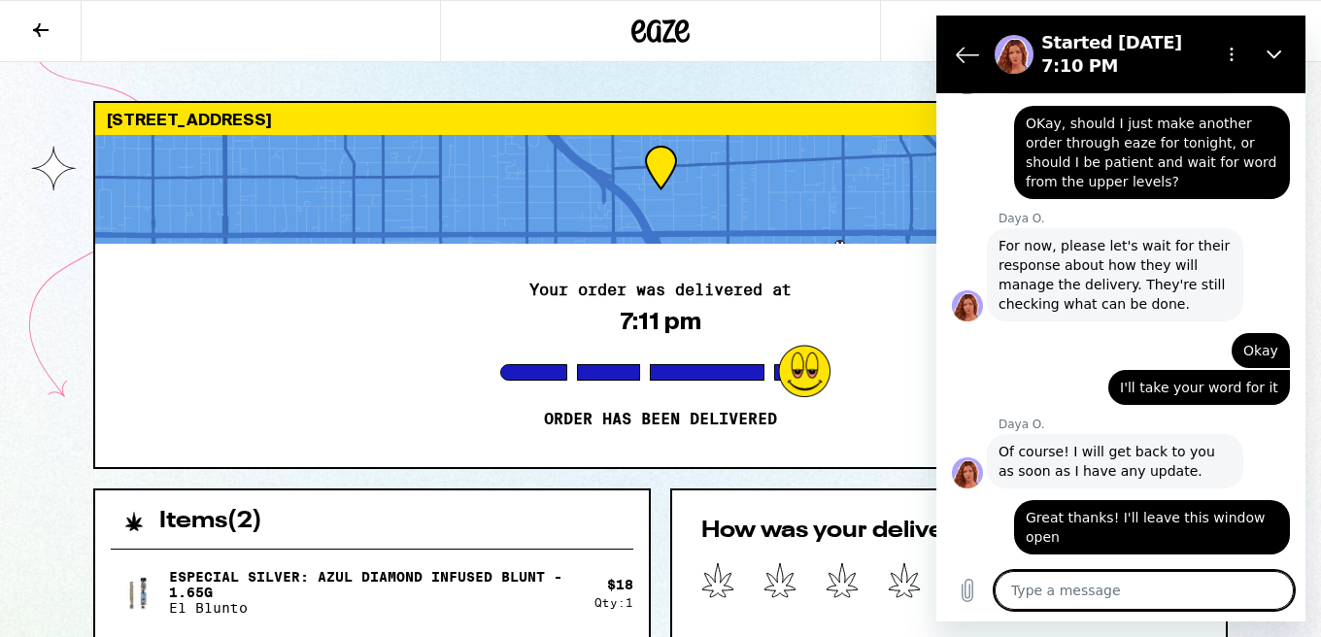
scroll to position [2396, 0]
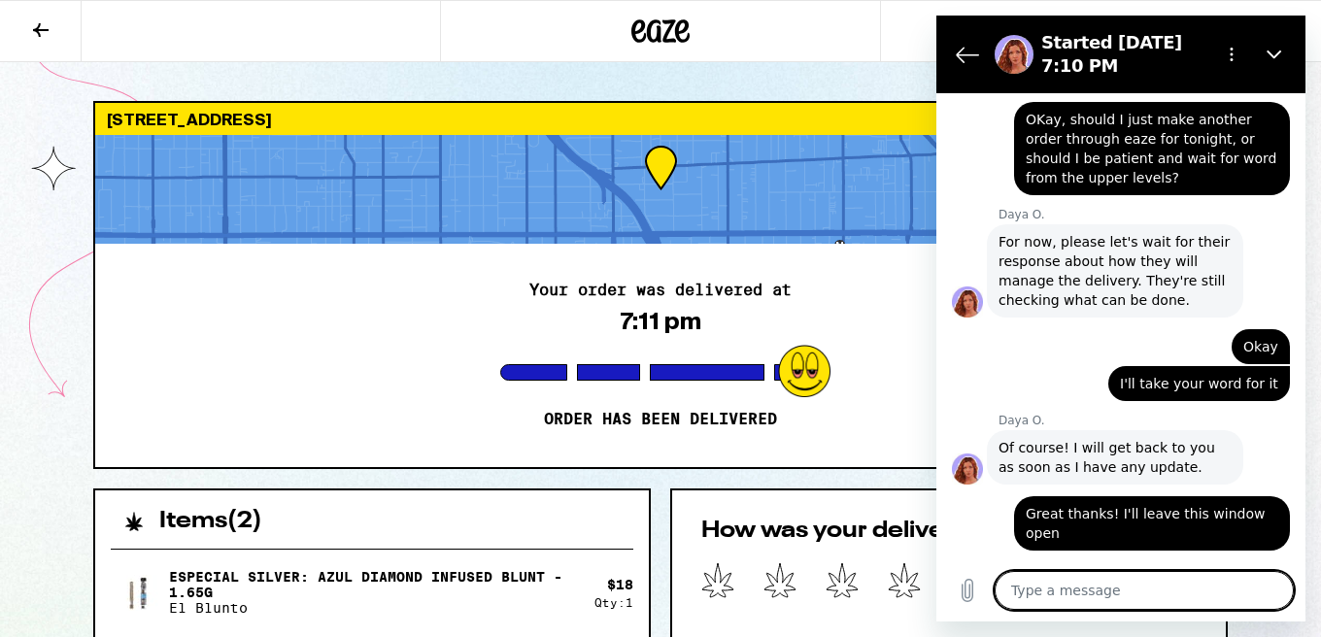
click at [1097, 590] on textarea at bounding box center [1144, 590] width 299 height 39
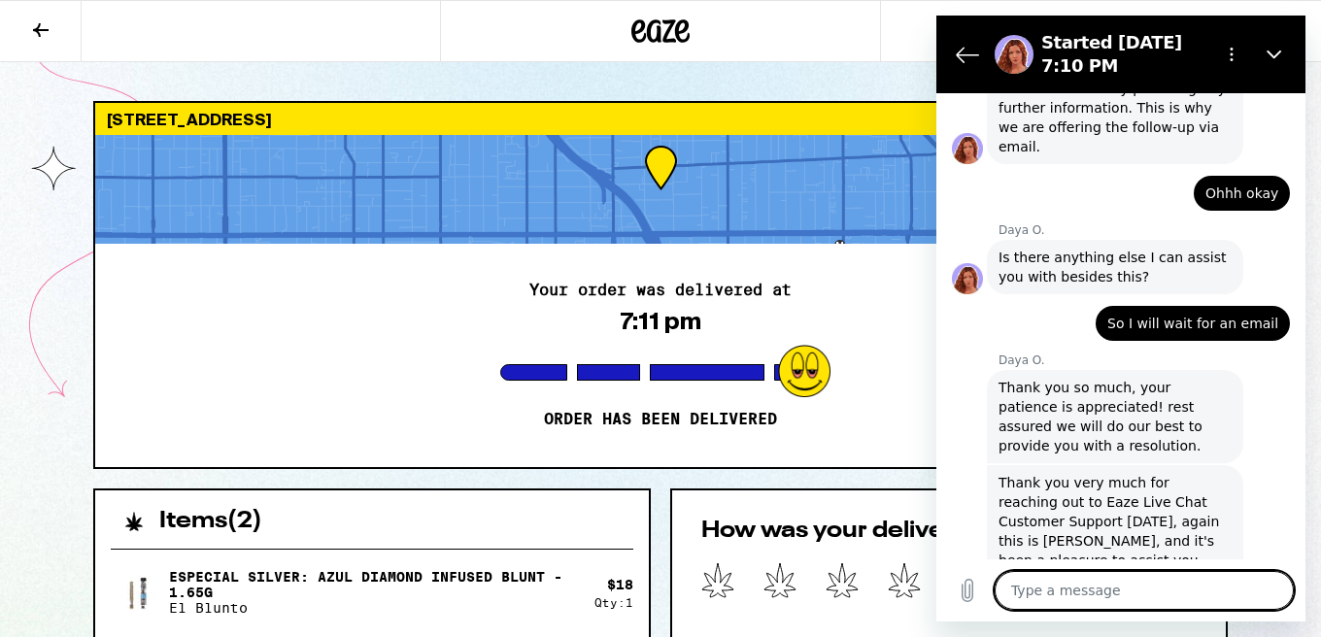
scroll to position [2926, 0]
click at [1189, 582] on textarea at bounding box center [1144, 590] width 299 height 39
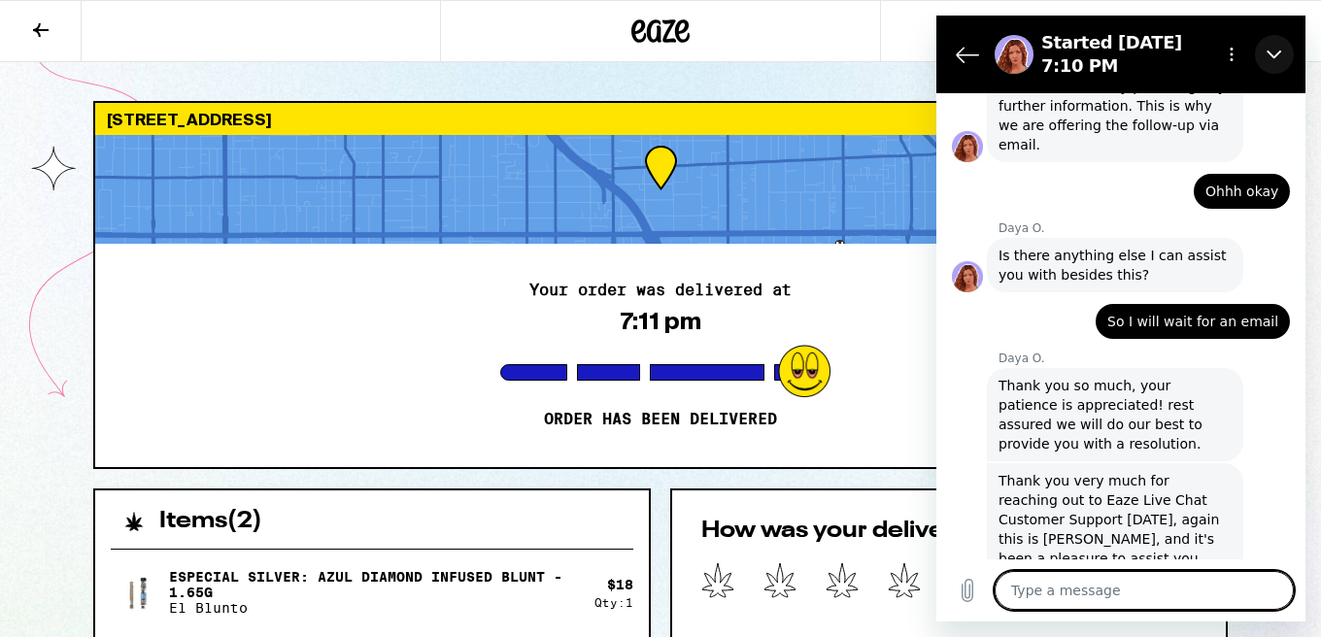
click at [1278, 51] on icon "Close" at bounding box center [1273, 55] width 15 height 9
